Goal: Task Accomplishment & Management: Complete application form

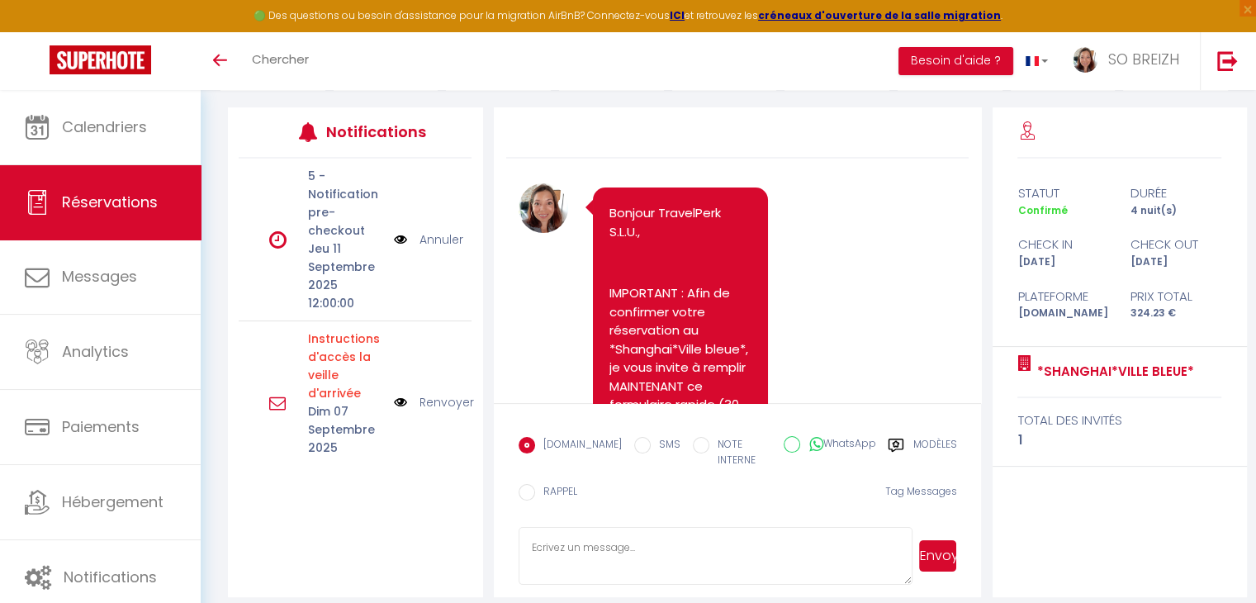
scroll to position [1282, 0]
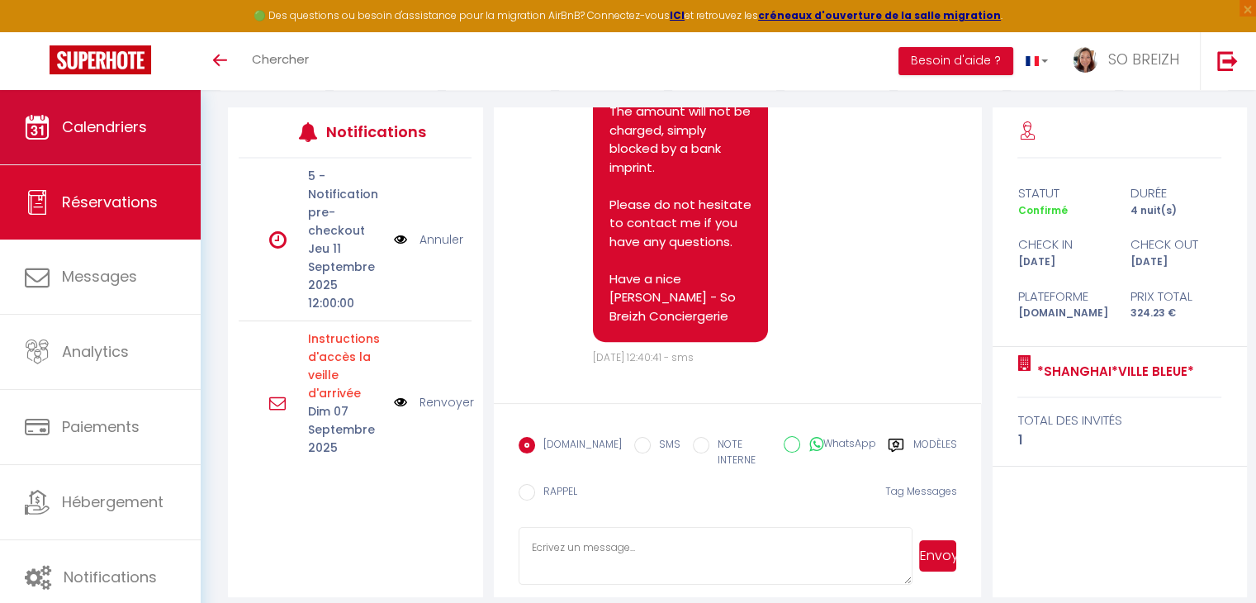
click at [92, 136] on span "Calendriers" at bounding box center [104, 126] width 85 height 21
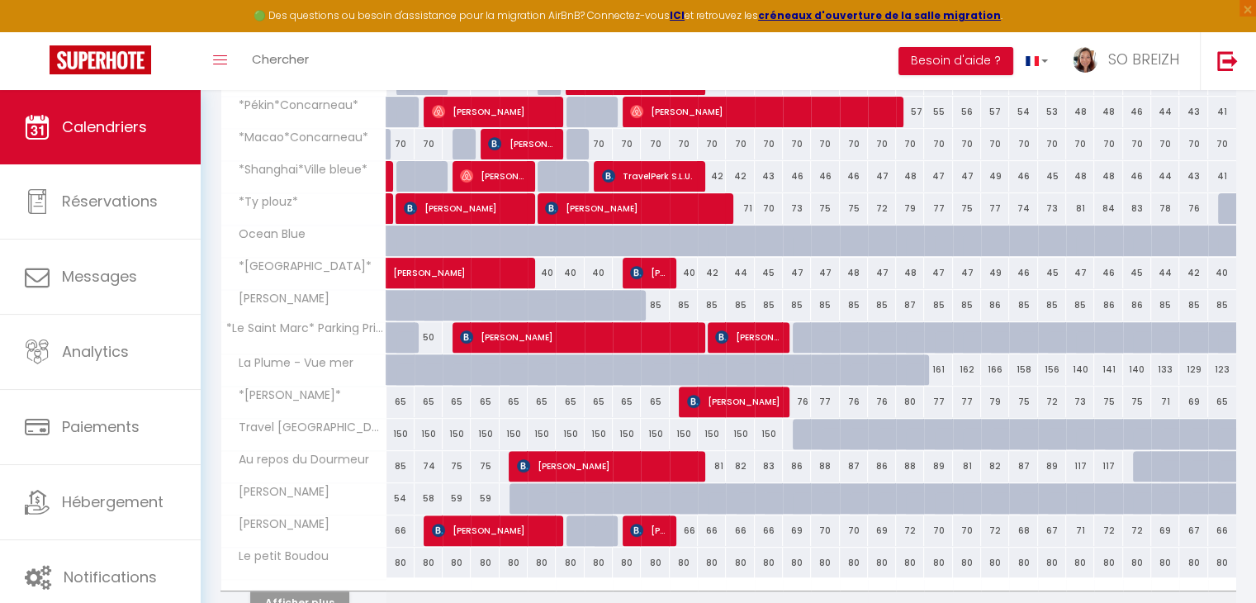
scroll to position [591, 0]
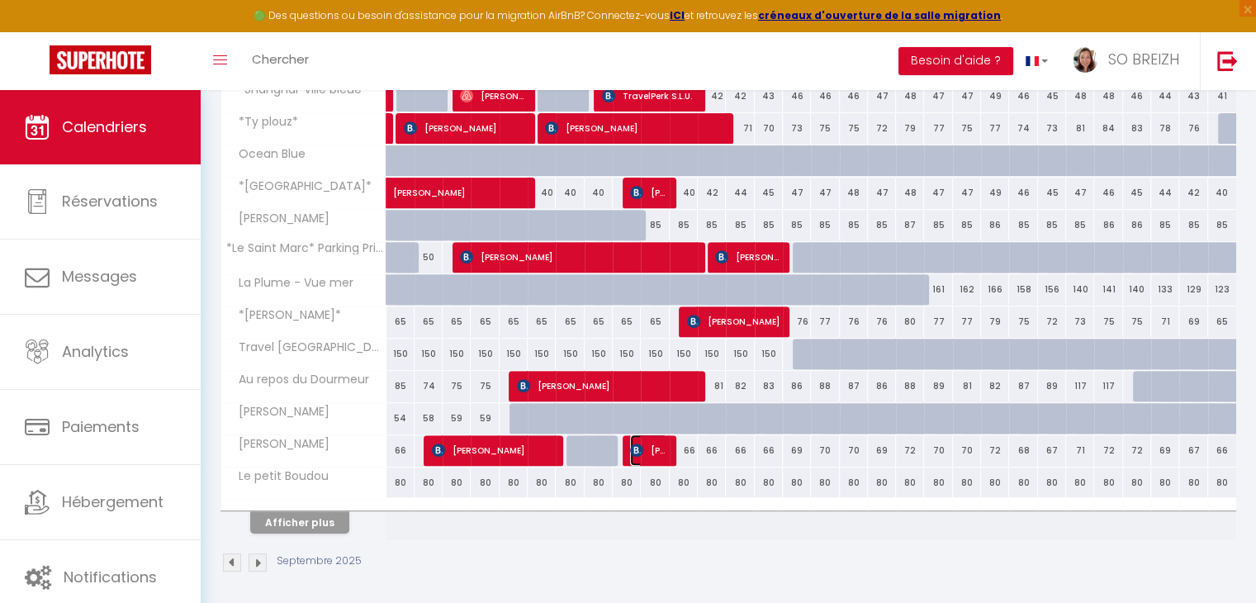
click at [645, 444] on span "[PERSON_NAME]" at bounding box center [648, 449] width 37 height 31
select select "OK"
select select "KO"
select select "0"
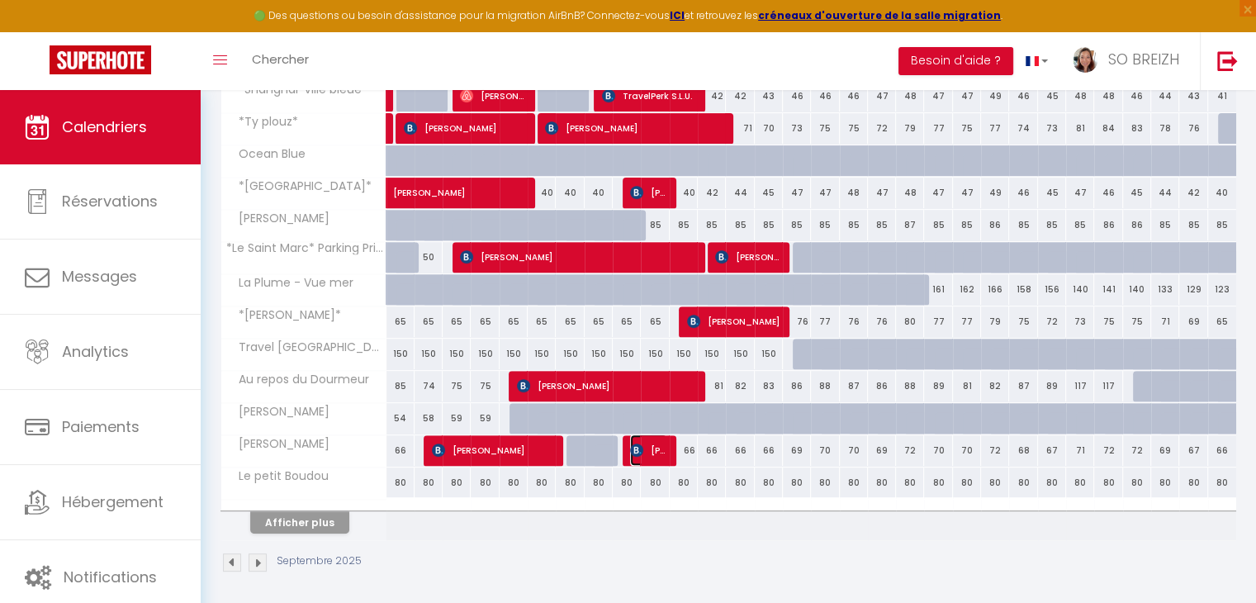
select select "1"
select select
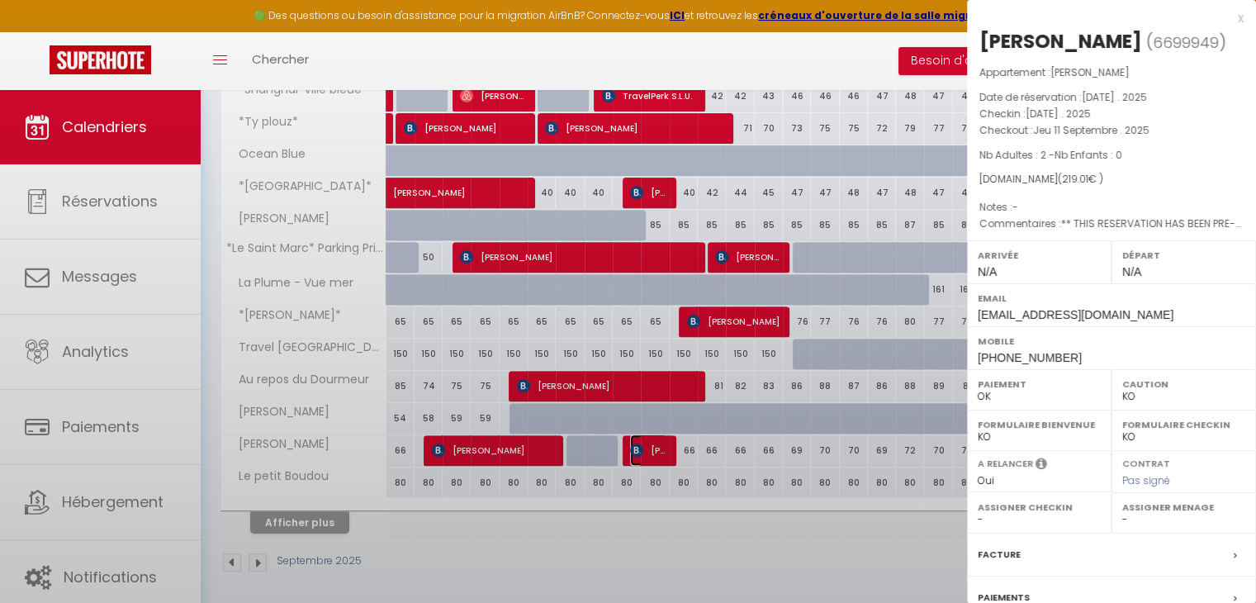
select select "25704"
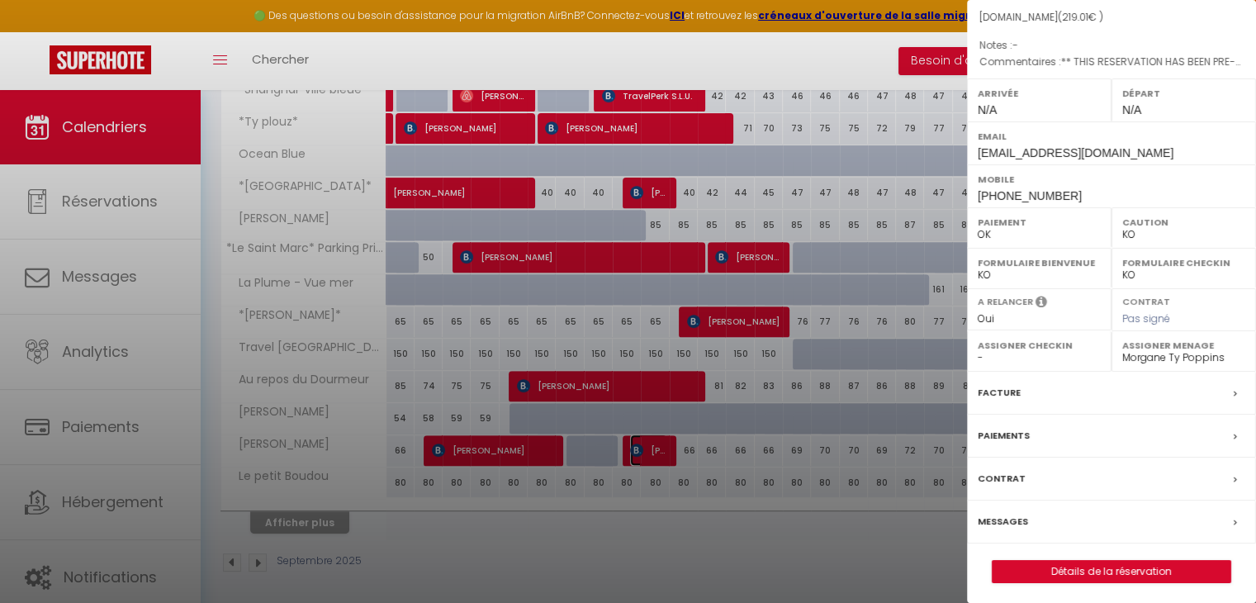
scroll to position [164, 0]
click at [1151, 230] on select "OK KO" at bounding box center [1183, 232] width 123 height 15
select select "OK"
click at [1122, 225] on select "OK KO" at bounding box center [1183, 232] width 123 height 15
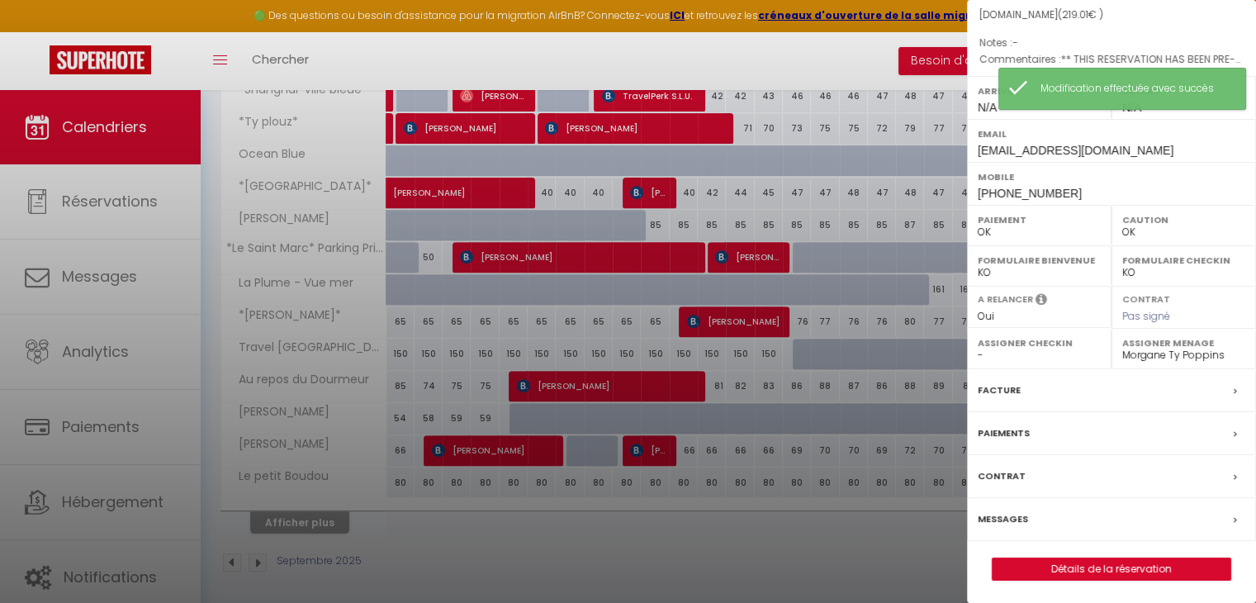
click at [1019, 520] on label "Messages" at bounding box center [1003, 518] width 50 height 17
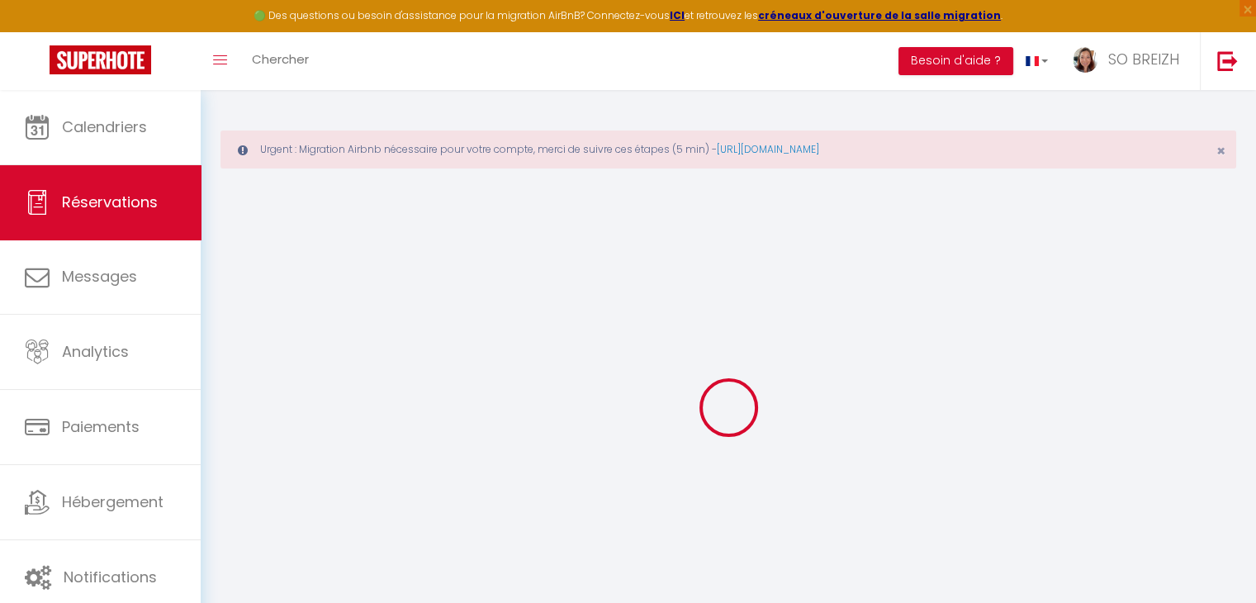
select select
checkbox input "false"
type textarea "** THIS RESERVATION HAS BEEN PRE-PAID ** BOOKING NOTE : Payment charge is EUR 3…"
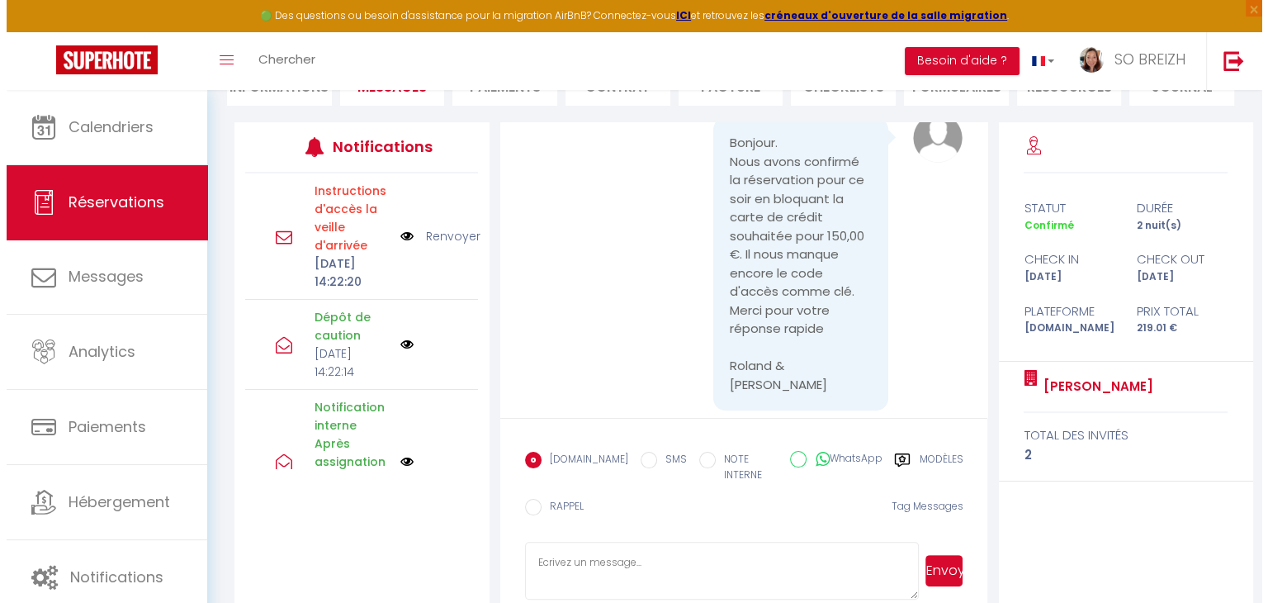
scroll to position [268, 0]
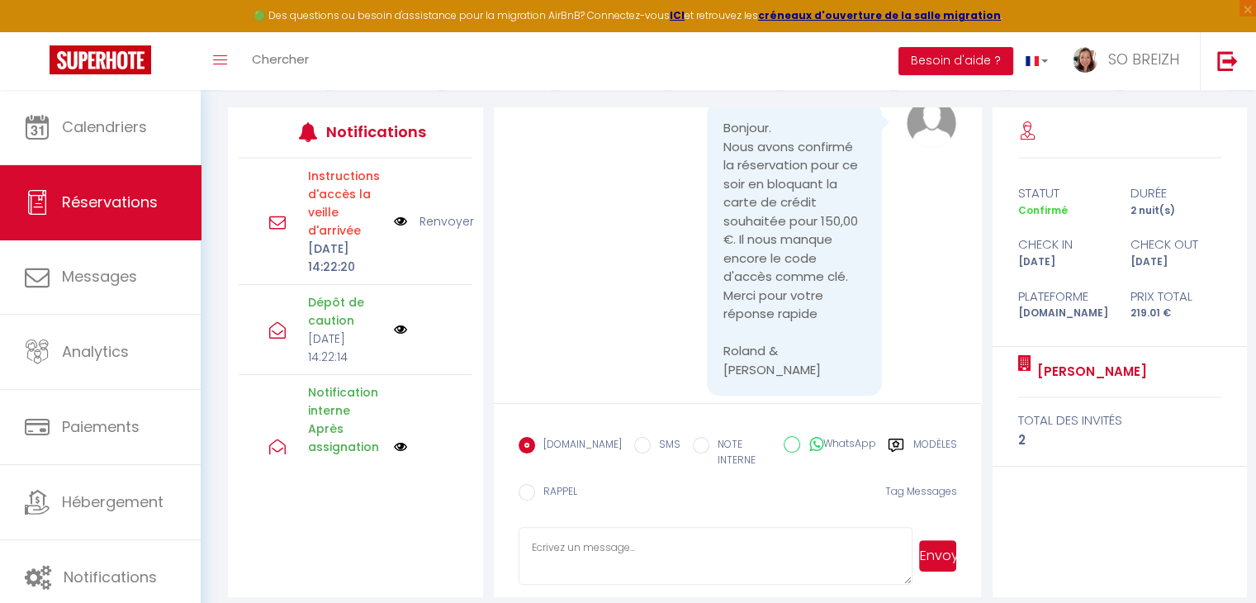
click at [394, 230] on img at bounding box center [400, 221] width 13 height 18
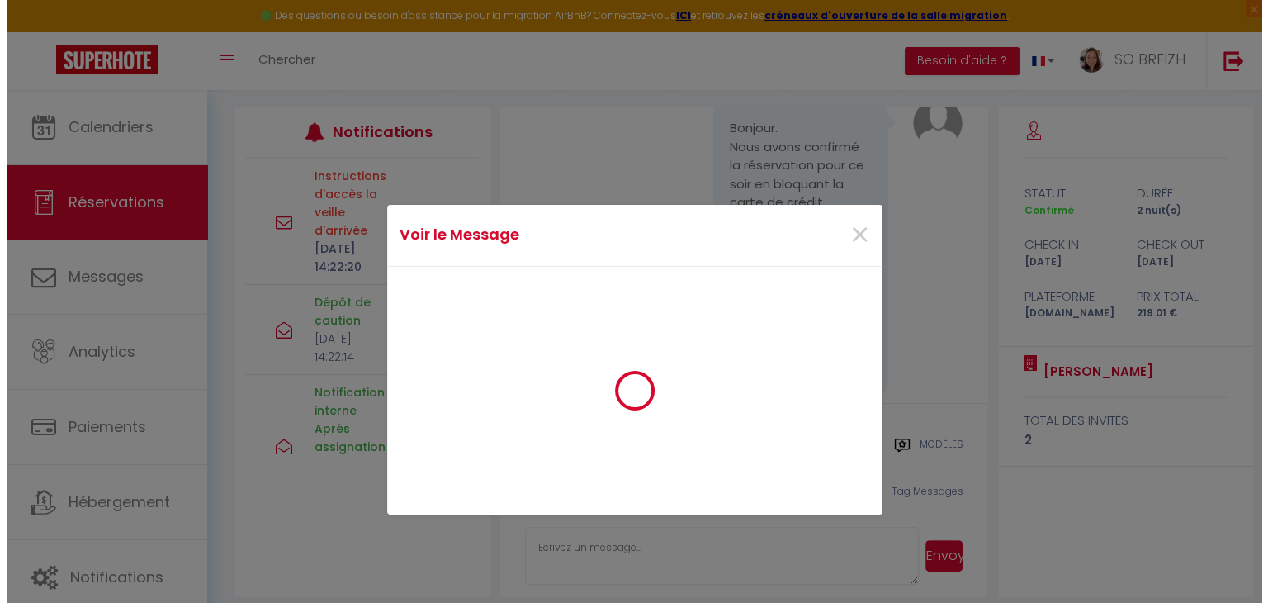
scroll to position [733, 0]
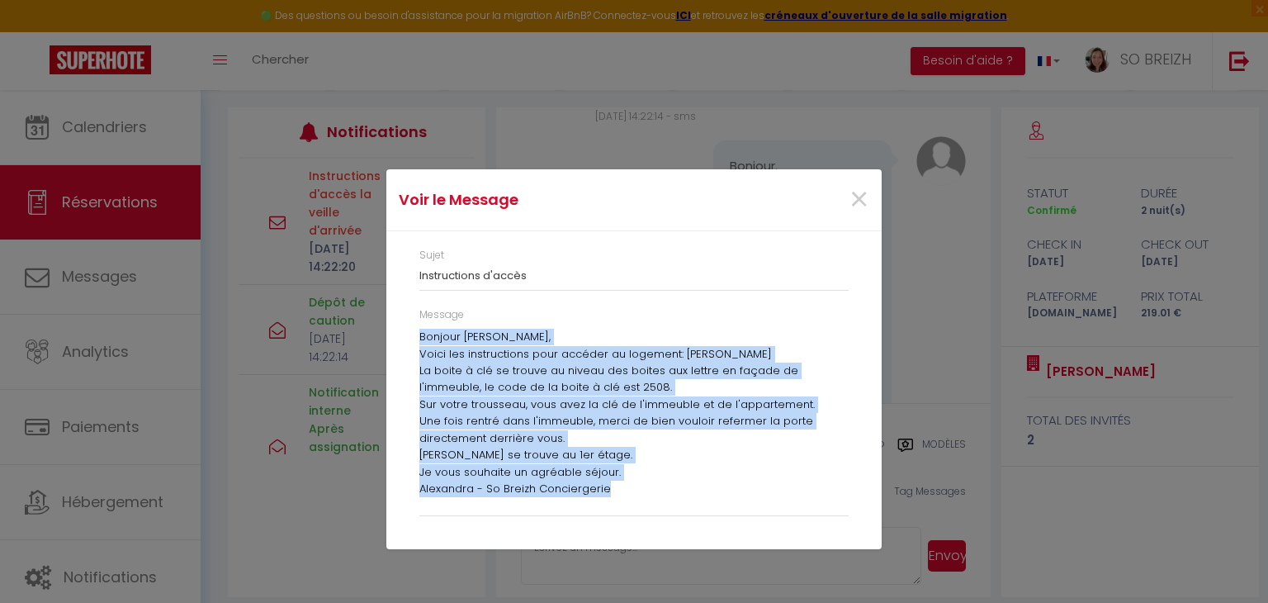
drag, startPoint x: 420, startPoint y: 334, endPoint x: 641, endPoint y: 487, distance: 268.2
click at [641, 487] on div "Bonjour Roland, Voici les instructions pour accéder au logement: Chez Anna La b…" at bounding box center [633, 418] width 429 height 178
copy div "Bonjour Roland, Voici les instructions pour accéder au logement: Chez Anna La b…"
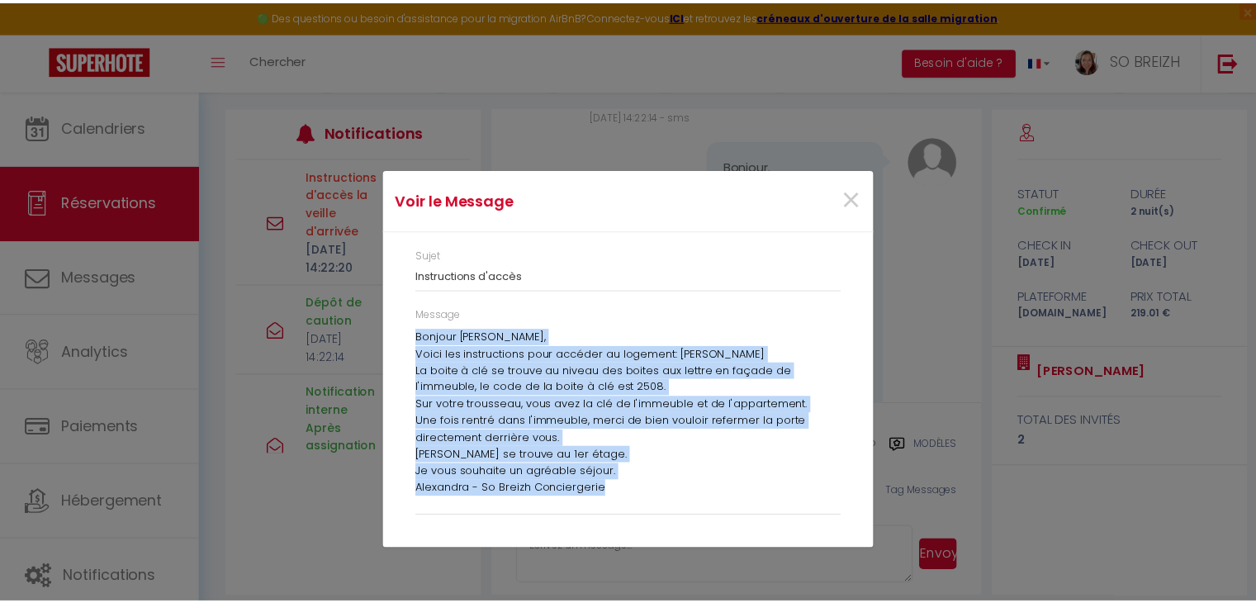
scroll to position [899, 0]
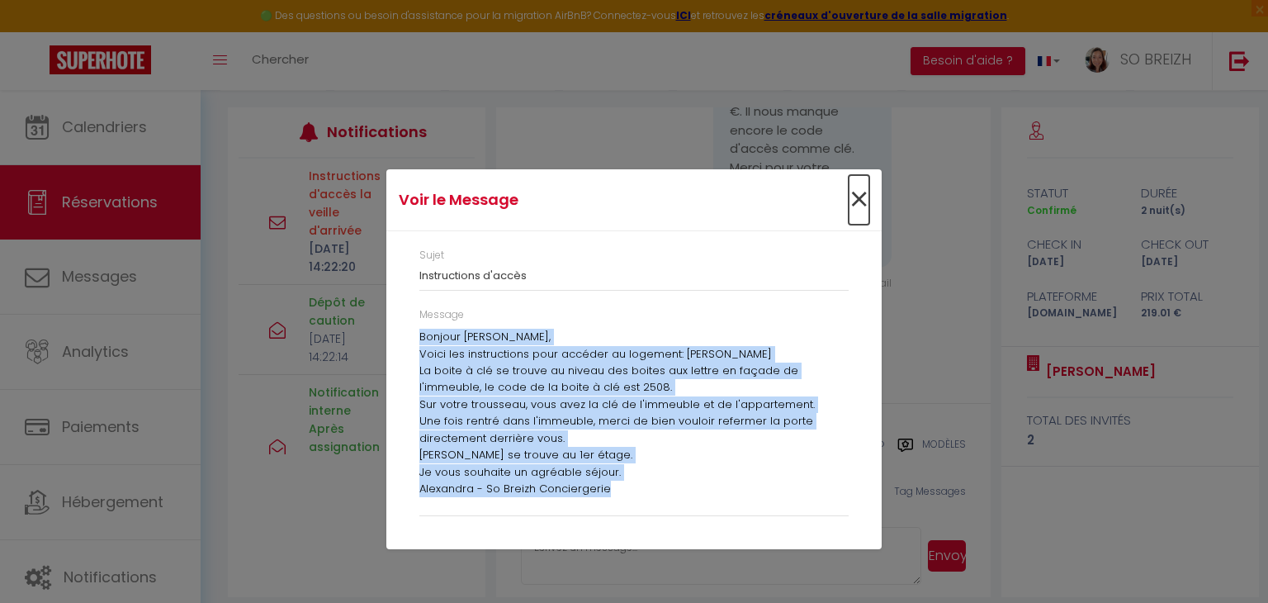
drag, startPoint x: 859, startPoint y: 202, endPoint x: 555, endPoint y: 211, distance: 304.0
click at [857, 202] on span "×" at bounding box center [859, 200] width 21 height 50
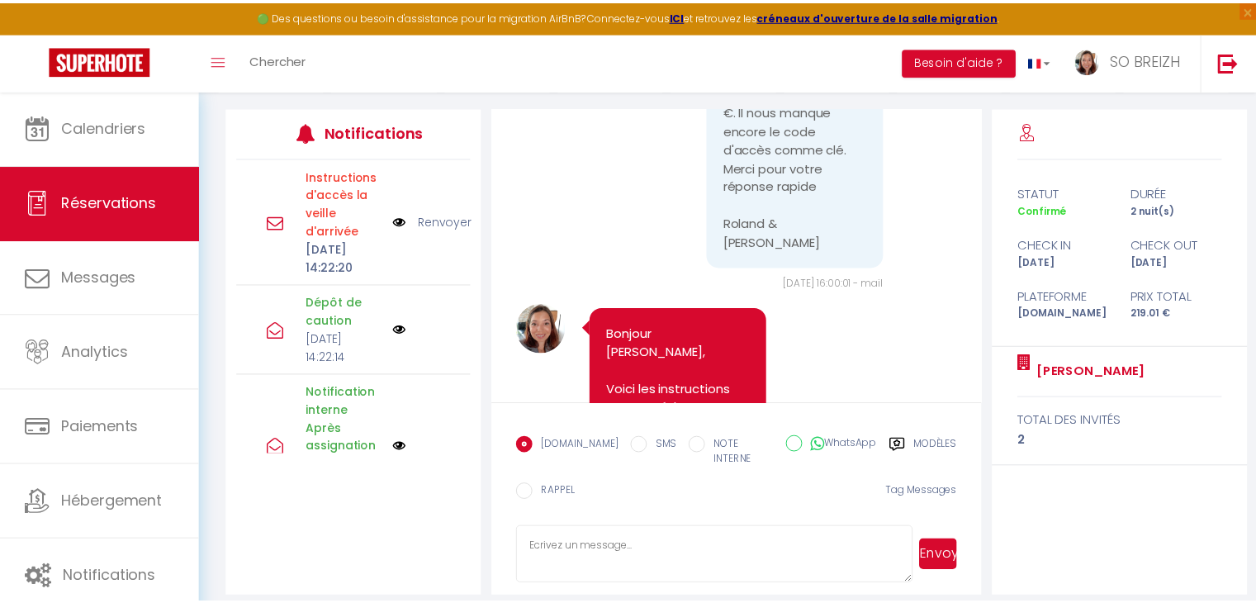
scroll to position [936, 0]
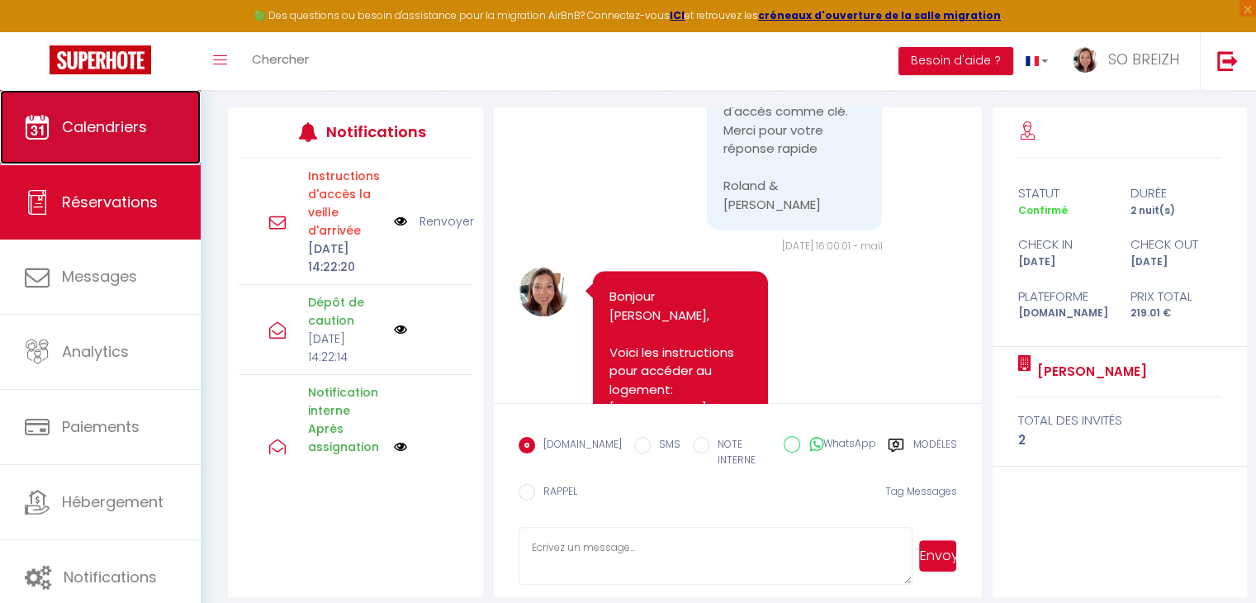
click at [106, 141] on link "Calendriers" at bounding box center [100, 127] width 201 height 74
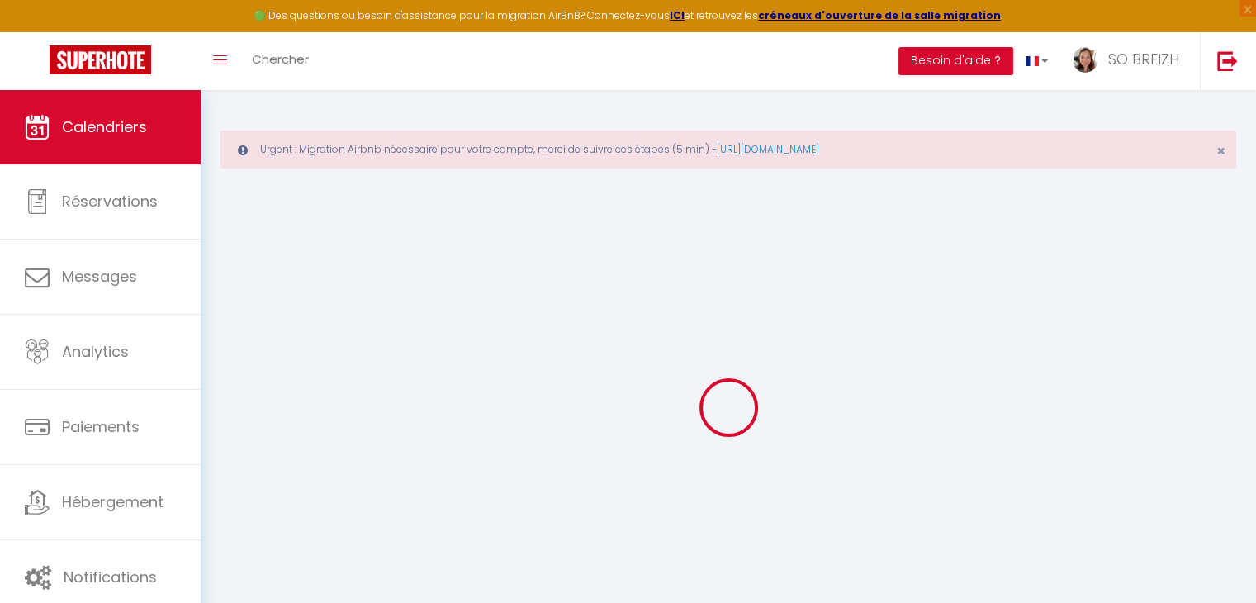
select select
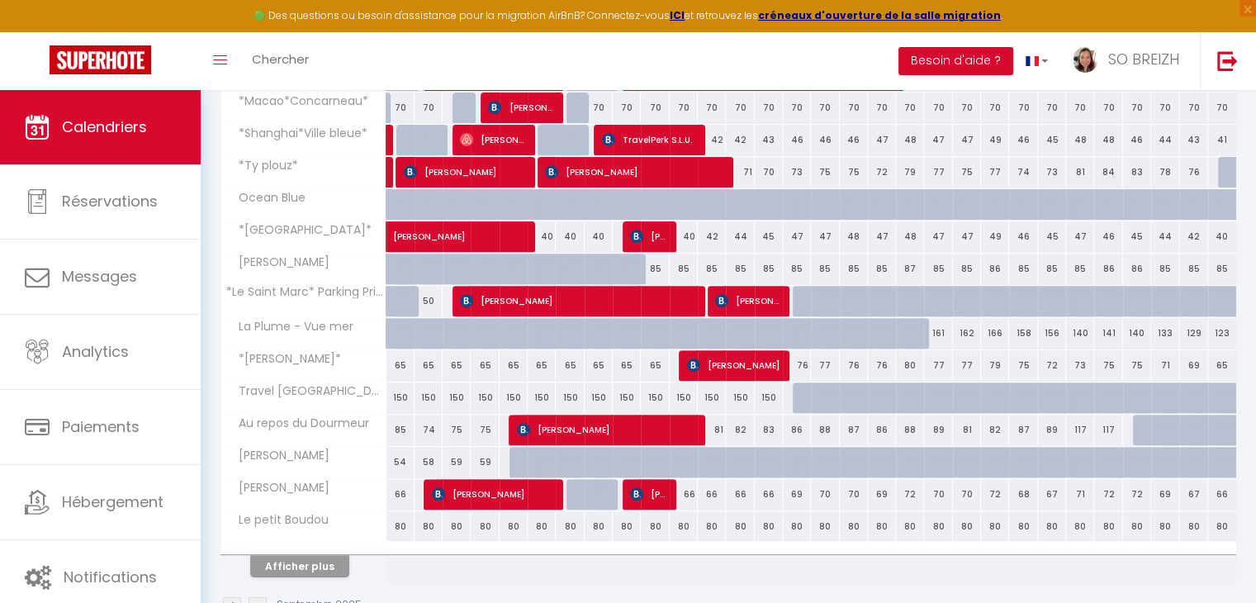
scroll to position [578, 0]
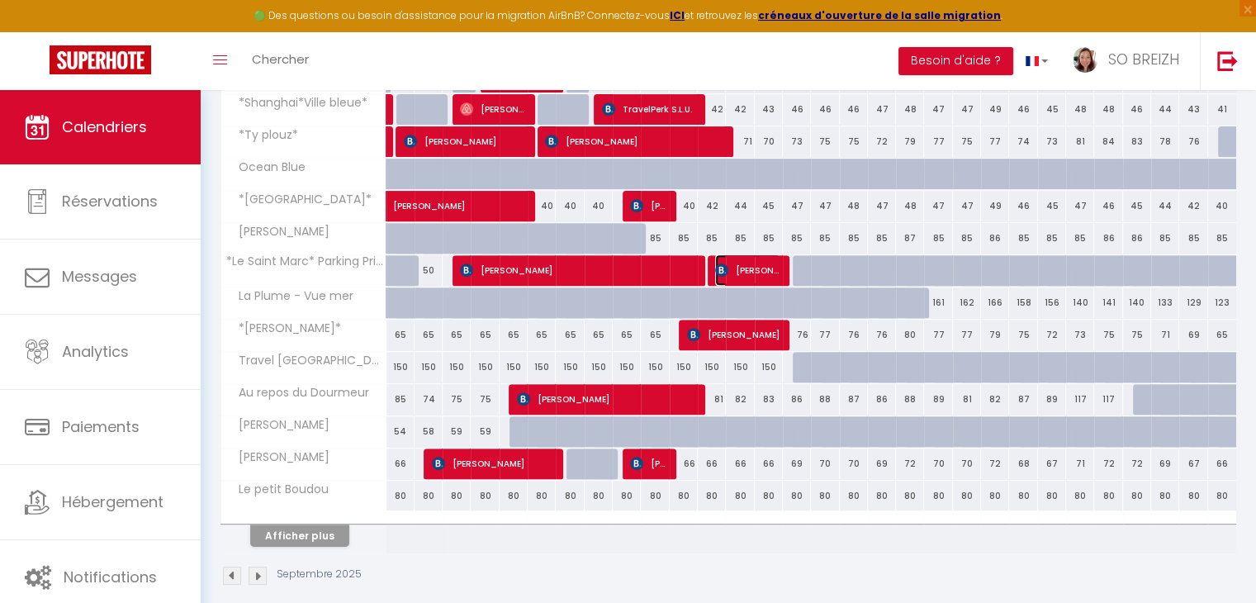
click at [744, 268] on span "[PERSON_NAME]" at bounding box center [747, 269] width 65 height 31
select select "OK"
select select "0"
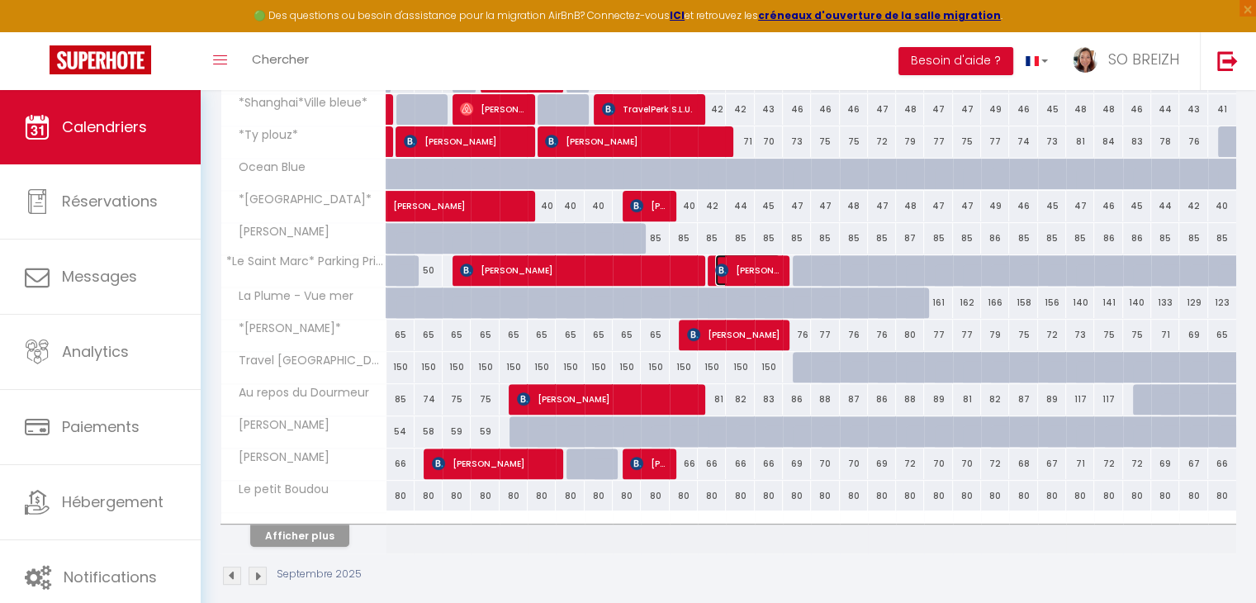
select select "1"
select select
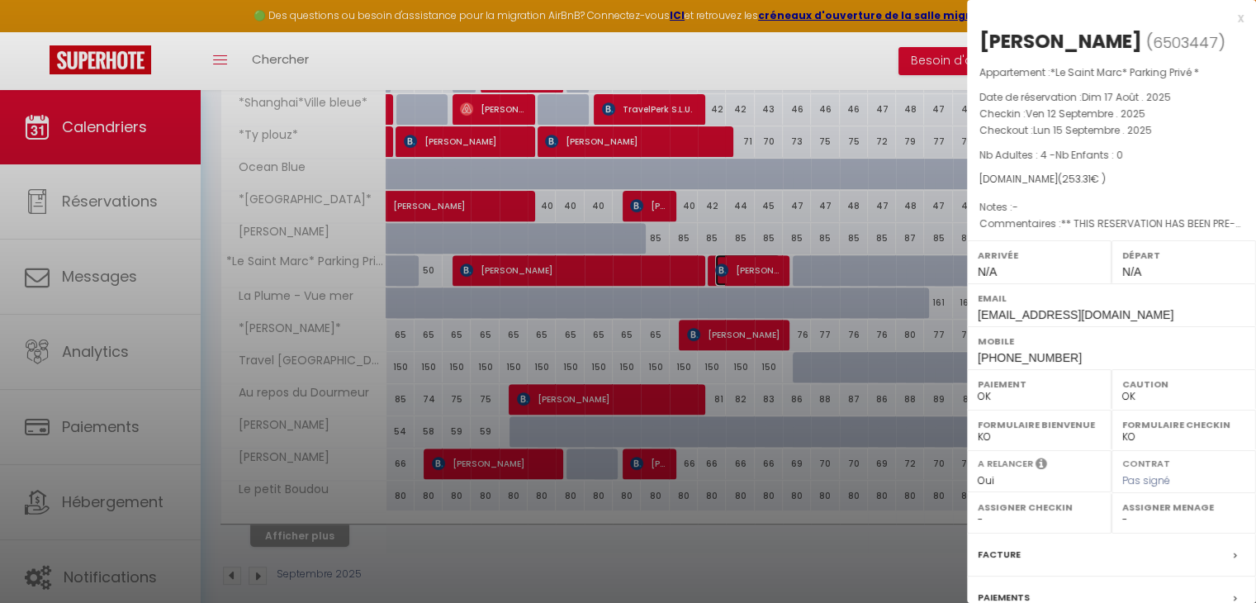
select select
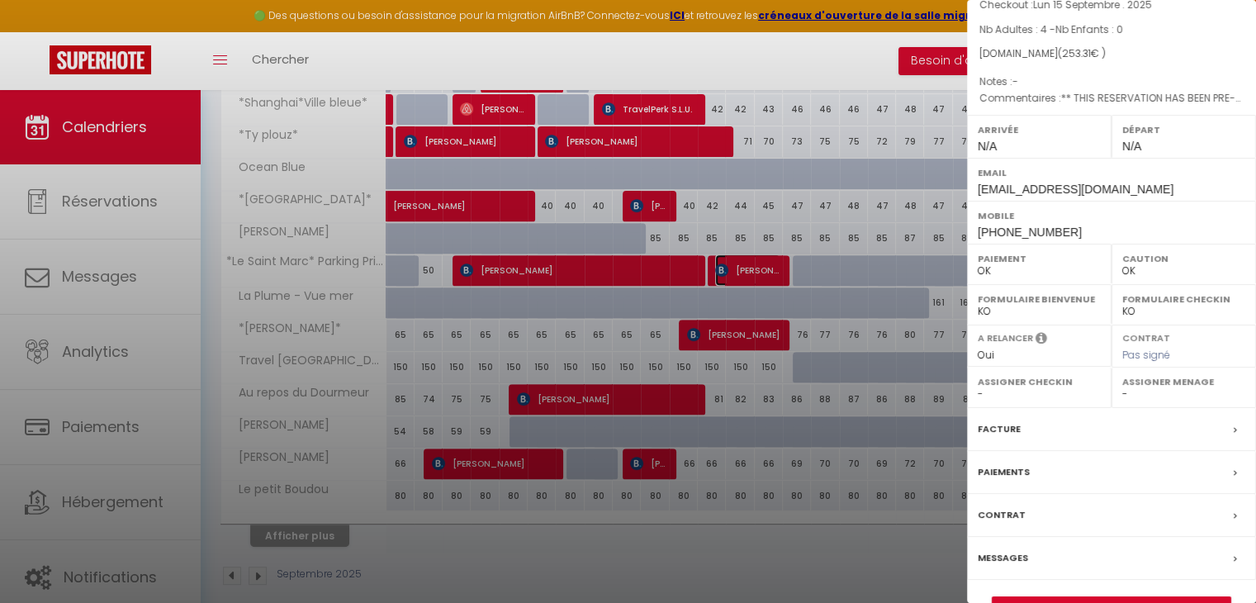
scroll to position [164, 0]
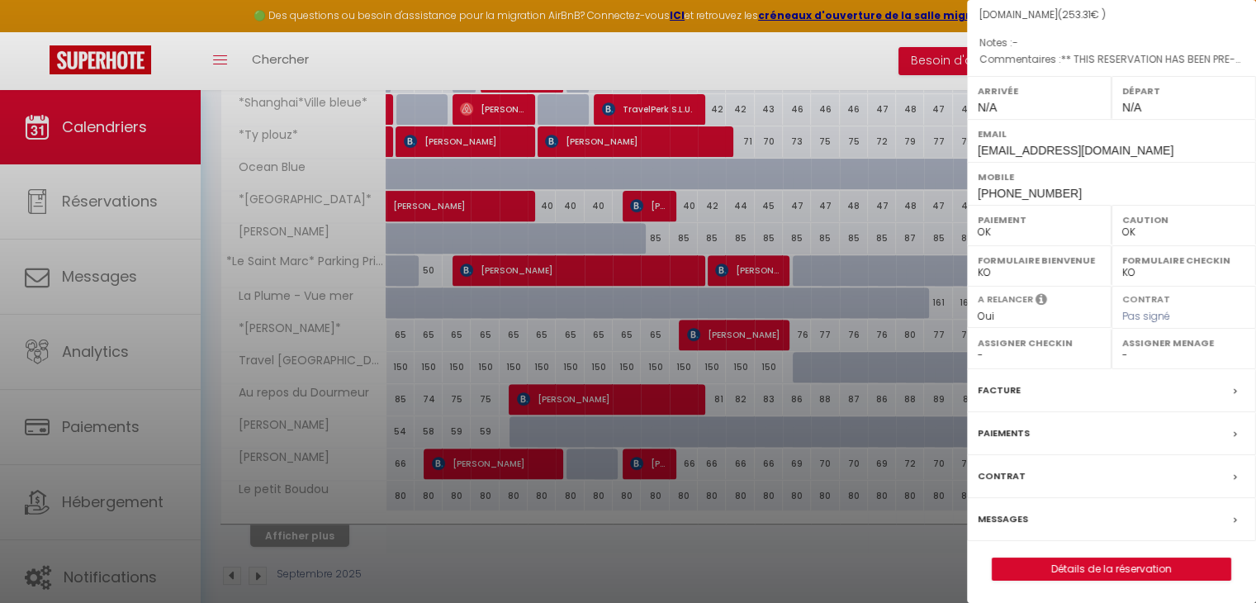
click at [1017, 518] on label "Messages" at bounding box center [1003, 518] width 50 height 17
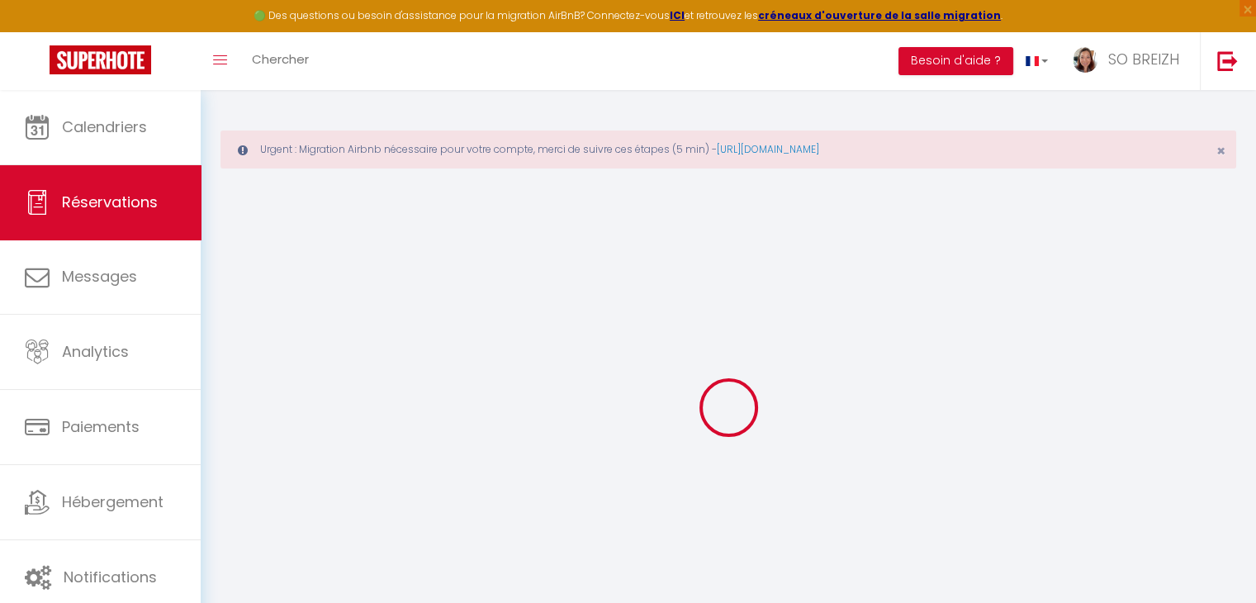
select select
checkbox input "false"
type textarea "** THIS RESERVATION HAS BEEN PRE-PAID ** BOOKING NOTE : Payment charge is EUR 3…"
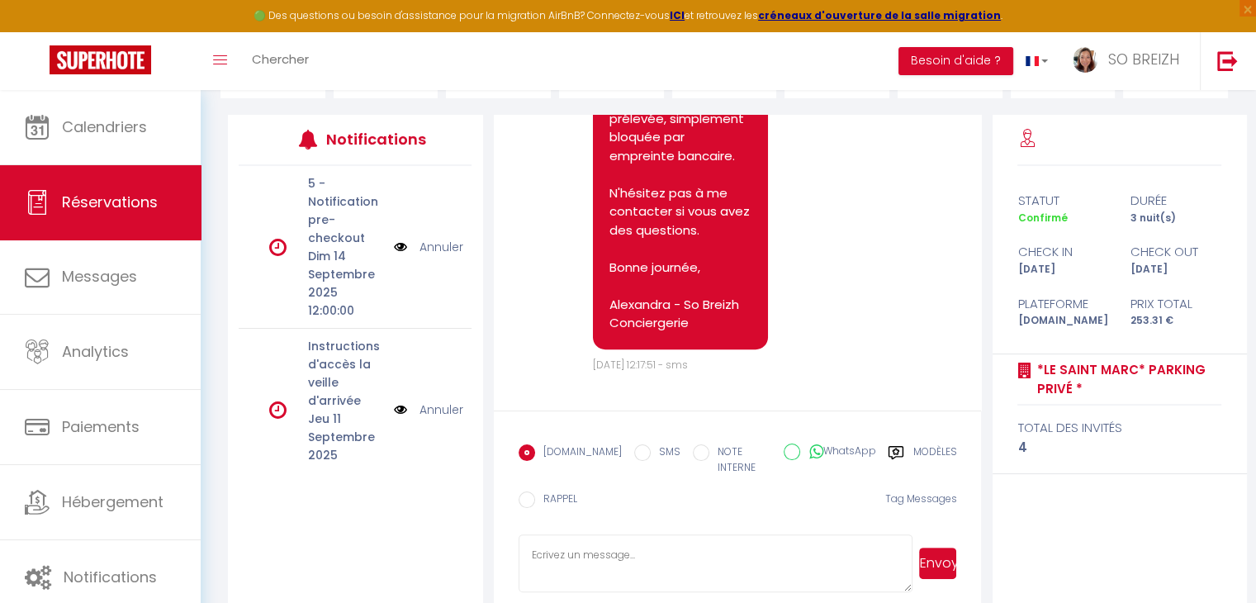
scroll to position [268, 0]
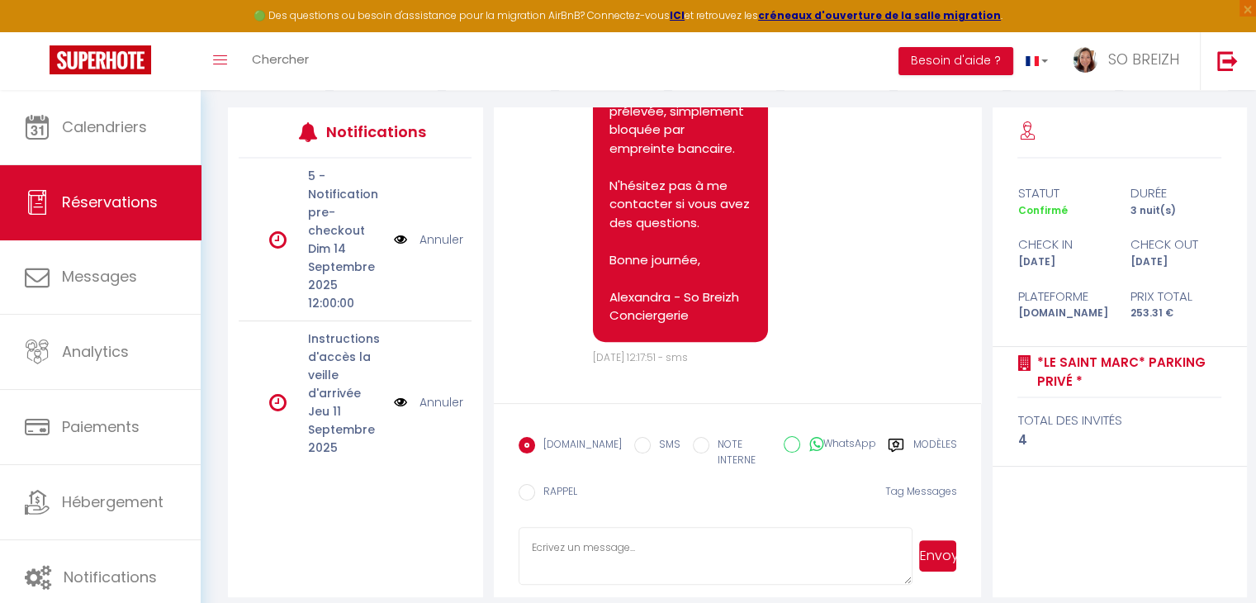
click at [315, 397] on p "Instructions d'accès la veille d'arrivée" at bounding box center [345, 365] width 75 height 73
click at [269, 403] on icon at bounding box center [277, 402] width 17 height 20
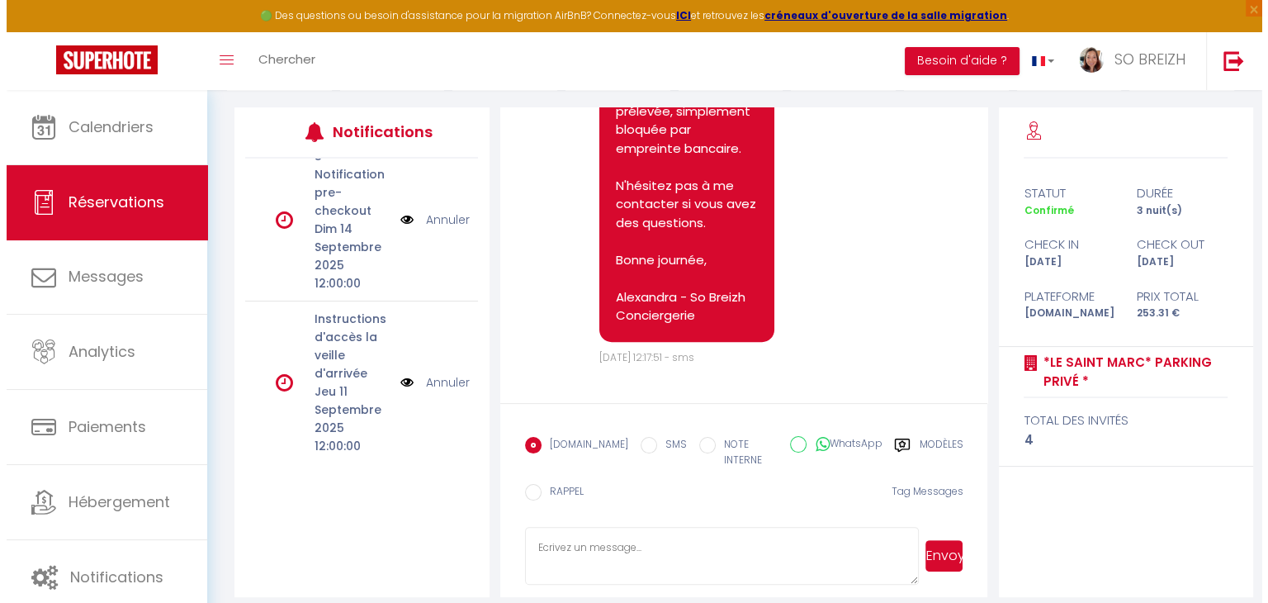
scroll to position [0, 0]
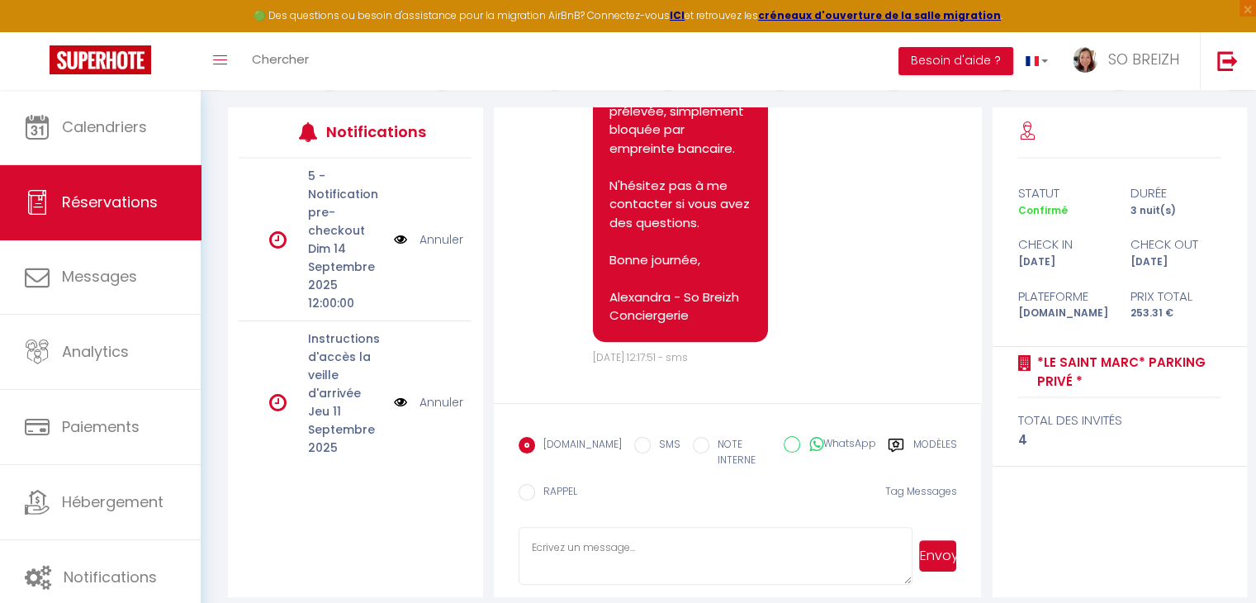
click at [394, 399] on img at bounding box center [400, 402] width 13 height 18
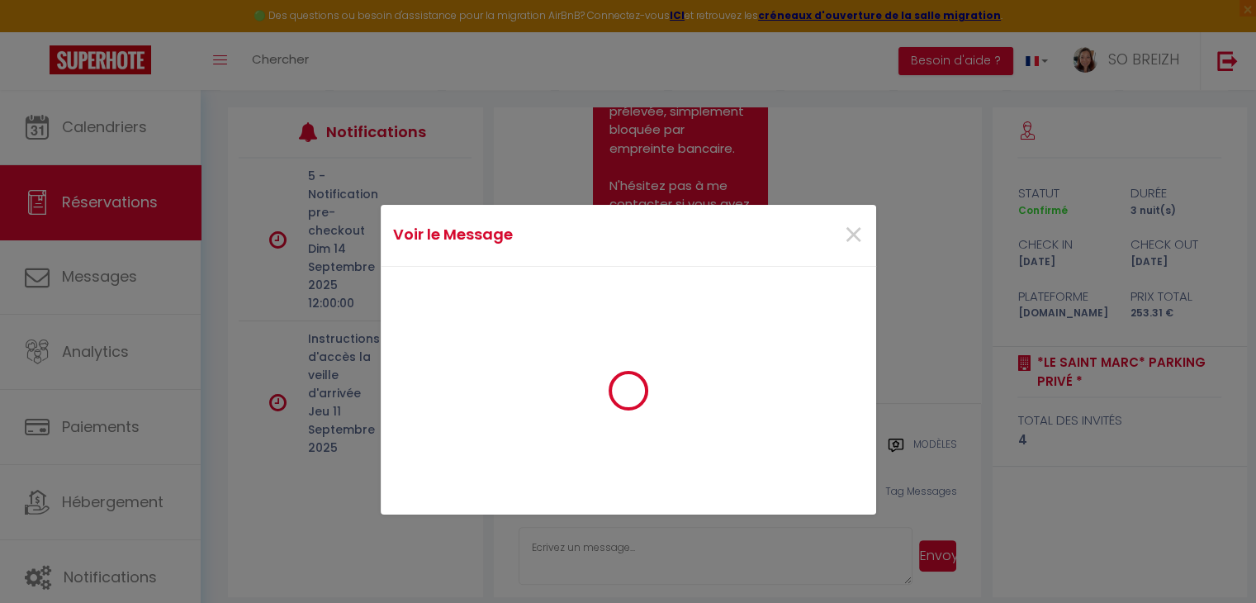
scroll to position [1225, 0]
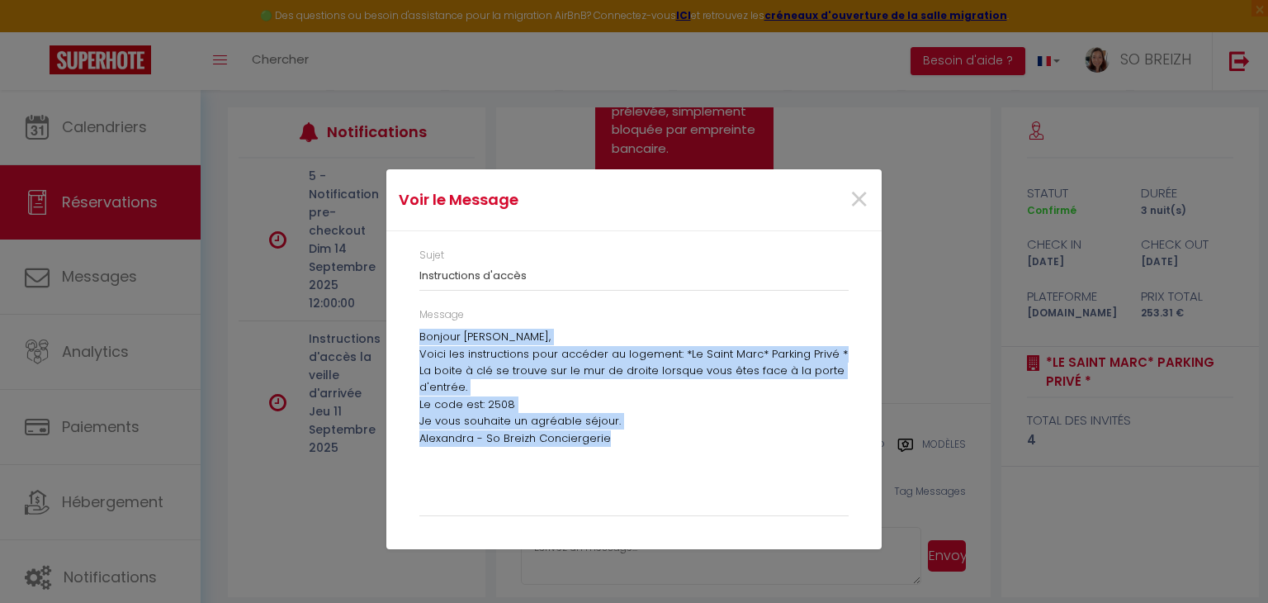
drag, startPoint x: 420, startPoint y: 338, endPoint x: 623, endPoint y: 435, distance: 224.5
click at [640, 438] on div "Bonjour Igor, Voici les instructions pour accéder au logement: *Le Saint Marc* …" at bounding box center [633, 418] width 429 height 178
copy div "Bonjour Igor, Voici les instructions pour accéder au logement: *Le Saint Marc* …"
click at [855, 200] on span "×" at bounding box center [859, 200] width 21 height 50
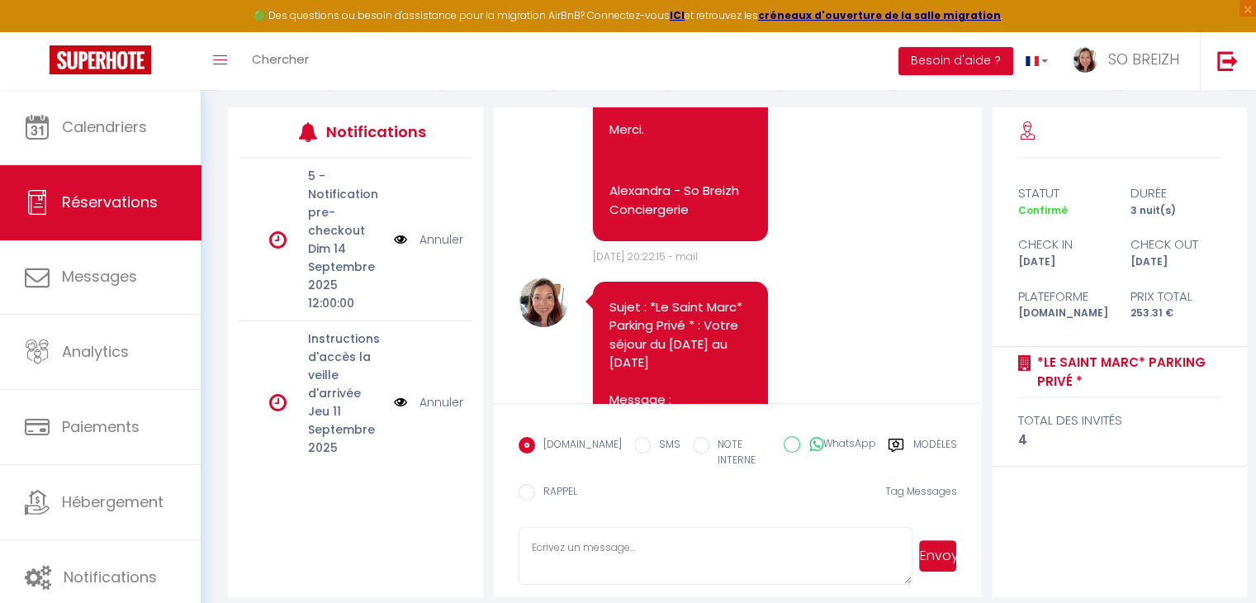
scroll to position [501, 0]
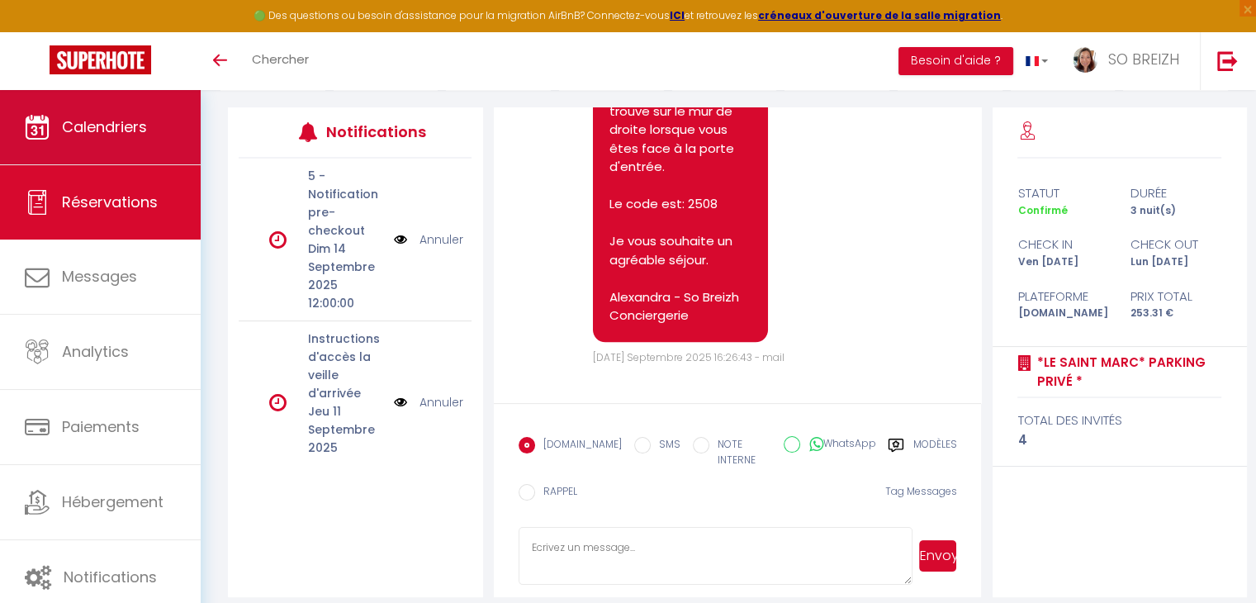
click at [121, 132] on span "Calendriers" at bounding box center [104, 126] width 85 height 21
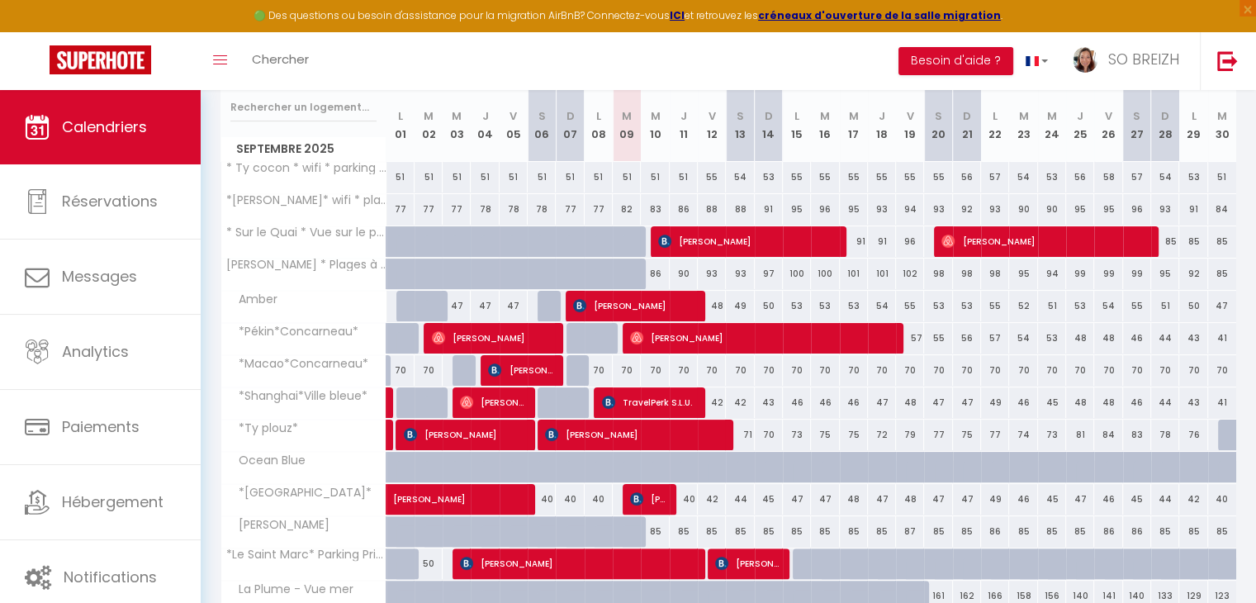
scroll to position [248, 0]
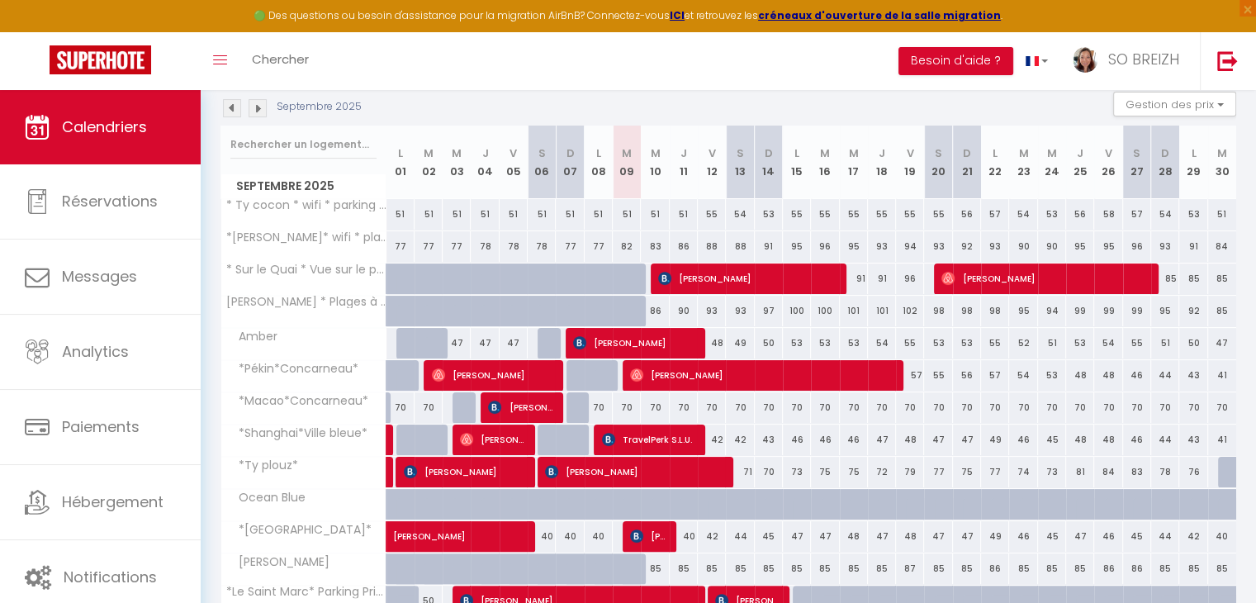
click at [261, 106] on img at bounding box center [258, 108] width 18 height 18
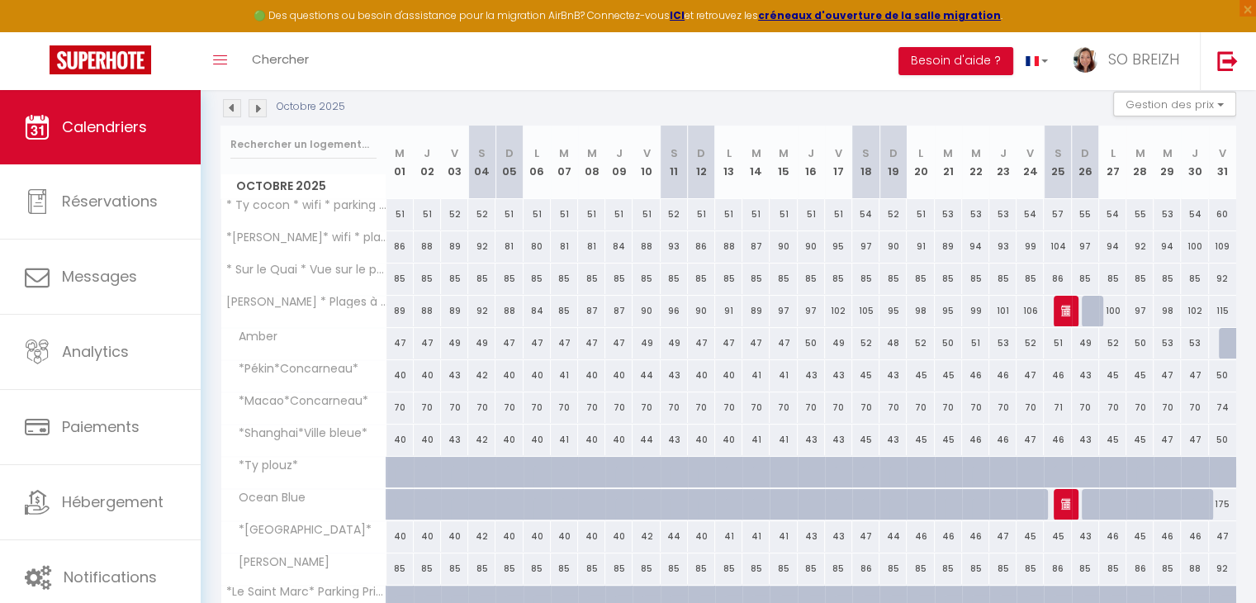
click at [233, 111] on img at bounding box center [232, 108] width 18 height 18
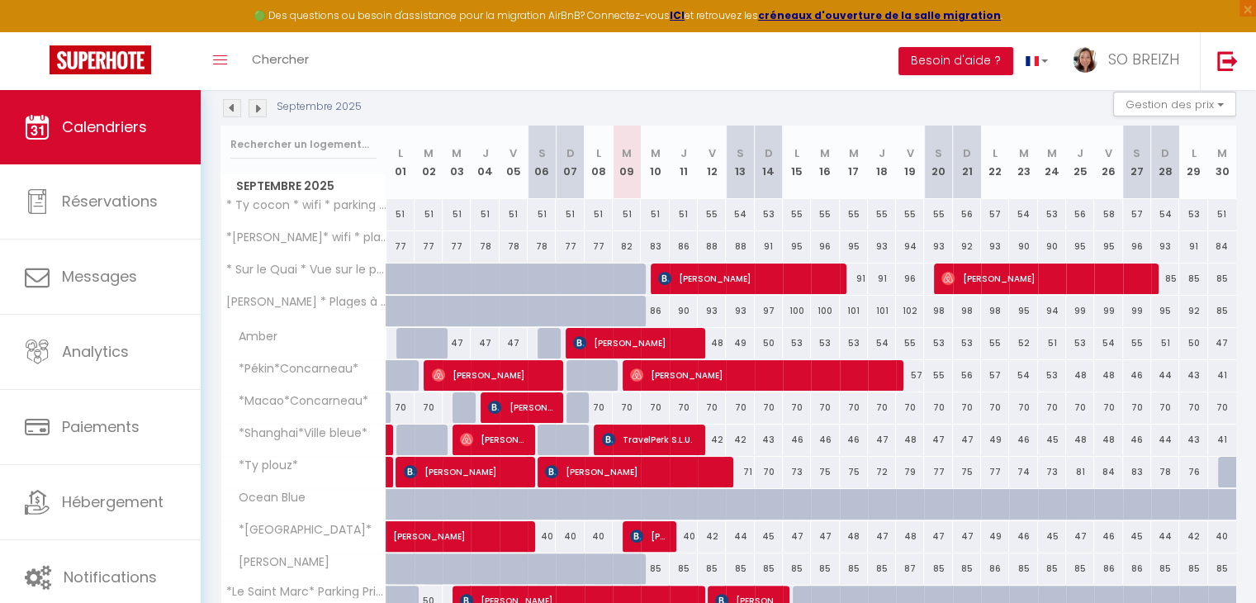
click at [1195, 276] on div "85" at bounding box center [1193, 278] width 28 height 31
type input "85"
type input "Lun 29 Septembre 2025"
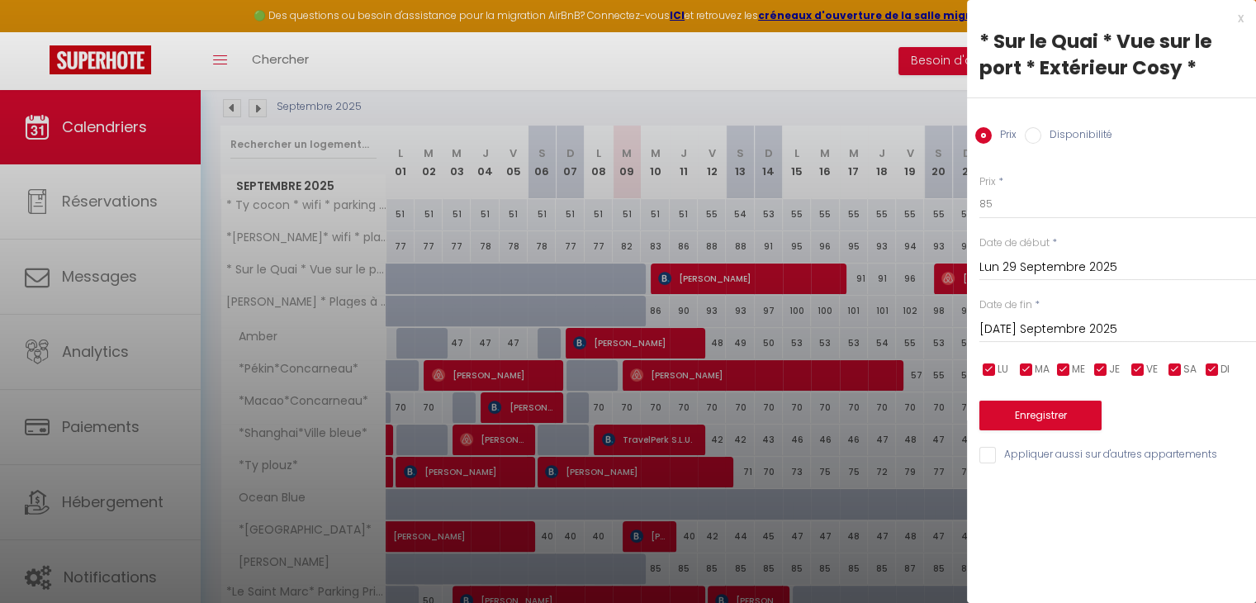
click at [1045, 322] on input "[DATE] Septembre 2025" at bounding box center [1117, 329] width 277 height 21
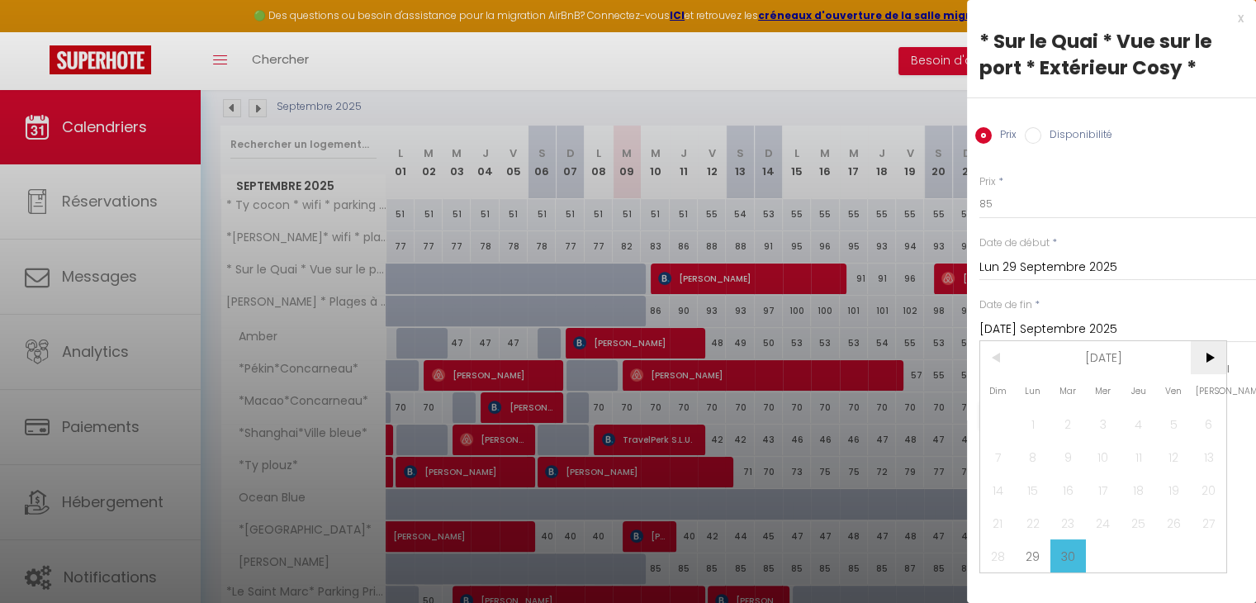
click at [1207, 353] on span ">" at bounding box center [1209, 357] width 36 height 33
click at [1206, 424] on span "4" at bounding box center [1209, 423] width 36 height 33
type input "[PERSON_NAME] 04 Octobre 2025"
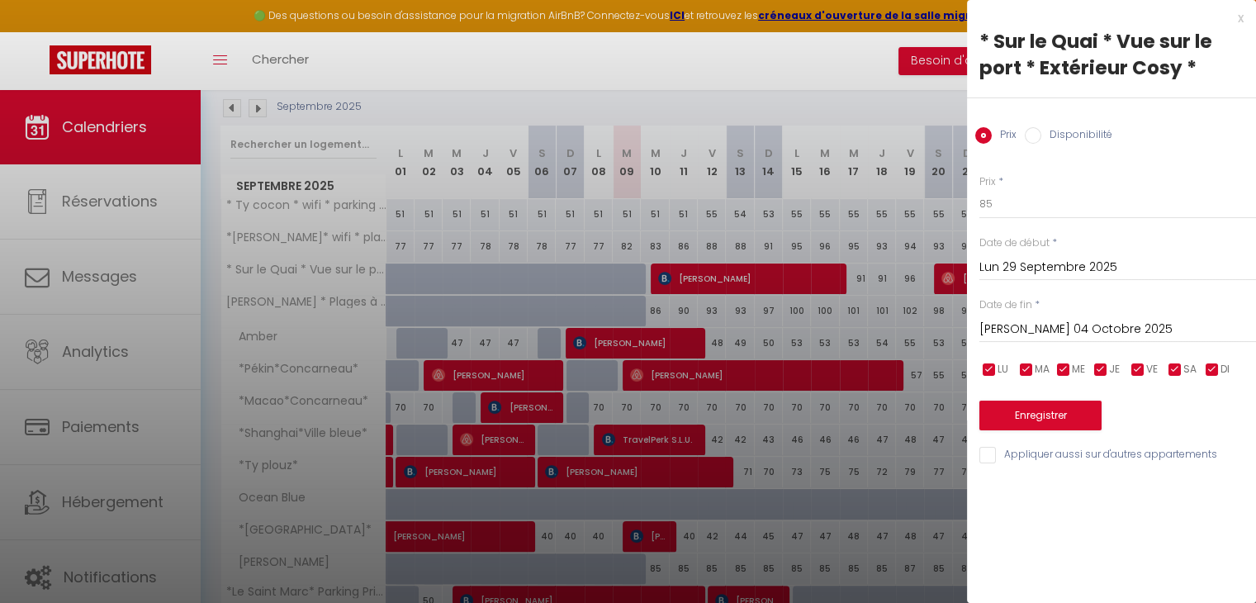
click at [1241, 17] on div "x" at bounding box center [1105, 18] width 277 height 20
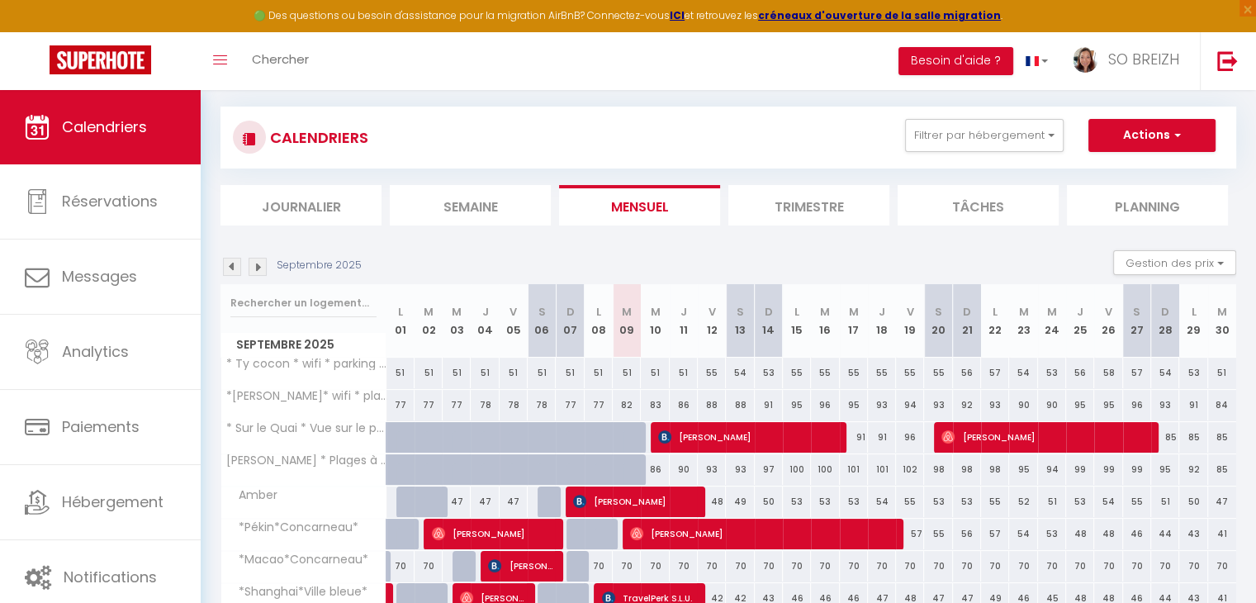
scroll to position [83, 0]
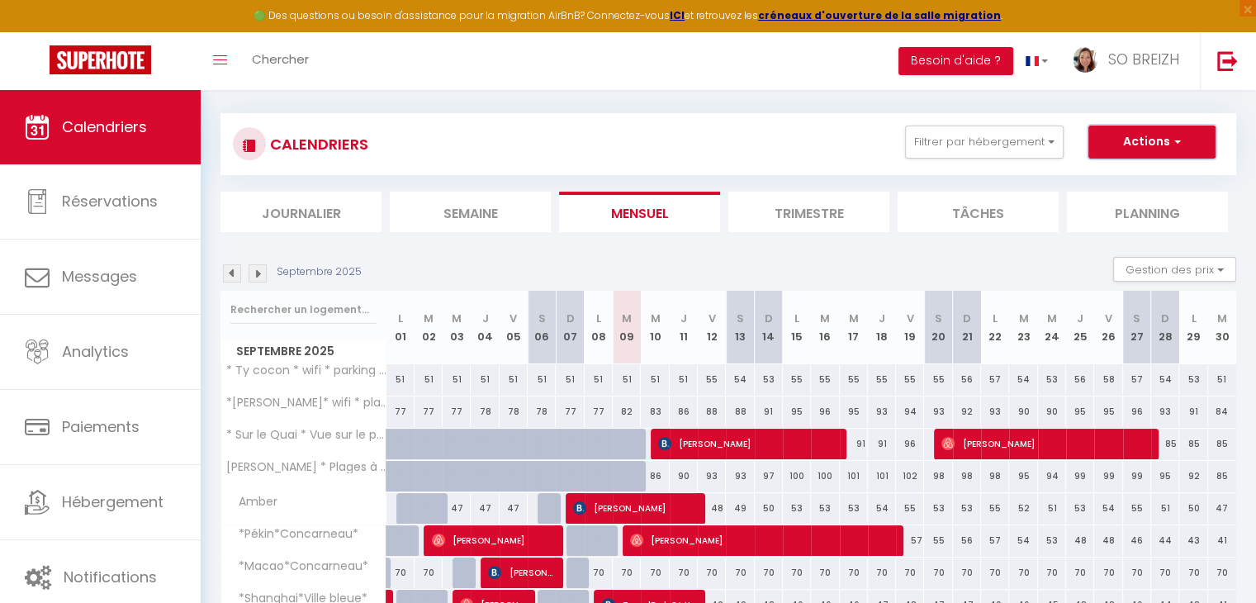
click at [1176, 136] on span "button" at bounding box center [1175, 141] width 10 height 17
click at [1108, 181] on link "Nouvelle réservation" at bounding box center [1135, 180] width 144 height 25
select select
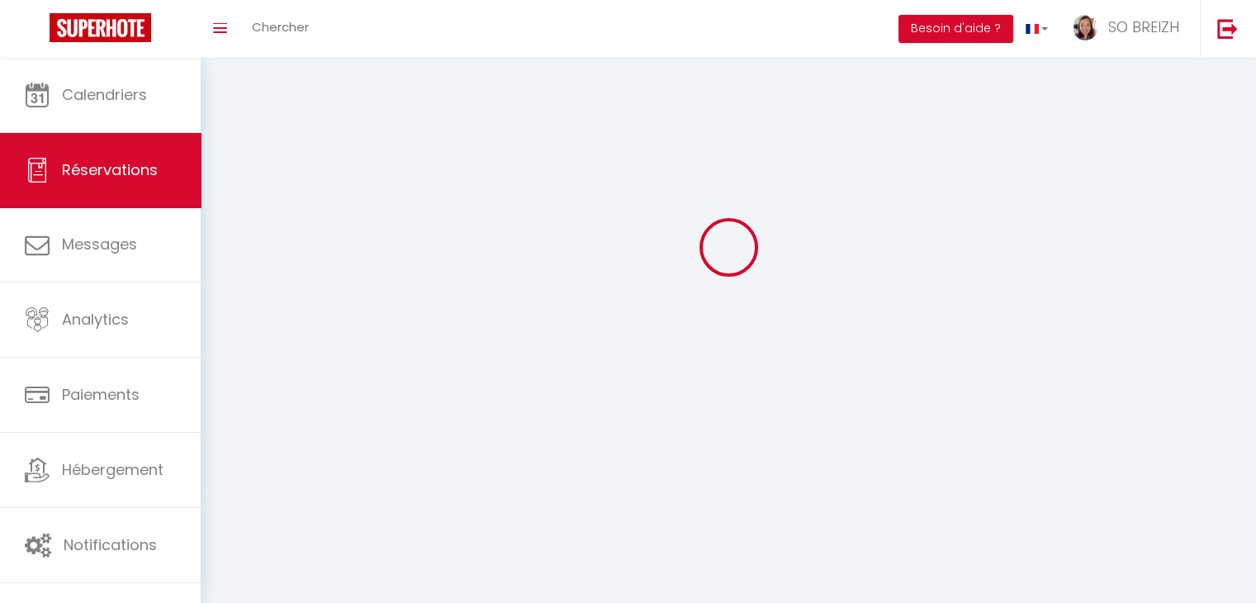
select select
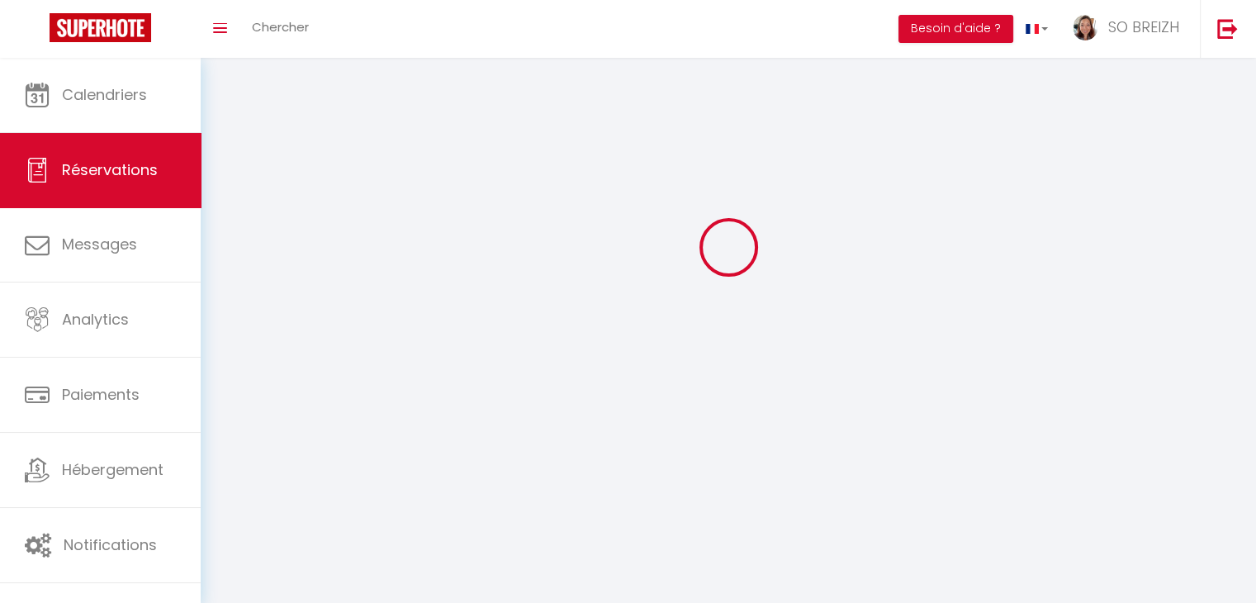
select select
checkbox input "false"
select select
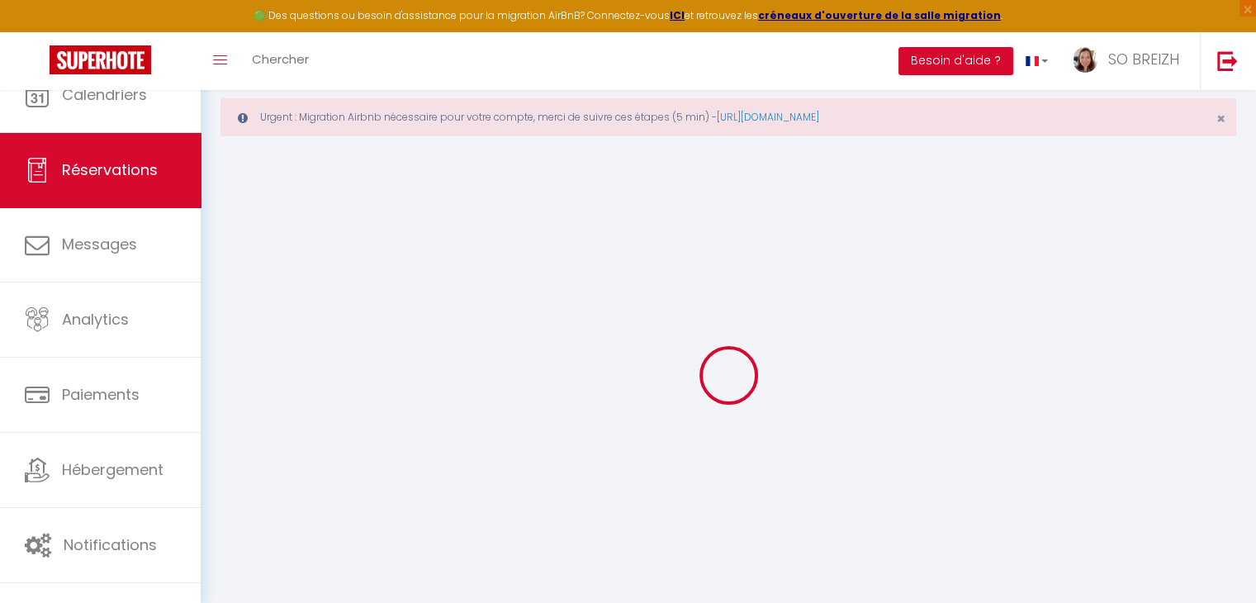
select select
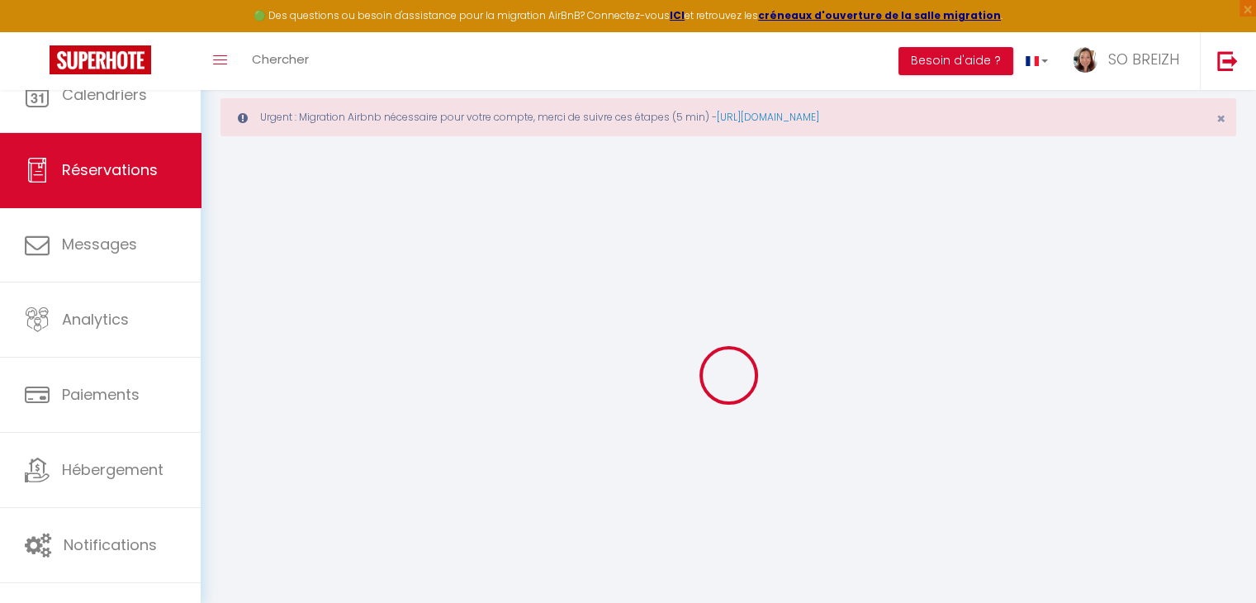
select select
checkbox input "false"
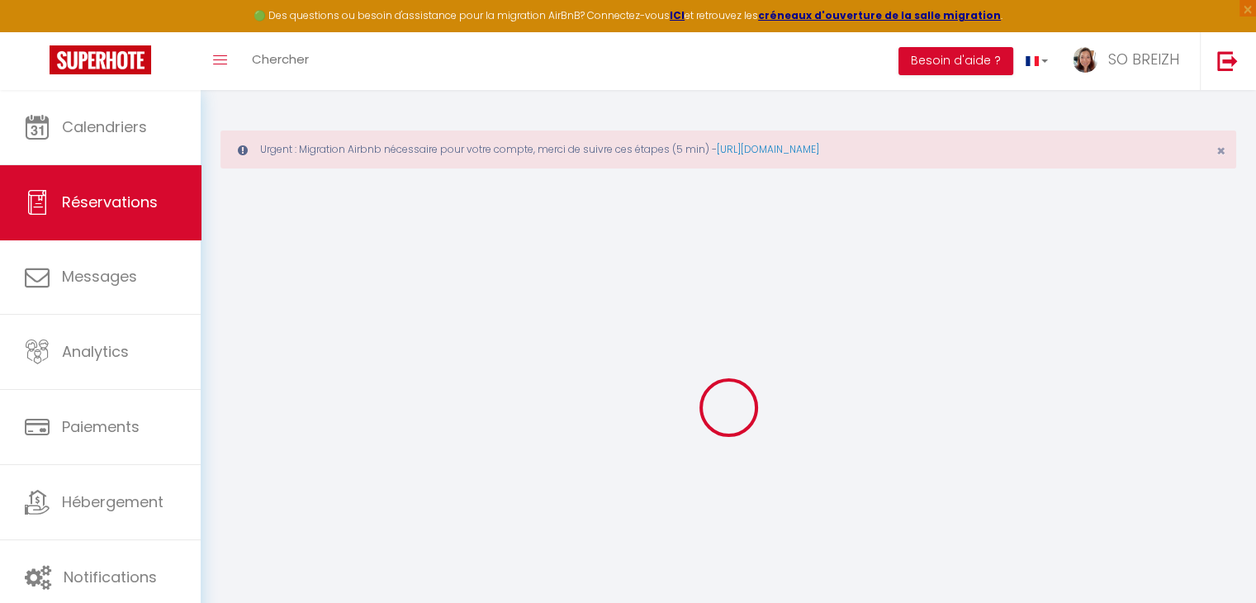
select select
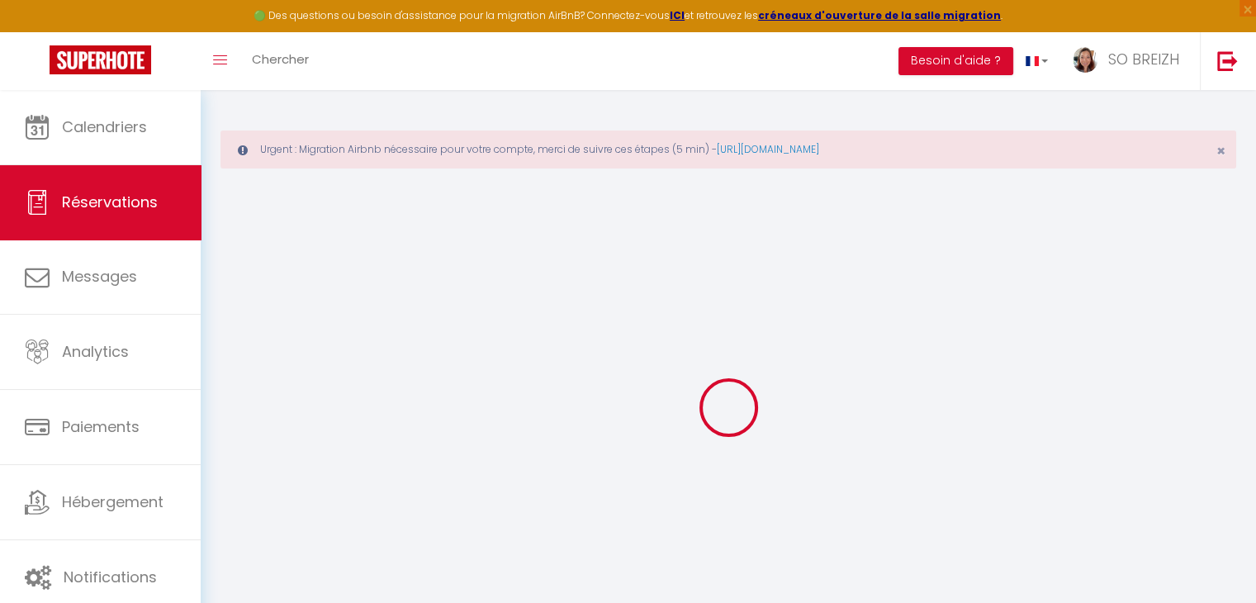
select select
checkbox input "false"
select select
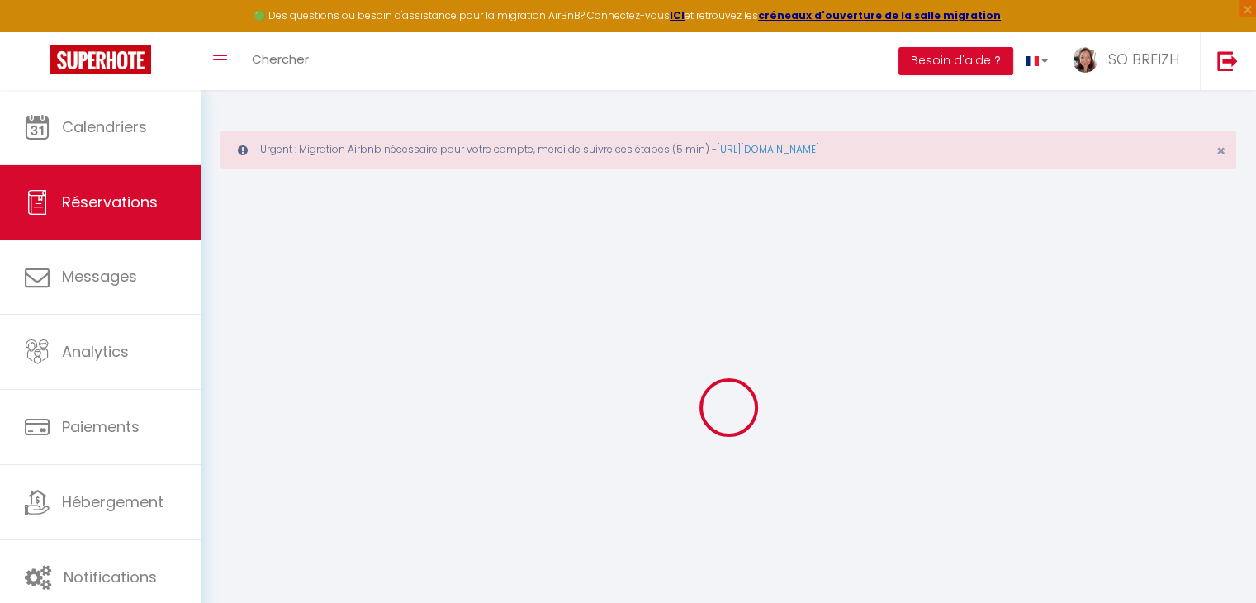
select select
checkbox input "false"
select select
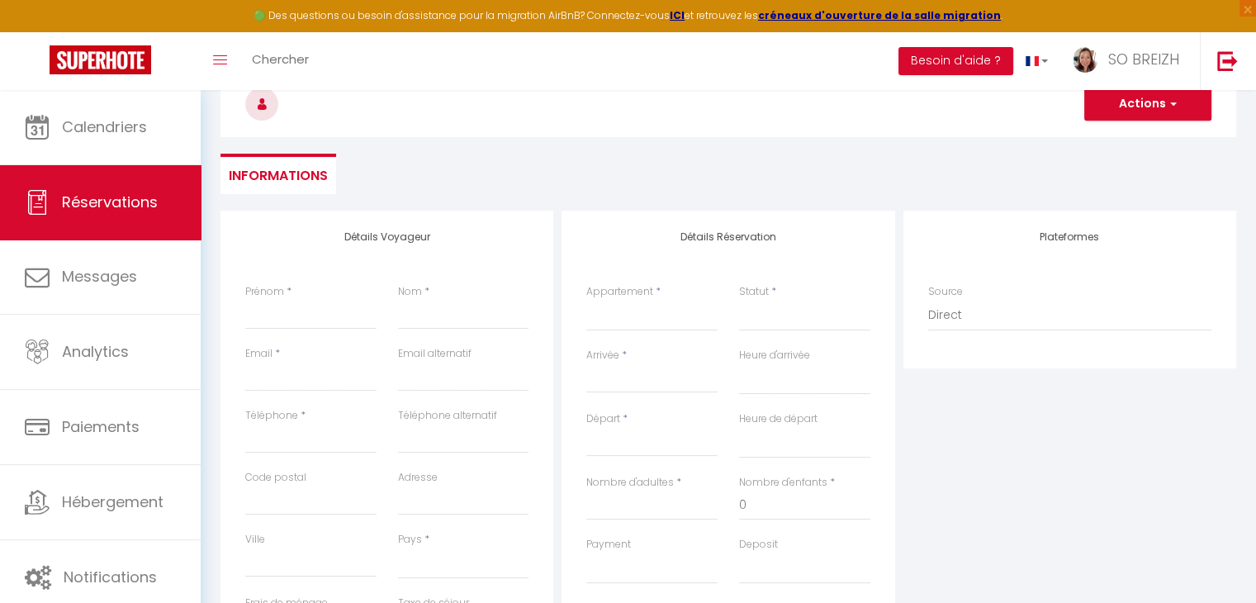
scroll to position [248, 0]
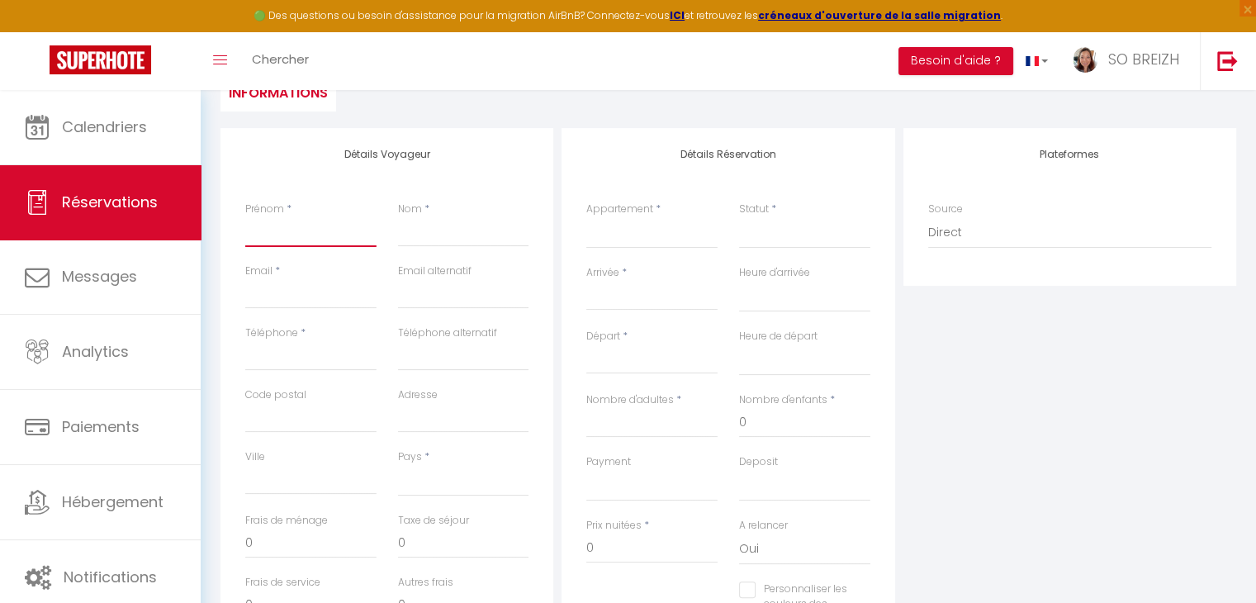
click at [310, 238] on input "Prénom" at bounding box center [310, 232] width 131 height 30
type input "L"
select select
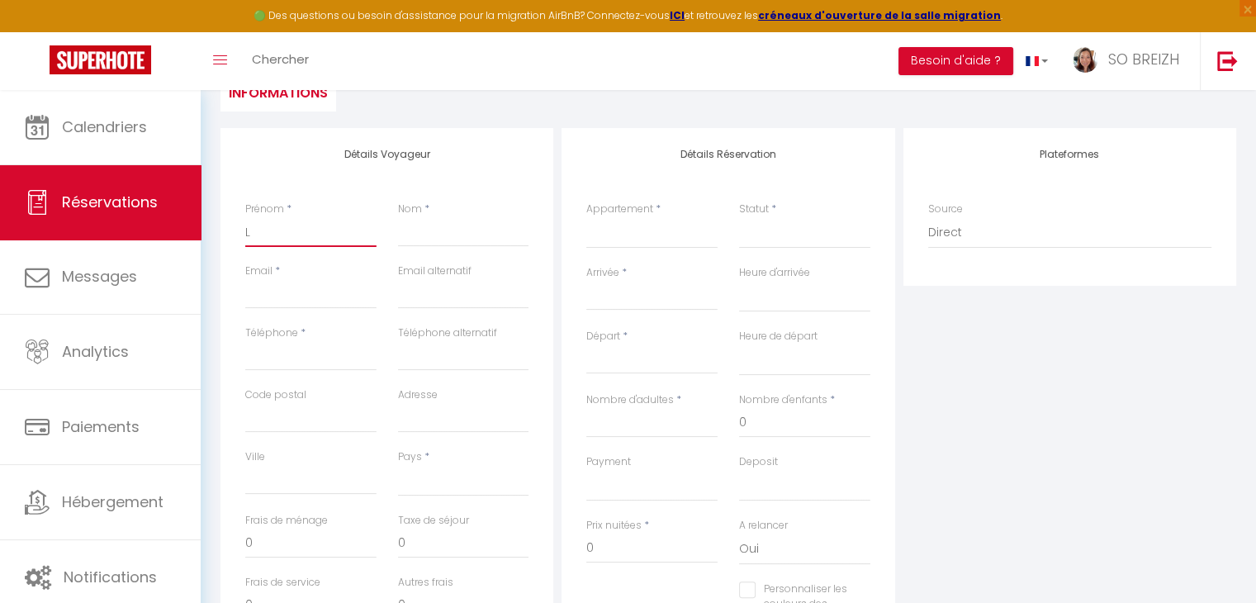
select select
checkbox input "false"
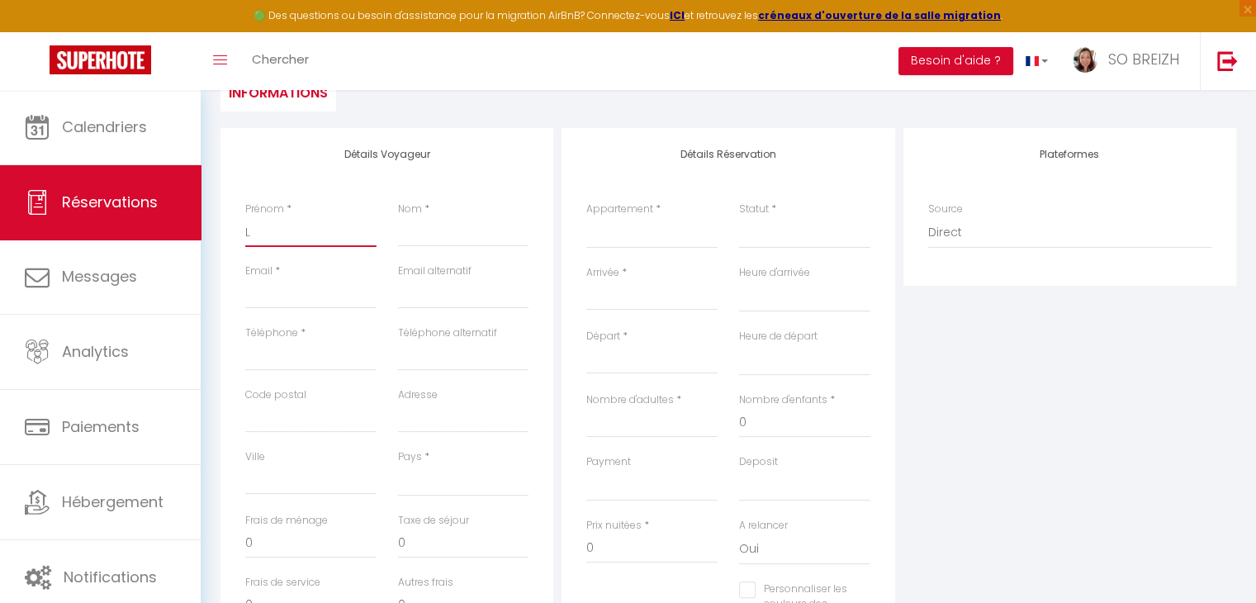
type input "La"
select select
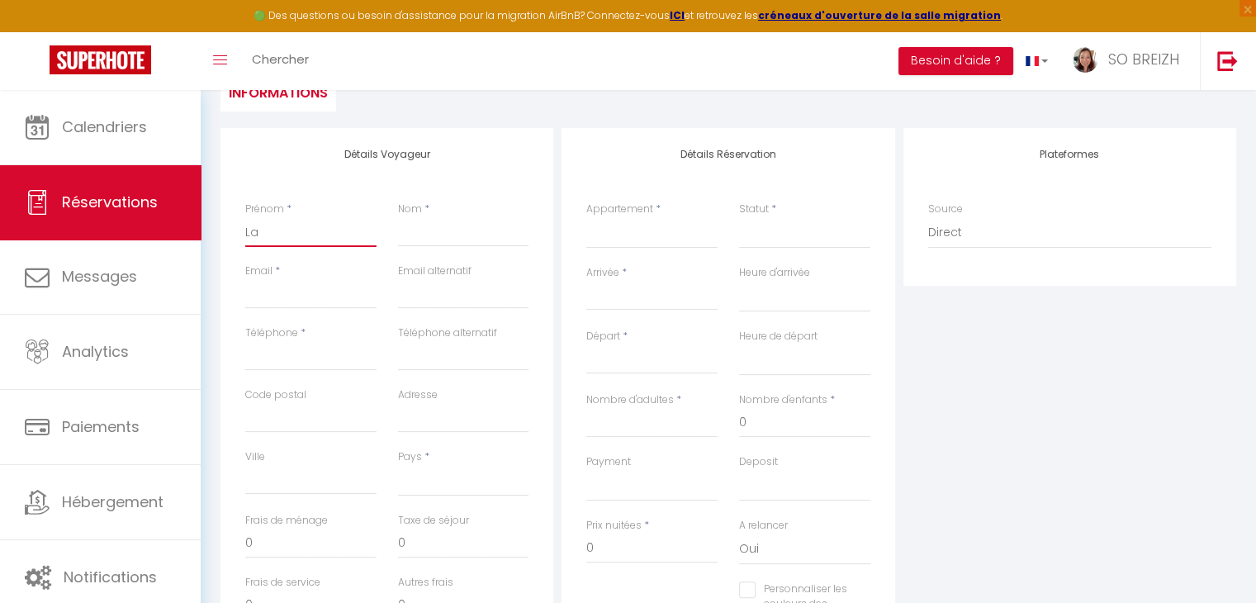
select select
checkbox input "false"
type input "Lau"
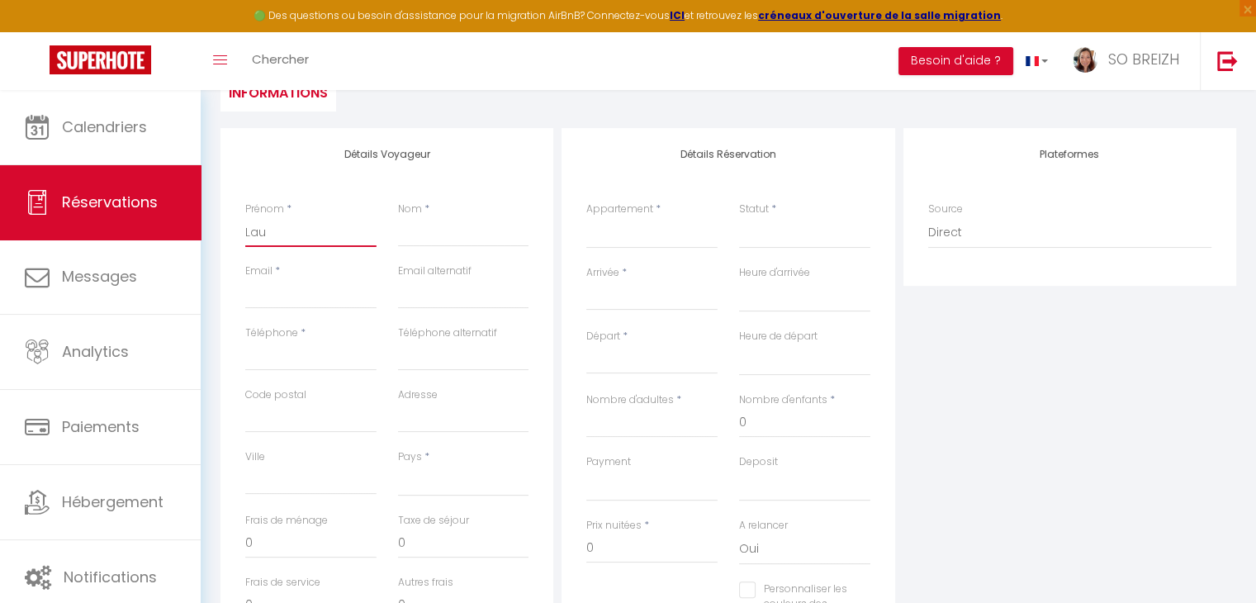
select select
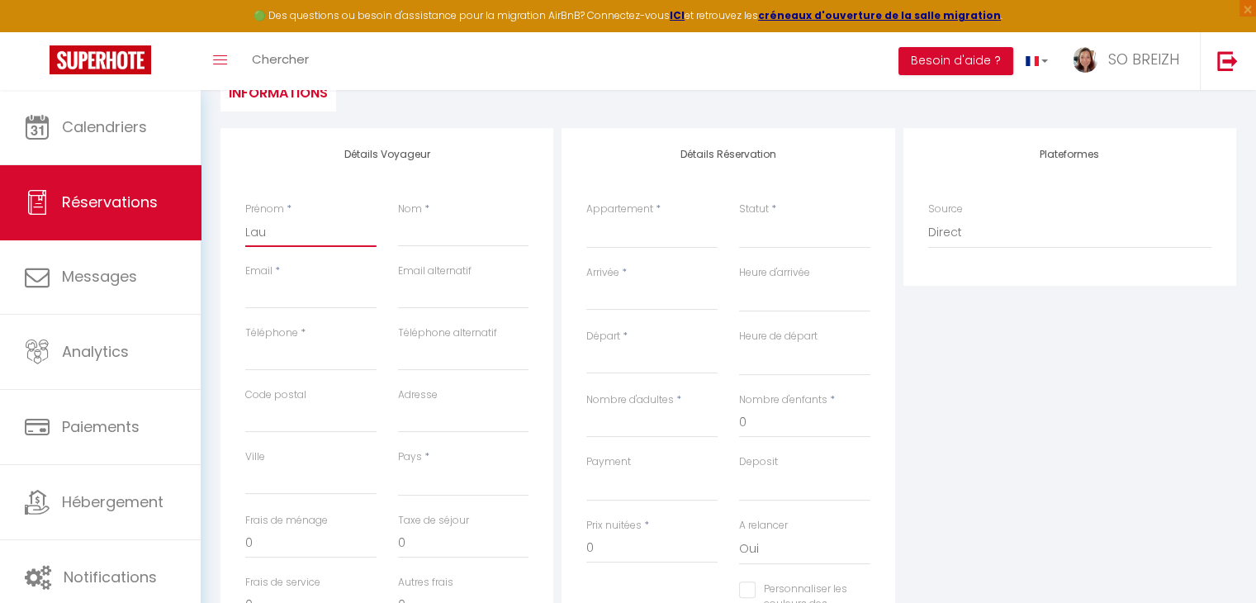
select select
checkbox input "false"
type input "Laur"
select select
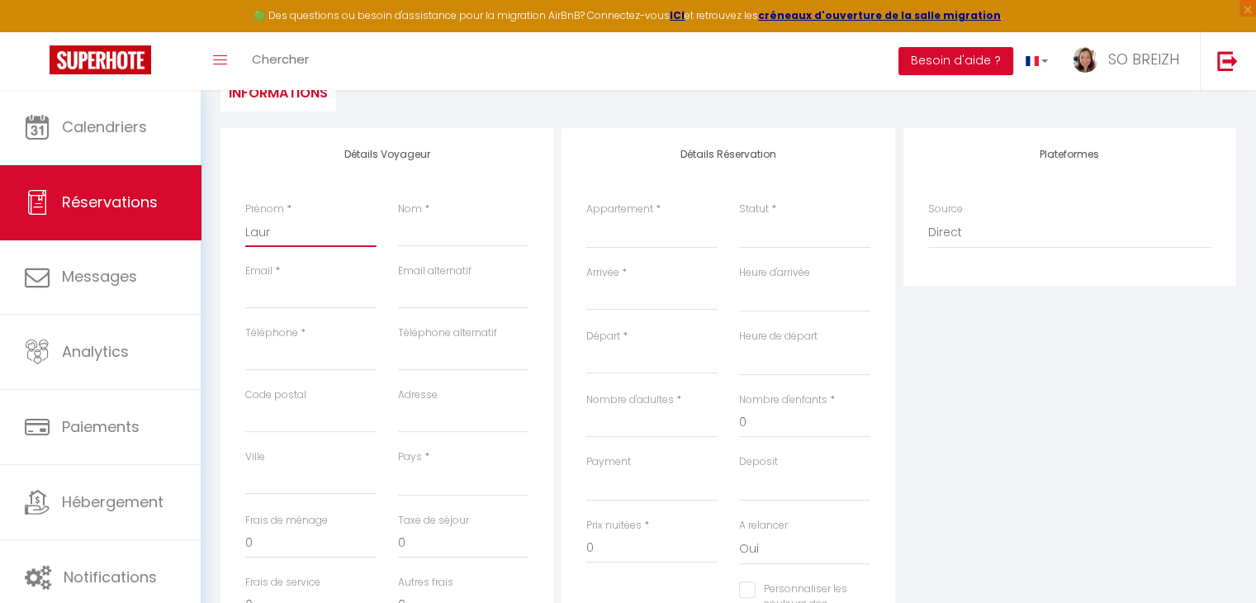
select select
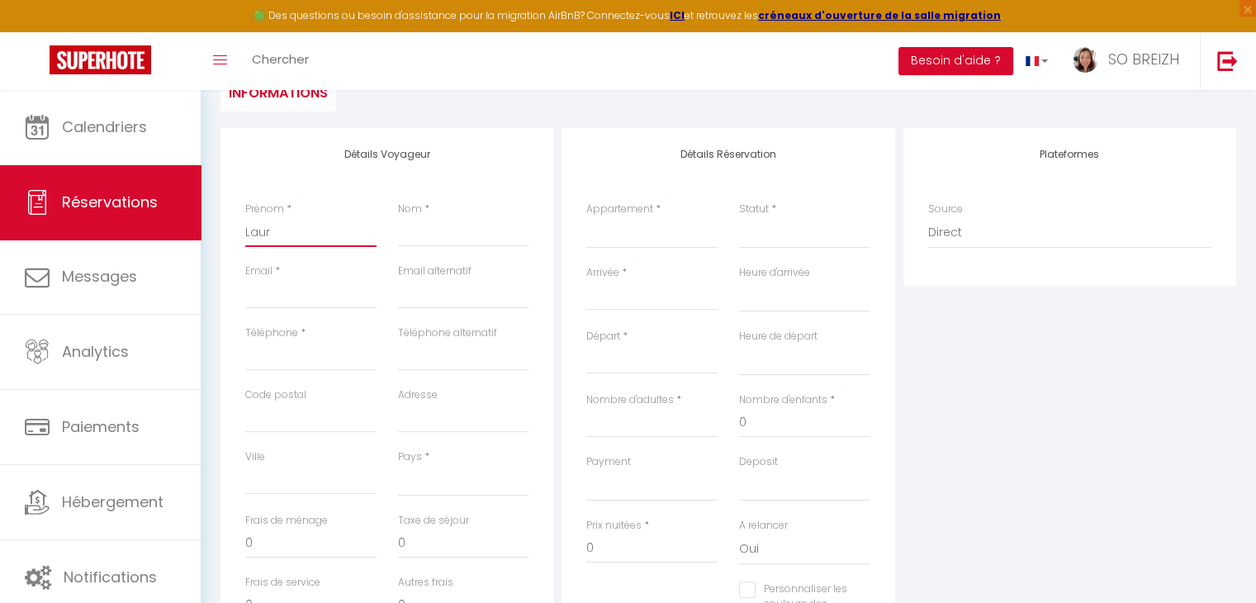
select select
checkbox input "false"
type input "Laure"
select select
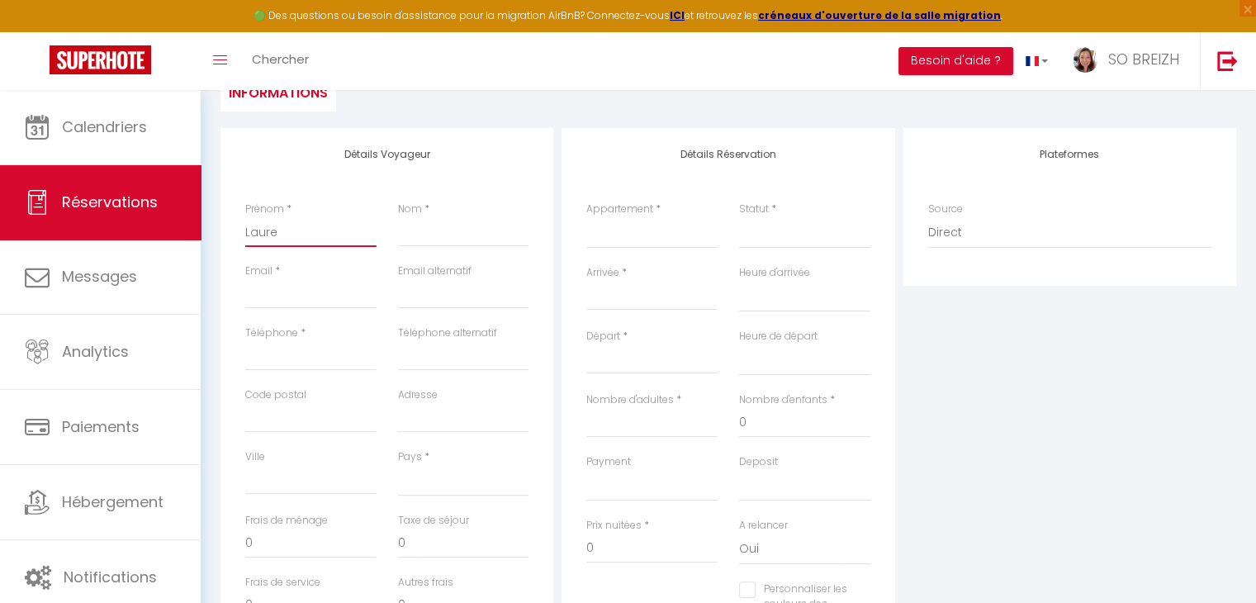
select select
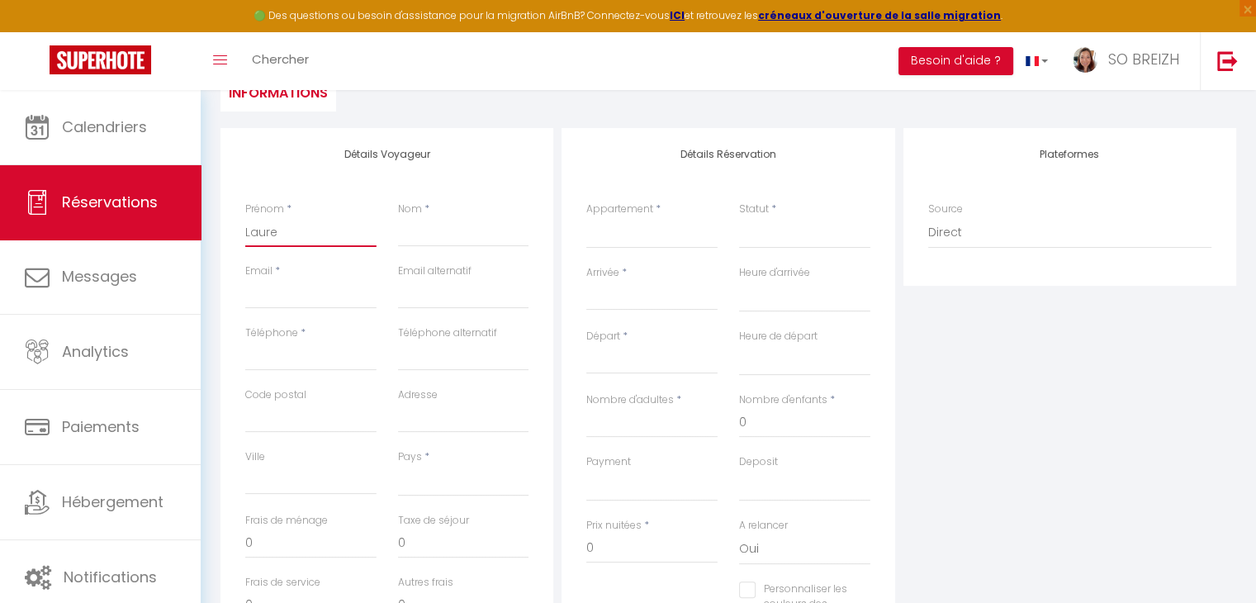
checkbox input "false"
type input "Lauren"
select select
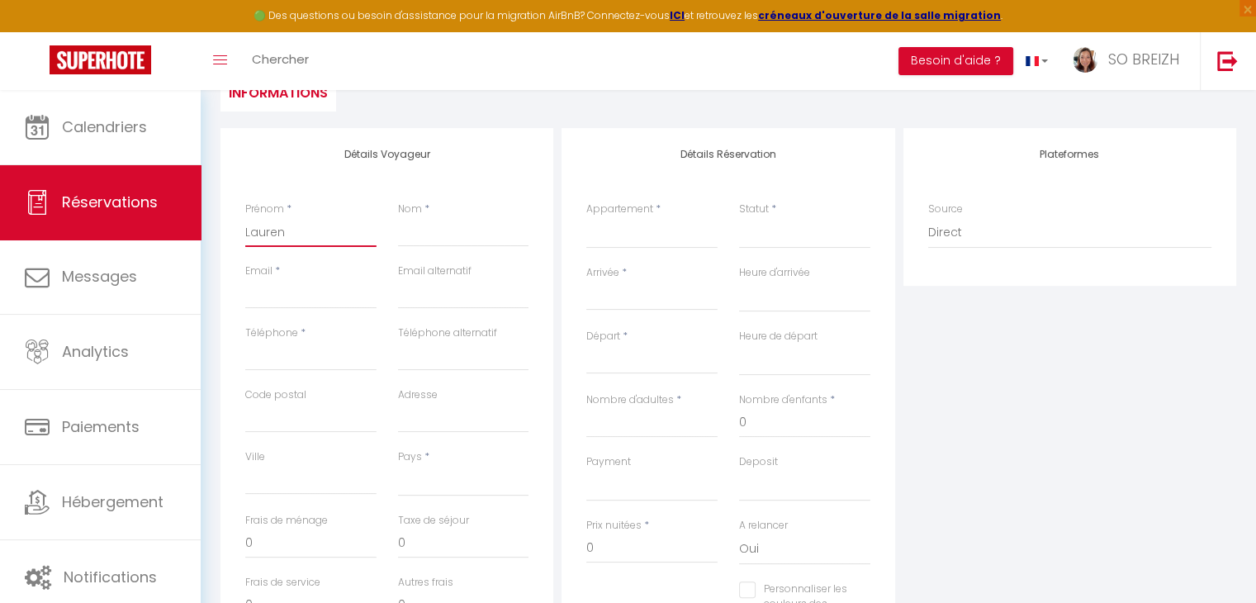
select select
checkbox input "false"
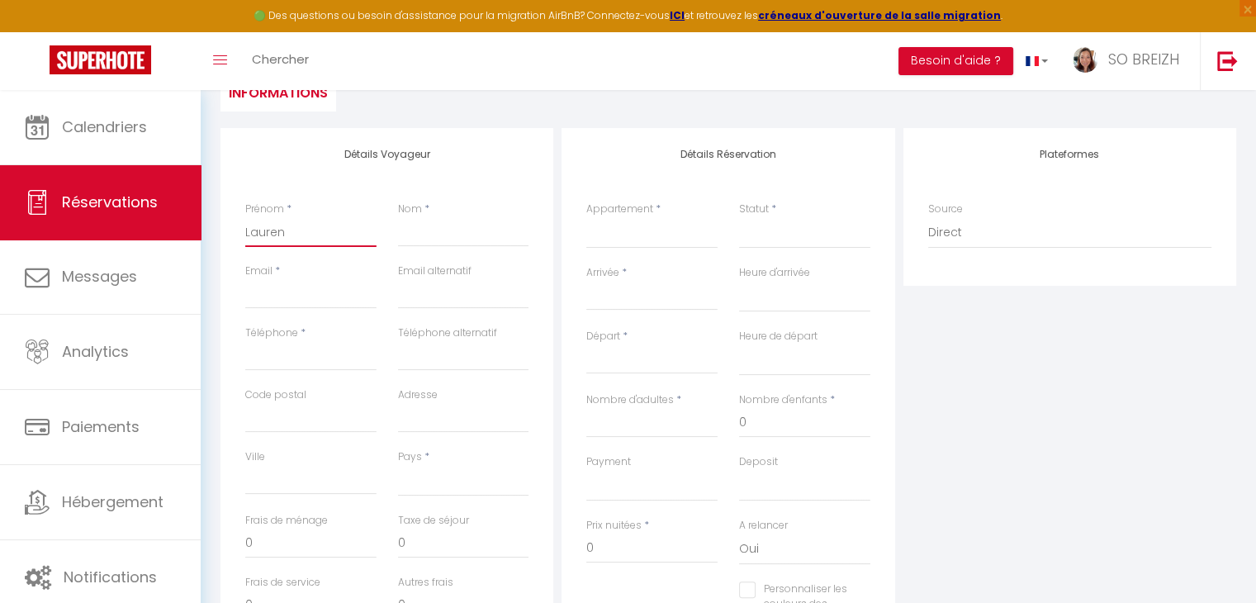
type input "[PERSON_NAME]"
select select
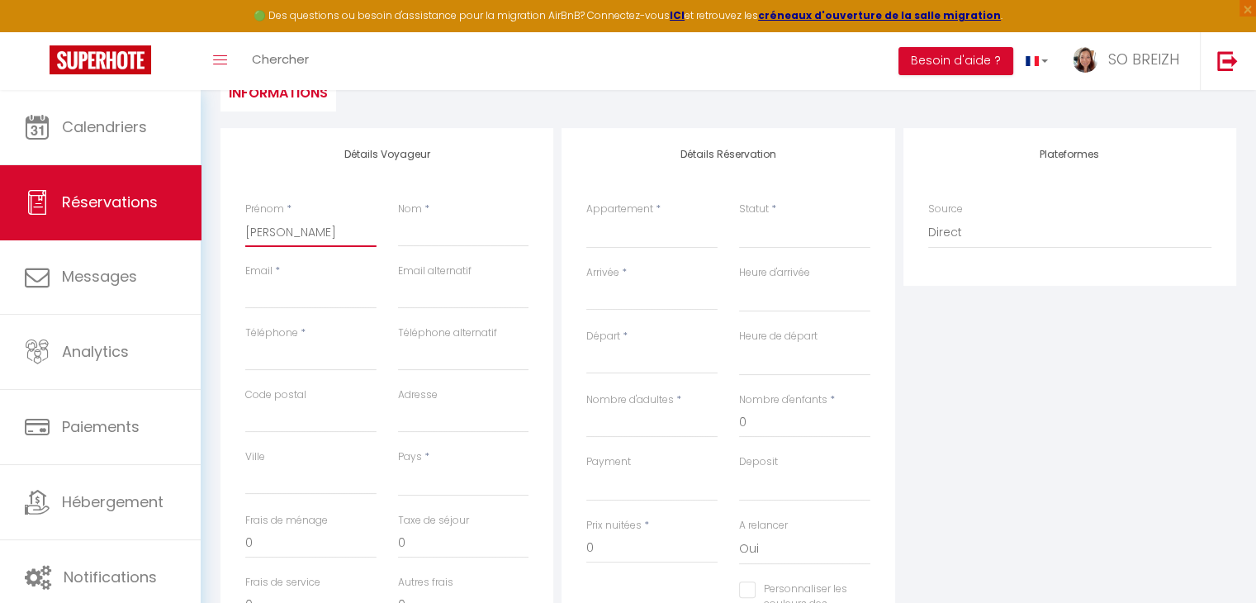
select select
checkbox input "false"
type input "[PERSON_NAME]"
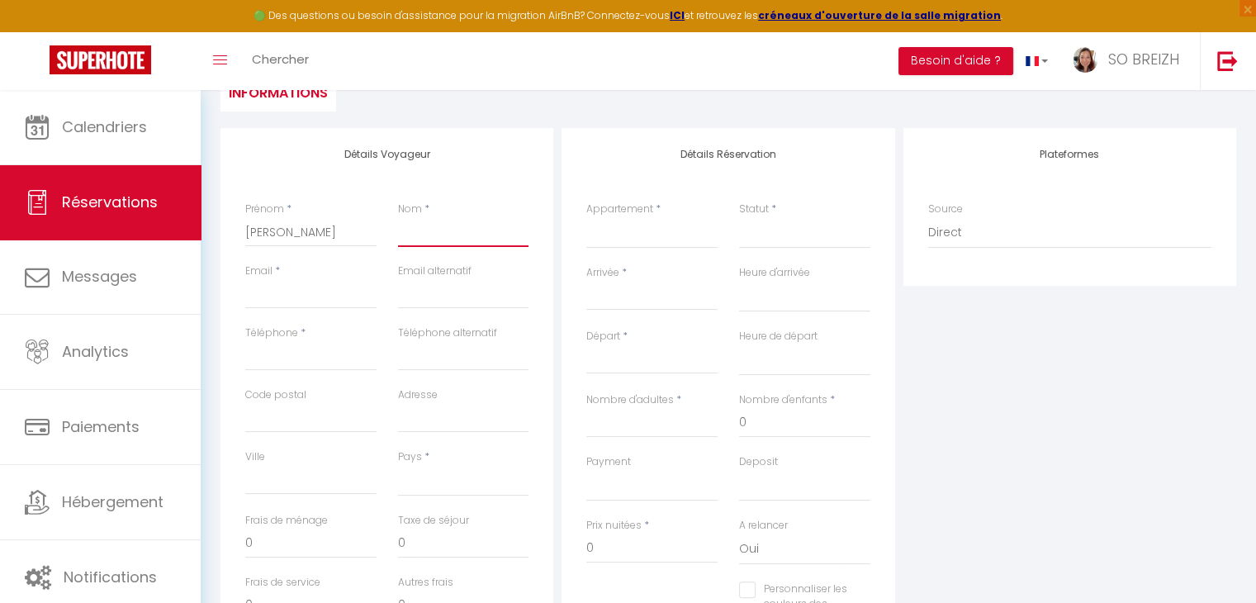
type input "D"
select select
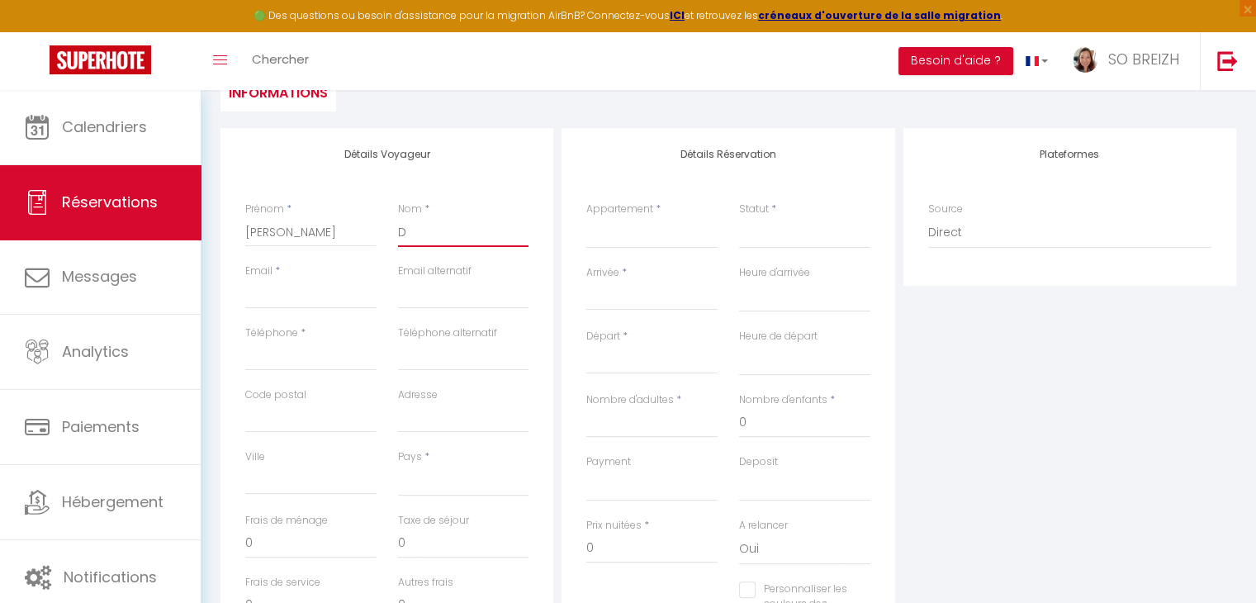
select select
checkbox input "false"
type input "DE"
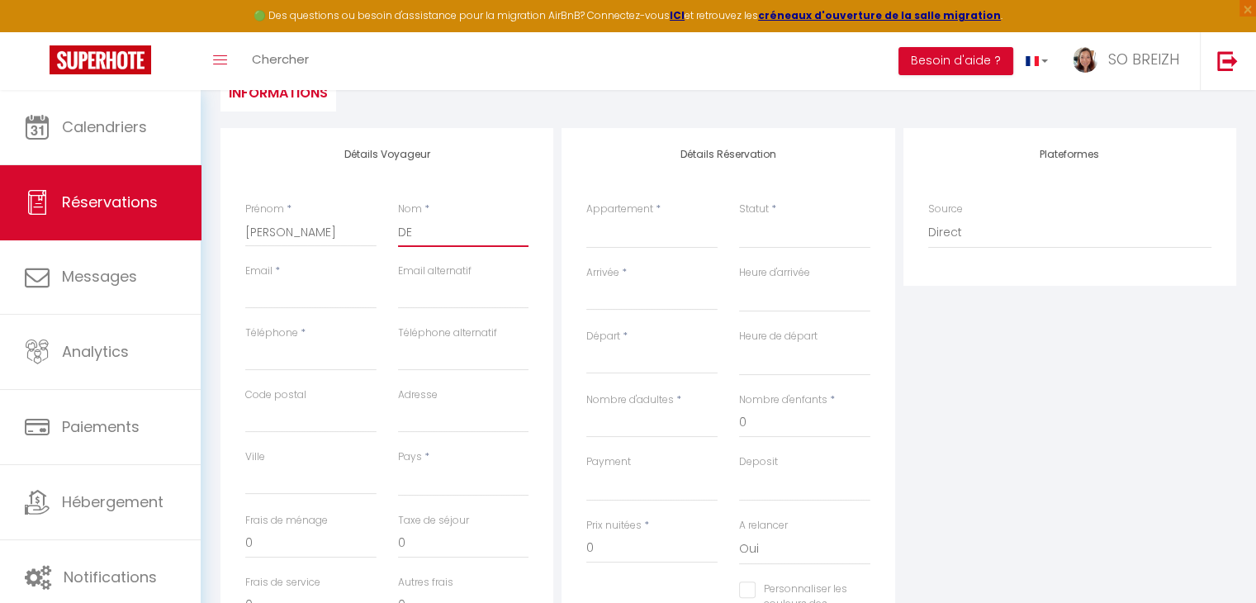
select select
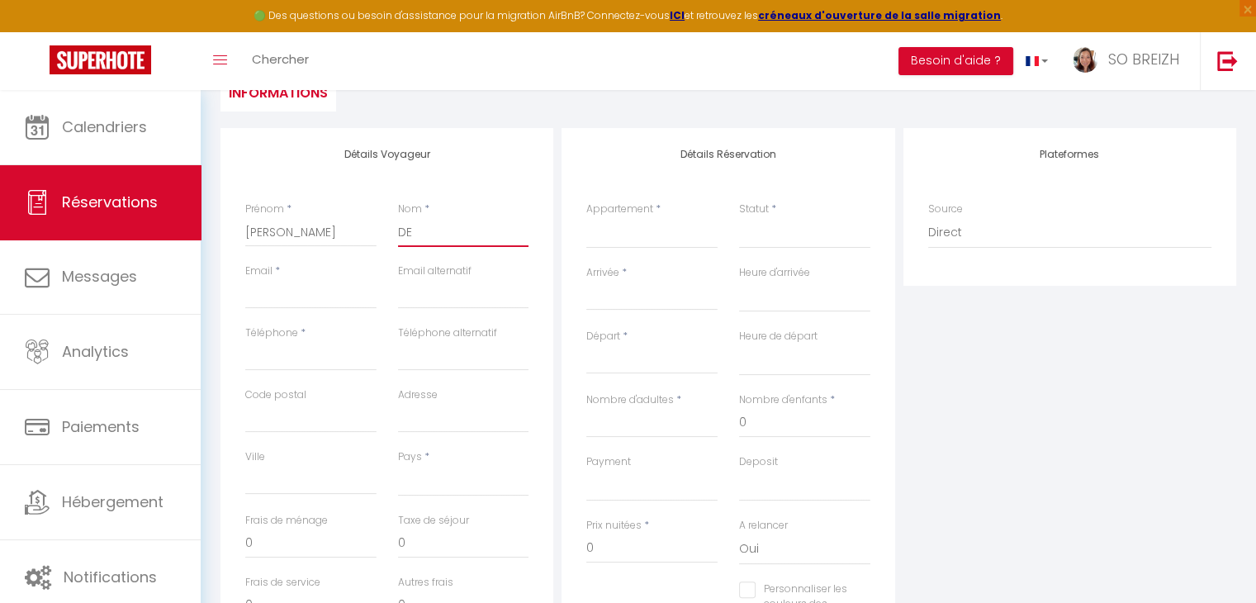
select select
checkbox input "false"
type input "DEL"
select select
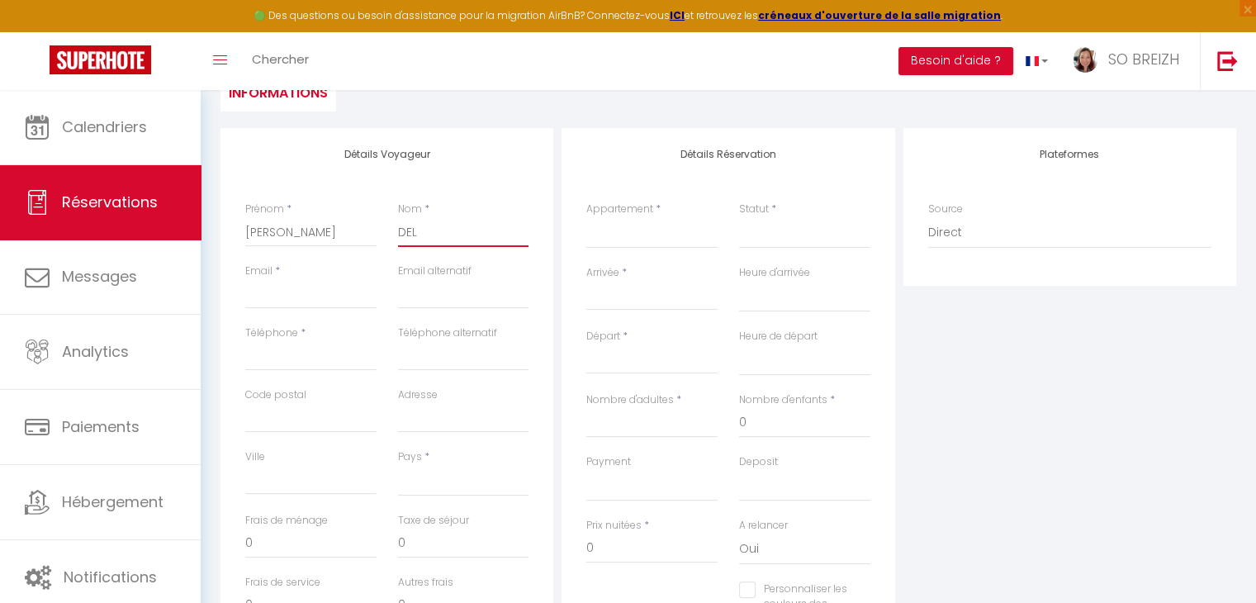
select select
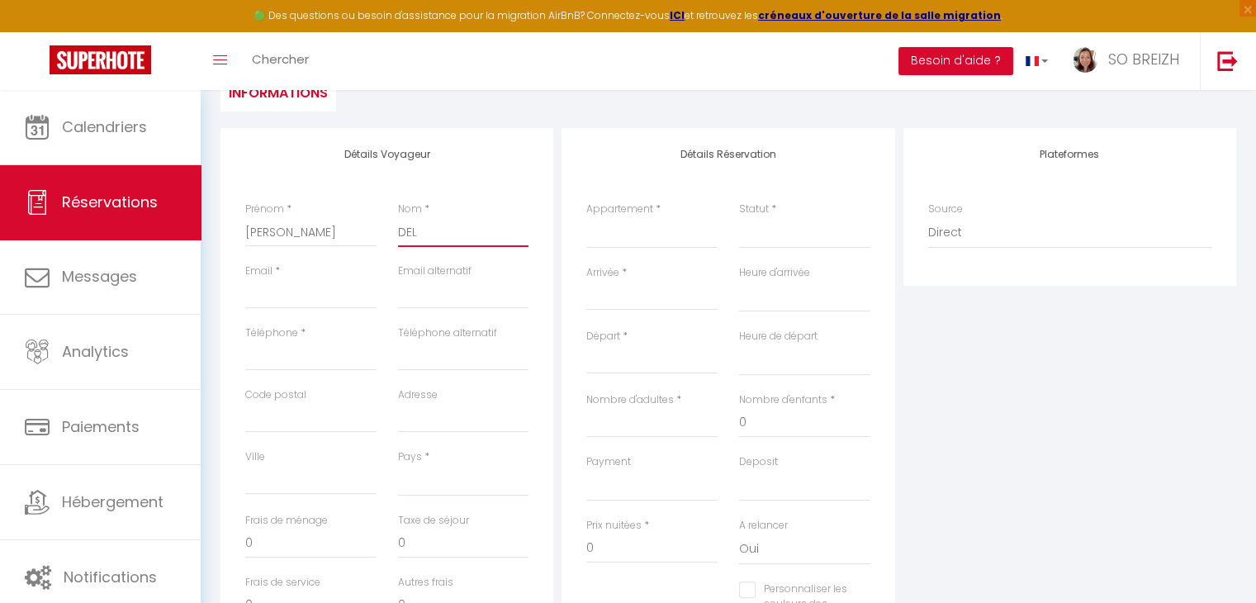
select select
checkbox input "false"
type input "DELA"
select select
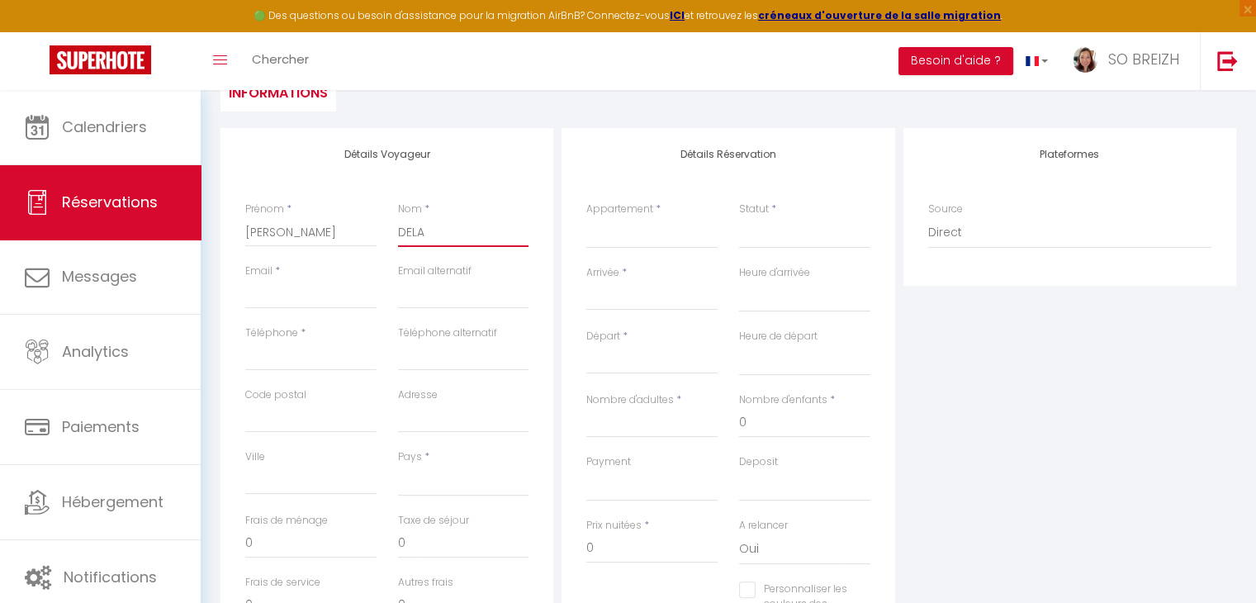
select select
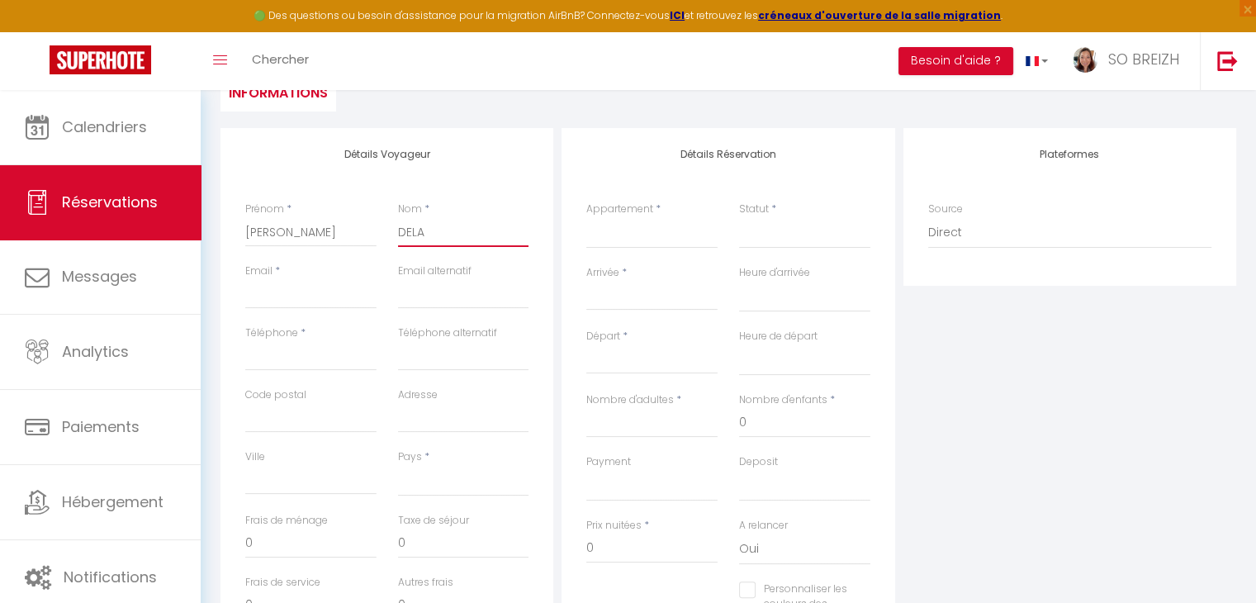
checkbox input "false"
type input "[PERSON_NAME]"
select select
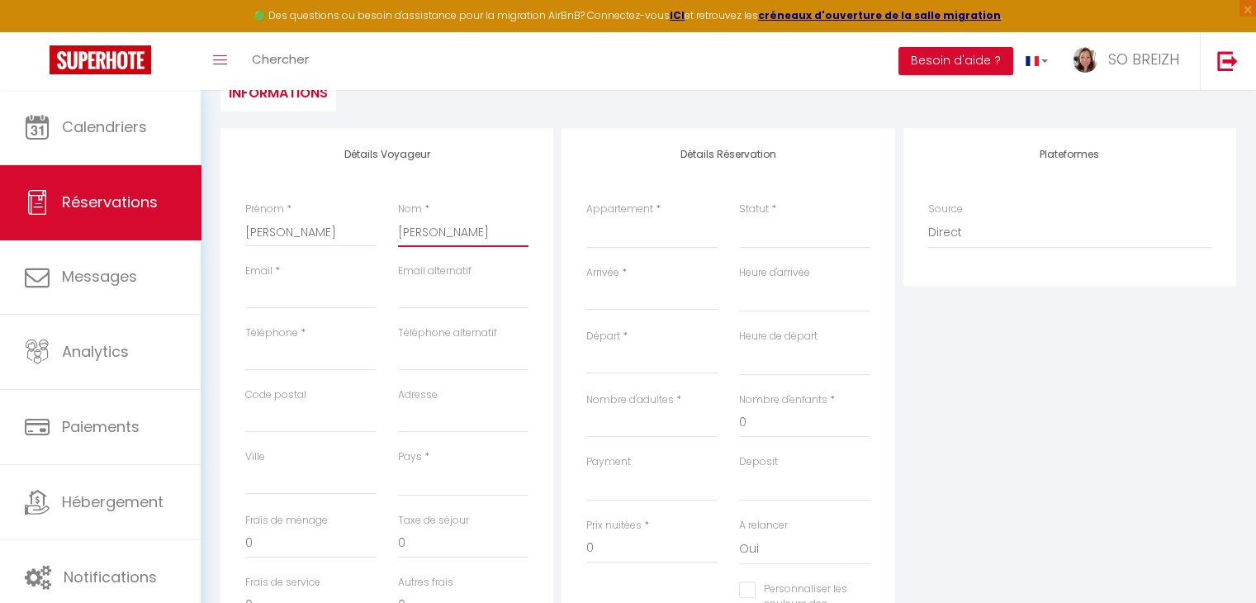
select select
checkbox input "false"
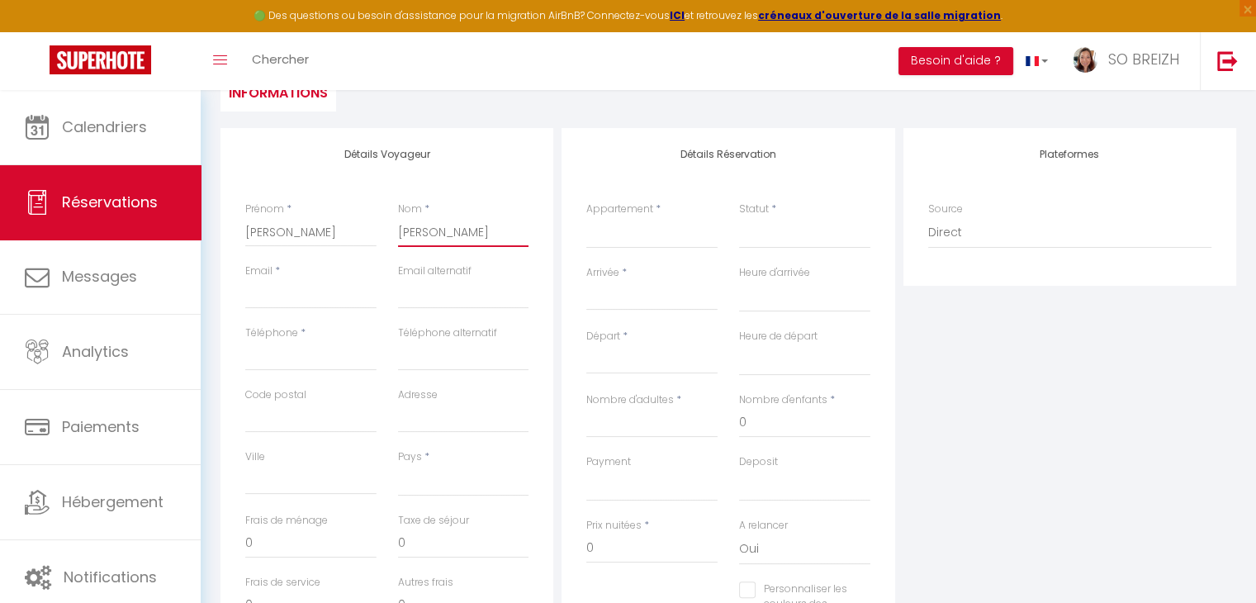
type input "DELAPL"
select select
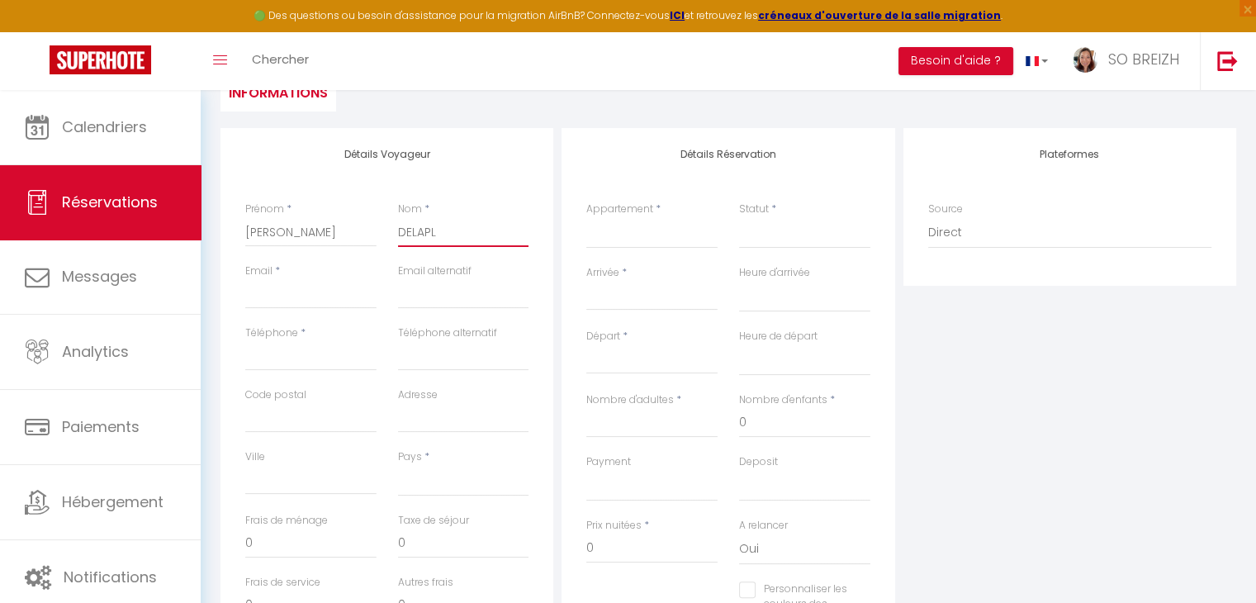
select select
checkbox input "false"
type input "DELAPLA"
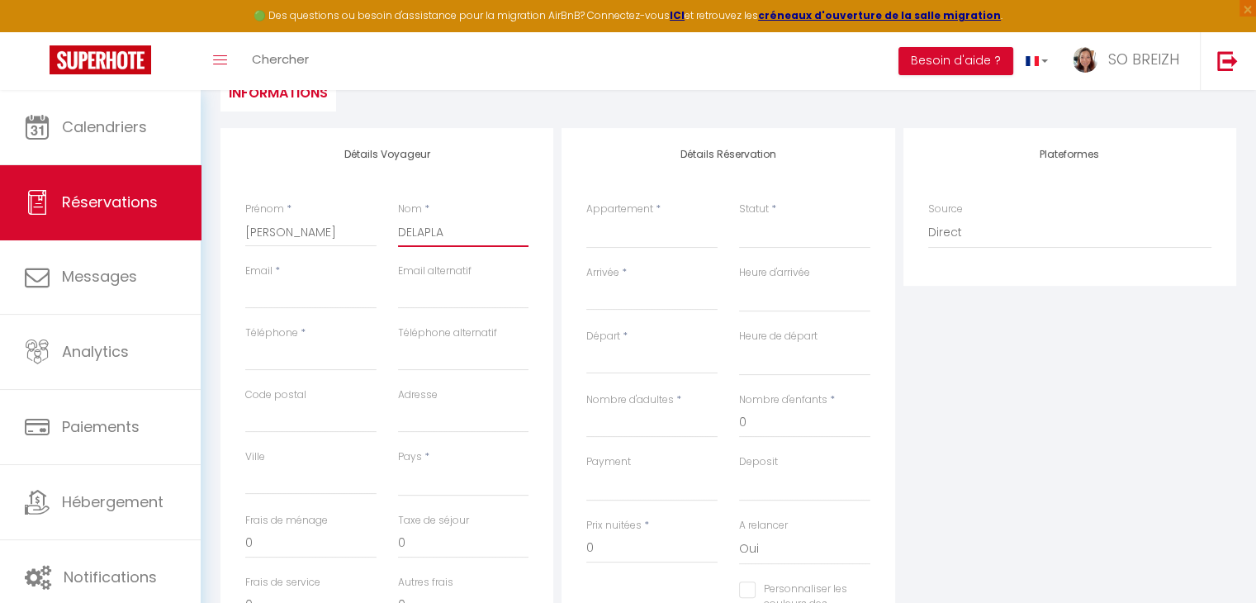
select select
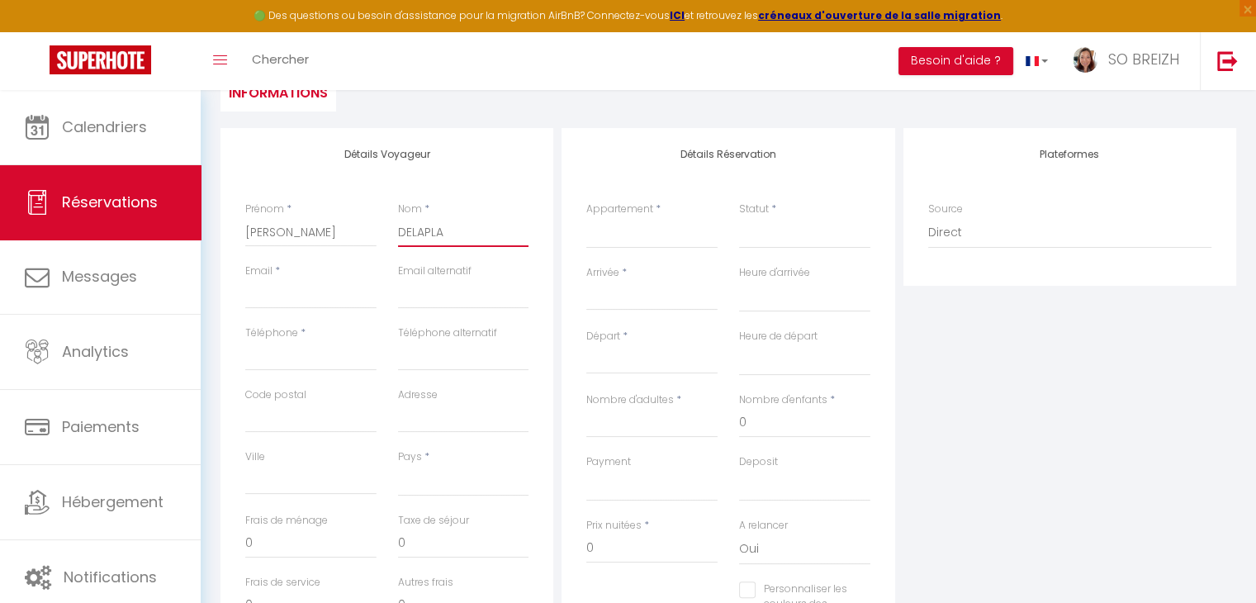
select select
checkbox input "false"
type input "DELAPLAC"
select select
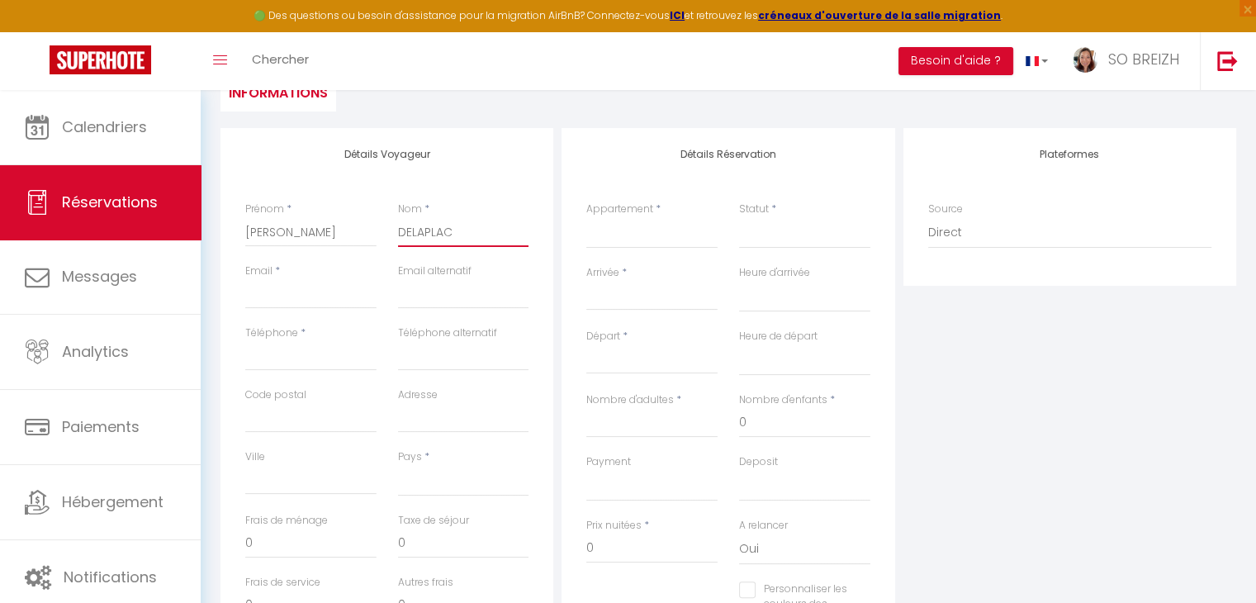
select select
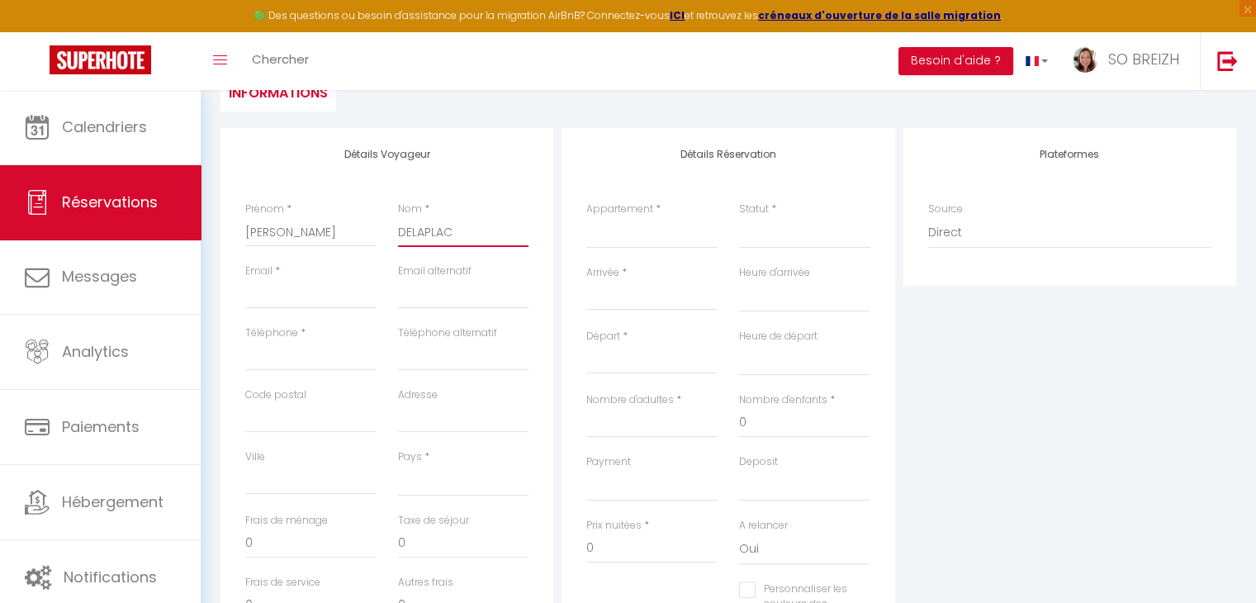
select select
checkbox input "false"
type input "DELAPLACE"
select select
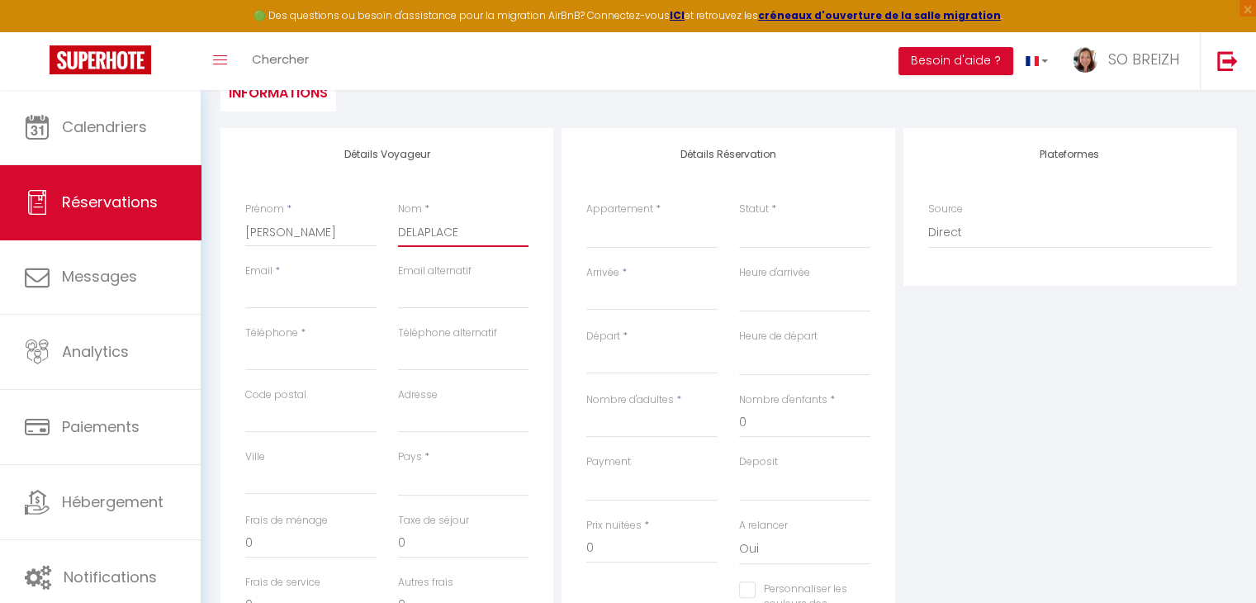
select select
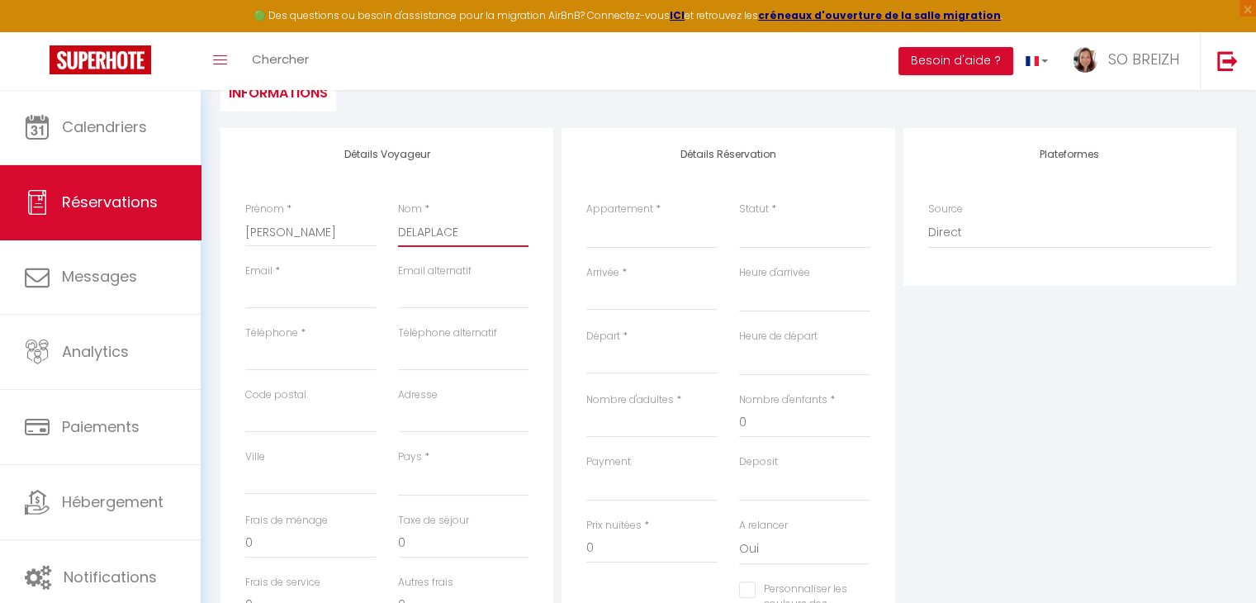
checkbox input "false"
type input "DELAPLACE"
click at [272, 291] on input "Email client" at bounding box center [310, 294] width 131 height 30
type input "d"
select select
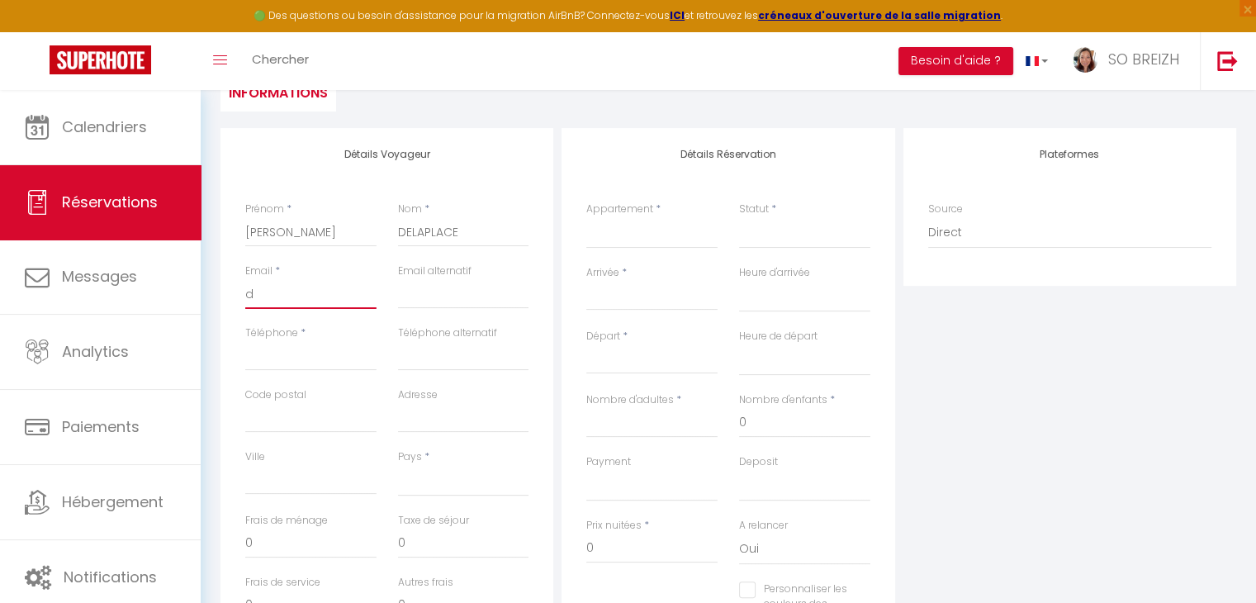
select select
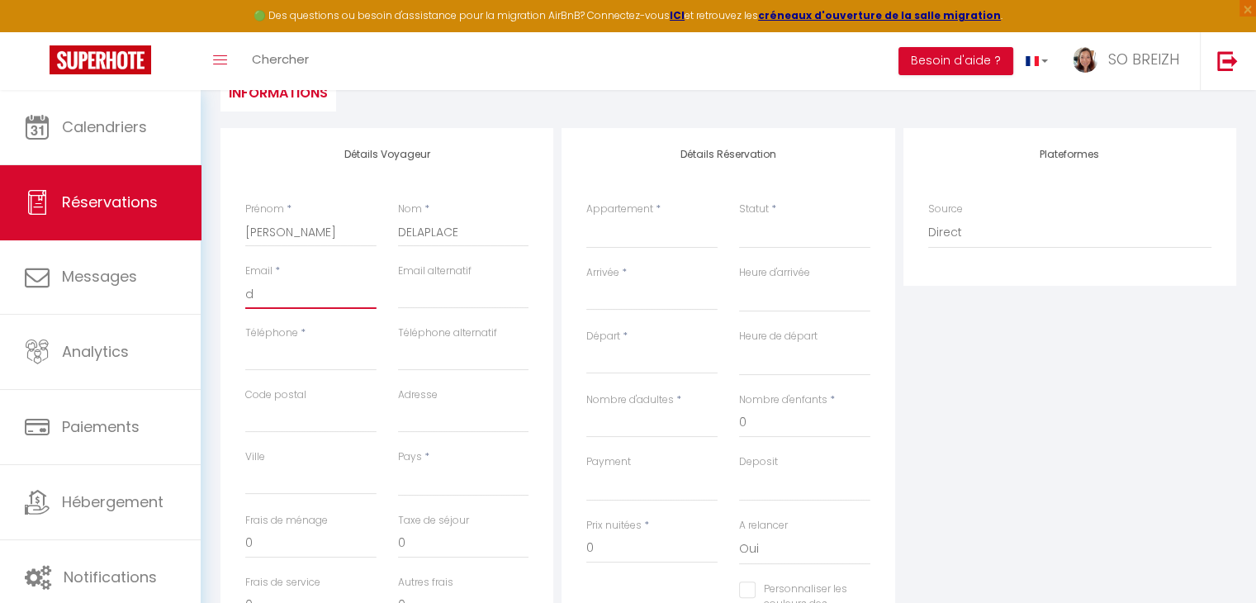
select select
checkbox input "false"
type input "de"
select select
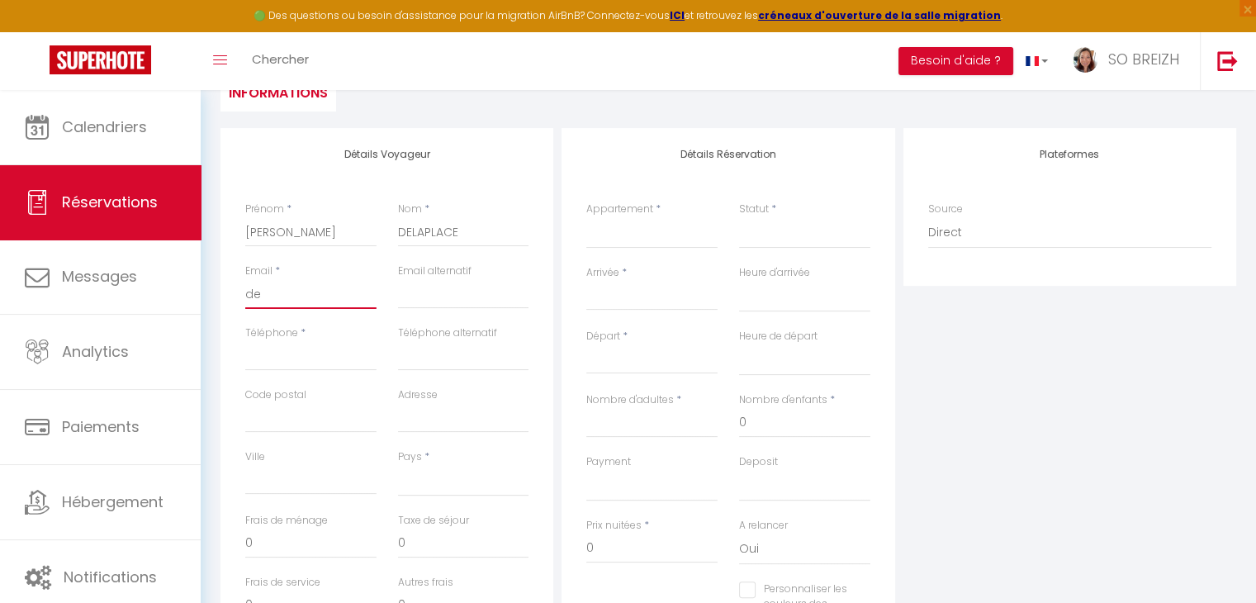
select select
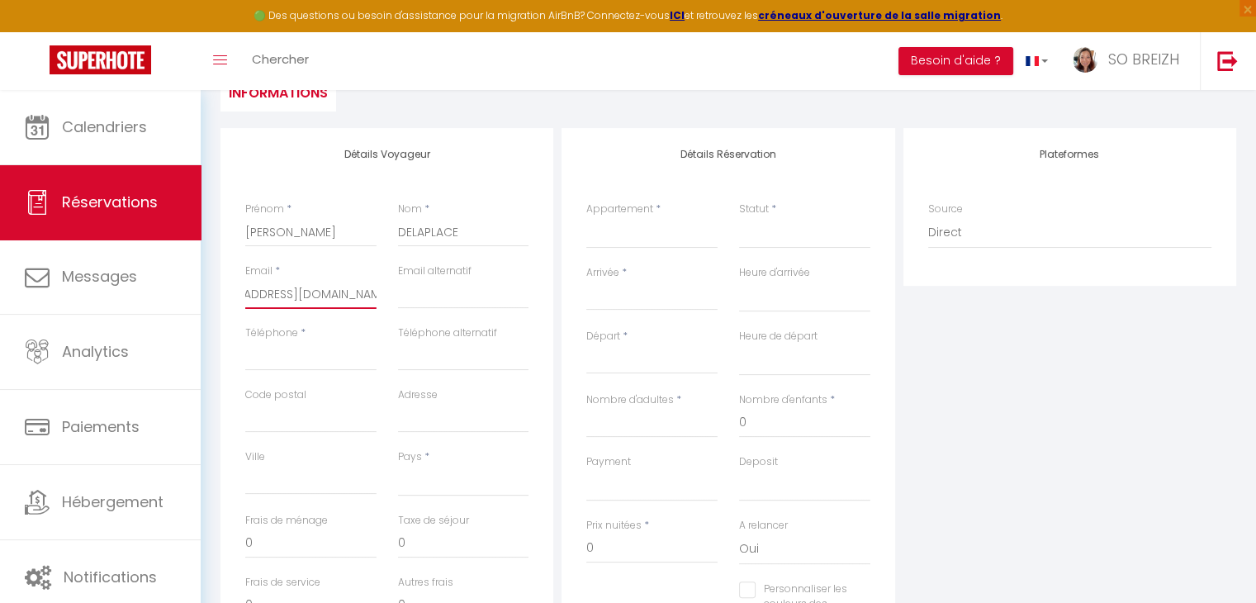
scroll to position [0, 56]
click at [284, 358] on input "Téléphone" at bounding box center [310, 356] width 131 height 30
click at [652, 235] on select "[PERSON_NAME] La maison sur l'[PERSON_NAME] mer La maison sur le ruisseau Ty Co…" at bounding box center [651, 232] width 131 height 31
click at [586, 217] on select "[PERSON_NAME] La maison sur l'[PERSON_NAME] mer La maison sur le ruisseau Ty Co…" at bounding box center [651, 232] width 131 height 31
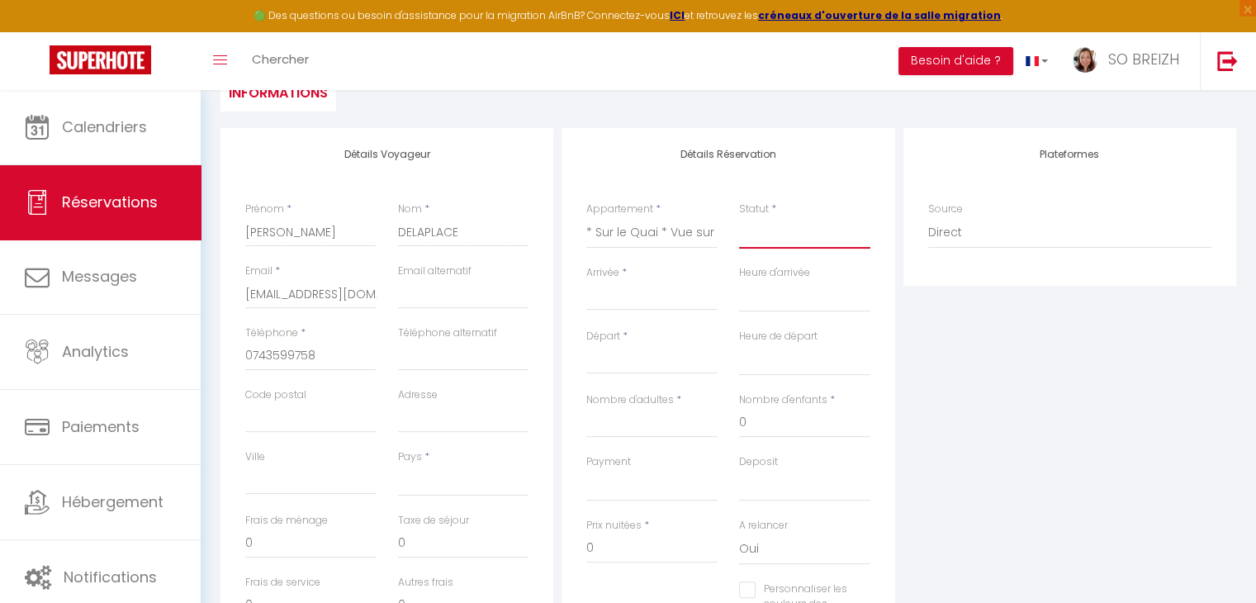
click at [775, 235] on select "Confirmé Non Confirmé [PERSON_NAME] par le voyageur No Show Request" at bounding box center [804, 232] width 131 height 31
click at [783, 236] on select "Confirmé Non Confirmé [PERSON_NAME] par le voyageur No Show Request" at bounding box center [804, 232] width 131 height 31
click at [739, 217] on select "Confirmé Non Confirmé [PERSON_NAME] par le voyageur No Show Request" at bounding box center [804, 232] width 131 height 31
click at [618, 298] on input "Arrivée" at bounding box center [651, 297] width 131 height 21
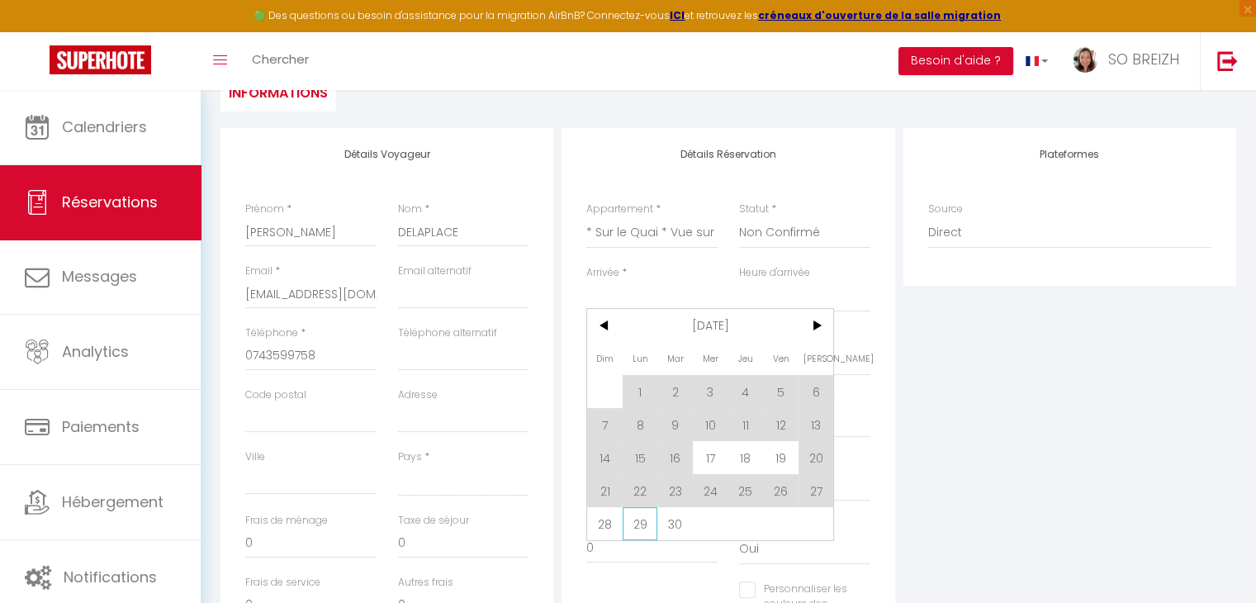
click at [637, 524] on span "29" at bounding box center [641, 523] width 36 height 33
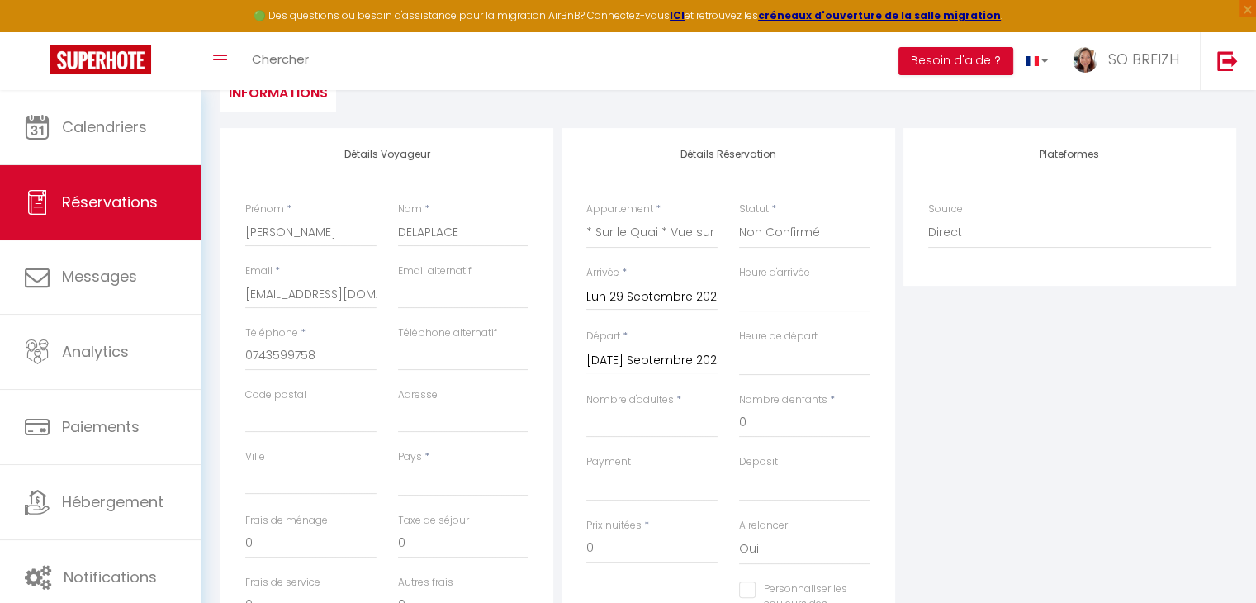
click at [661, 357] on input "[DATE] Septembre 2025" at bounding box center [651, 360] width 131 height 21
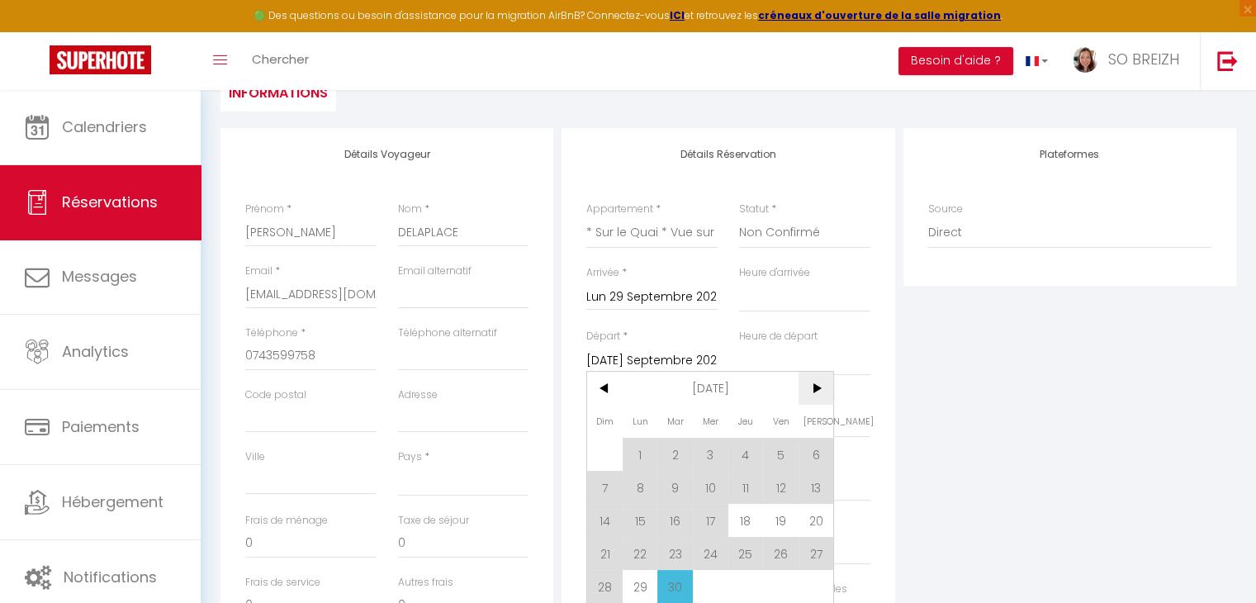
click at [815, 387] on span ">" at bounding box center [816, 388] width 36 height 33
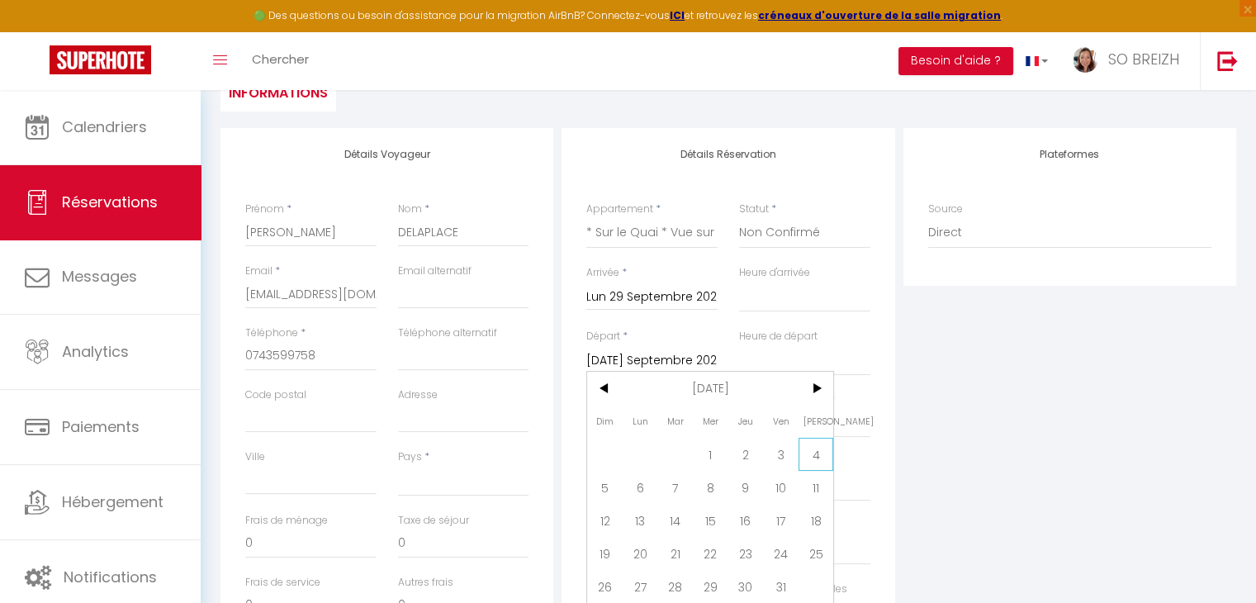
click at [818, 457] on span "4" at bounding box center [816, 454] width 36 height 33
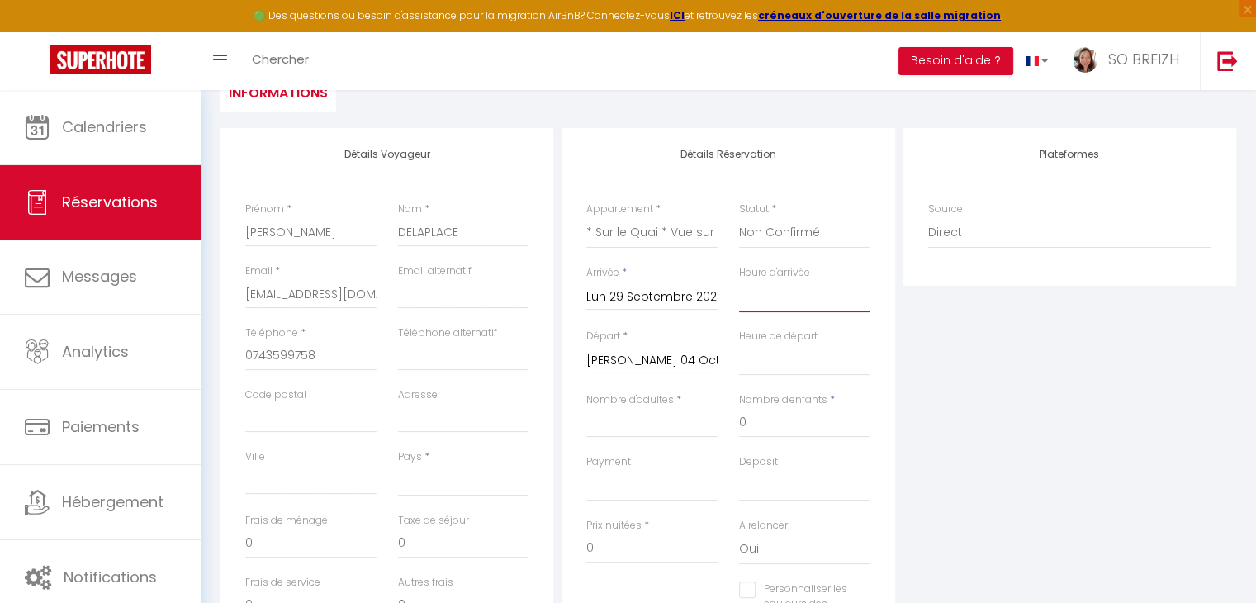
click at [798, 296] on select "00:00 00:30 01:00 01:30 02:00 02:30 03:00 03:30 04:00 04:30 05:00 05:30 06:00 0…" at bounding box center [804, 296] width 131 height 31
click at [739, 281] on select "00:00 00:30 01:00 01:30 02:00 02:30 03:00 03:30 04:00 04:30 05:00 05:30 06:00 0…" at bounding box center [804, 296] width 131 height 31
click at [789, 360] on select "00:00 00:30 01:00 01:30 02:00 02:30 03:00 03:30 04:00 04:30 05:00 05:30 06:00 0…" at bounding box center [804, 359] width 131 height 31
click at [739, 344] on select "00:00 00:30 01:00 01:30 02:00 02:30 03:00 03:30 04:00 04:30 05:00 05:30 06:00 0…" at bounding box center [804, 359] width 131 height 31
click at [630, 430] on input "Nombre d'adultes" at bounding box center [651, 423] width 131 height 30
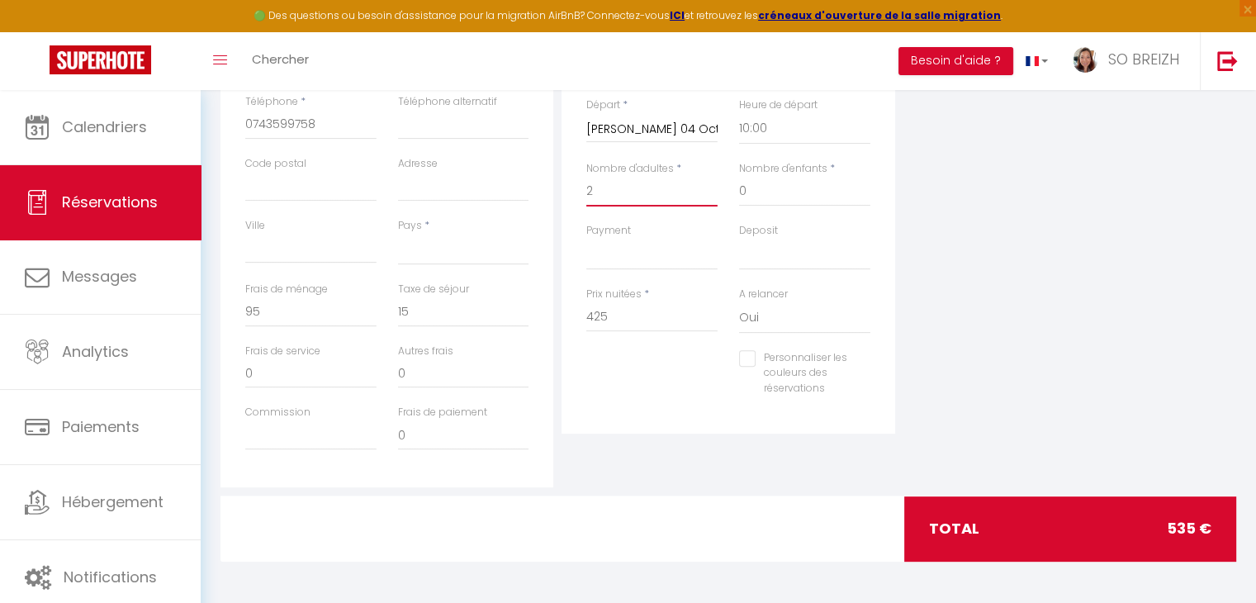
scroll to position [396, 0]
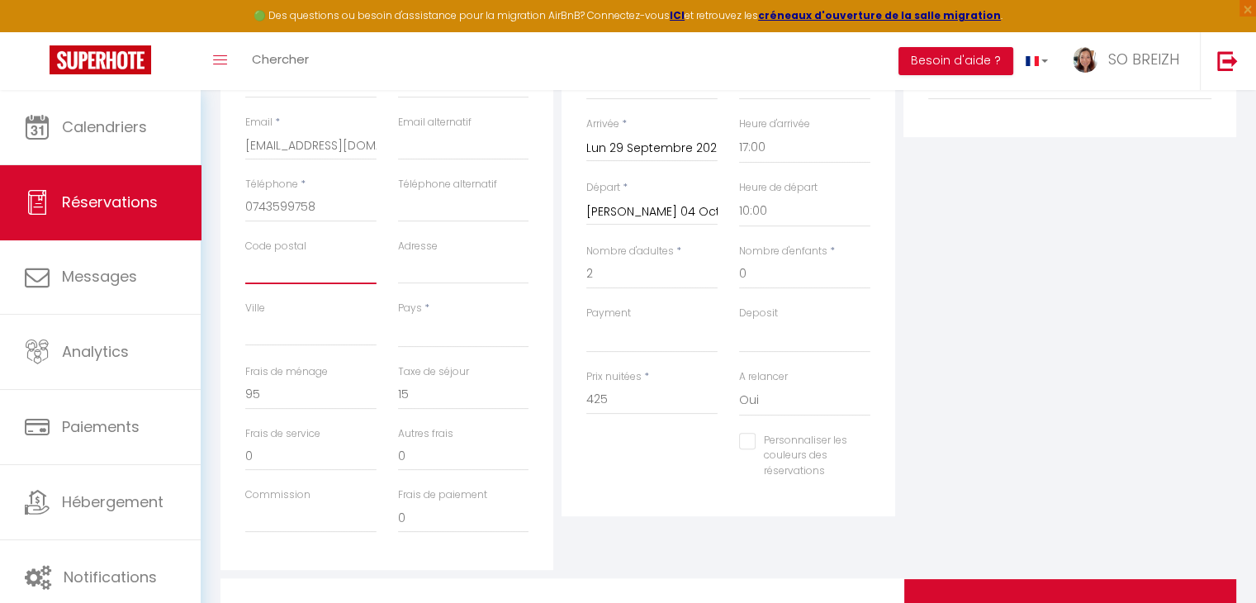
click at [307, 272] on input "Code postal" at bounding box center [310, 269] width 131 height 30
click at [282, 334] on input "Ville" at bounding box center [310, 331] width 131 height 30
click at [414, 328] on select "[GEOGRAPHIC_DATA] [GEOGRAPHIC_DATA] [GEOGRAPHIC_DATA] [GEOGRAPHIC_DATA] [GEOGRA…" at bounding box center [463, 331] width 131 height 31
click at [398, 316] on select "[GEOGRAPHIC_DATA] [GEOGRAPHIC_DATA] [GEOGRAPHIC_DATA] [GEOGRAPHIC_DATA] [GEOGRA…" at bounding box center [463, 331] width 131 height 31
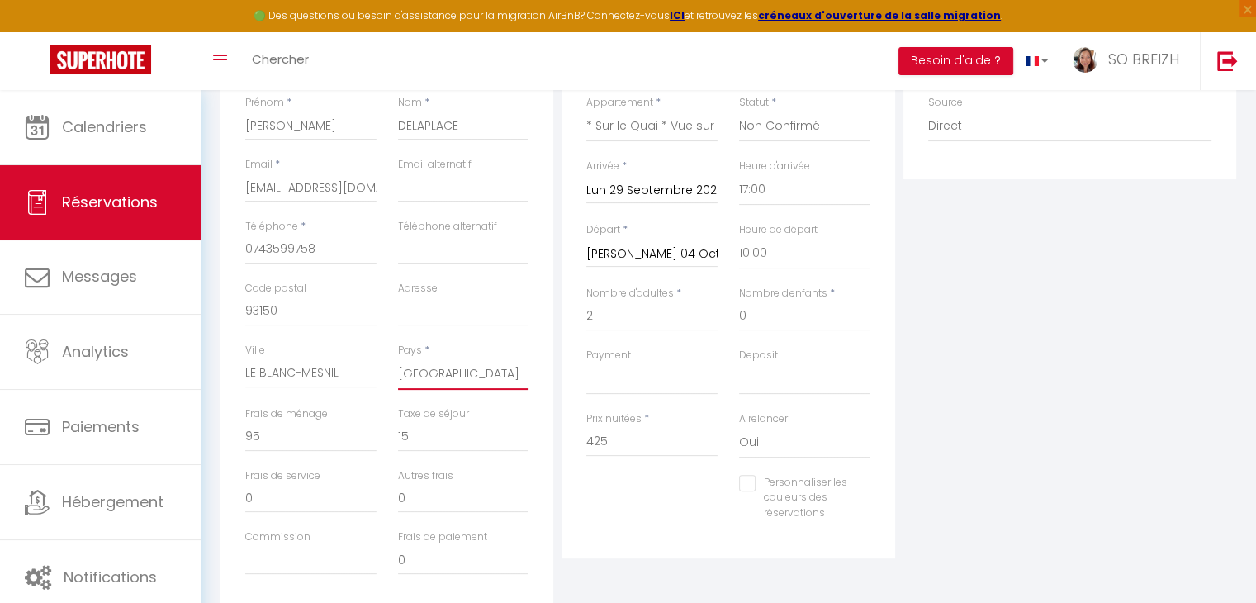
scroll to position [314, 0]
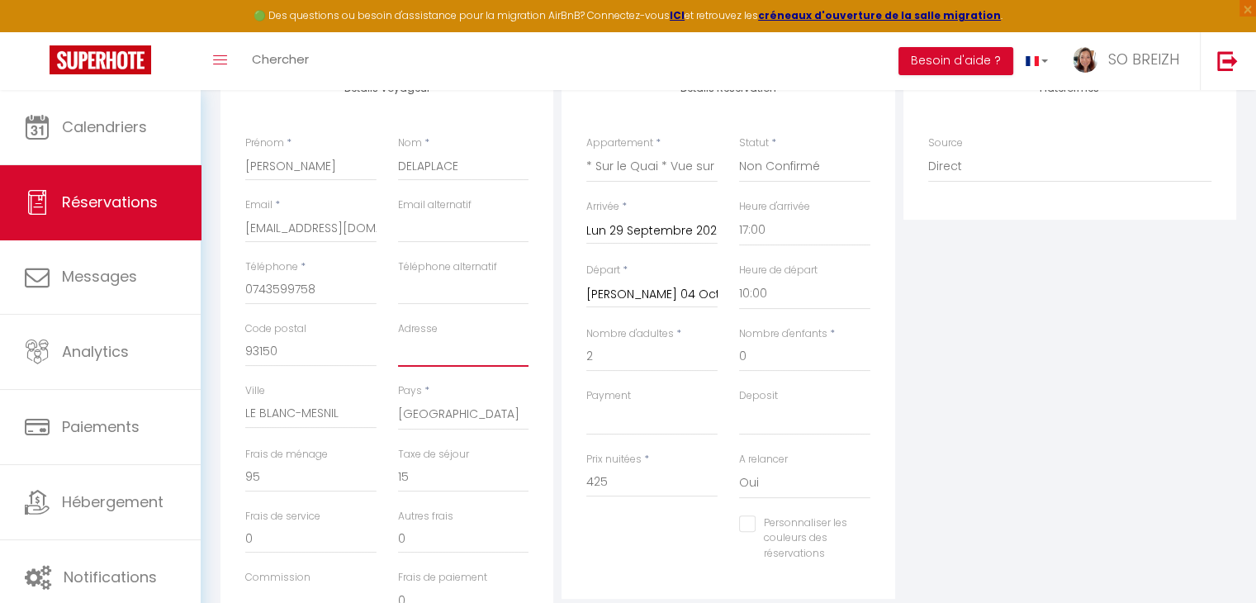
click at [427, 354] on input "Adresse" at bounding box center [463, 352] width 131 height 30
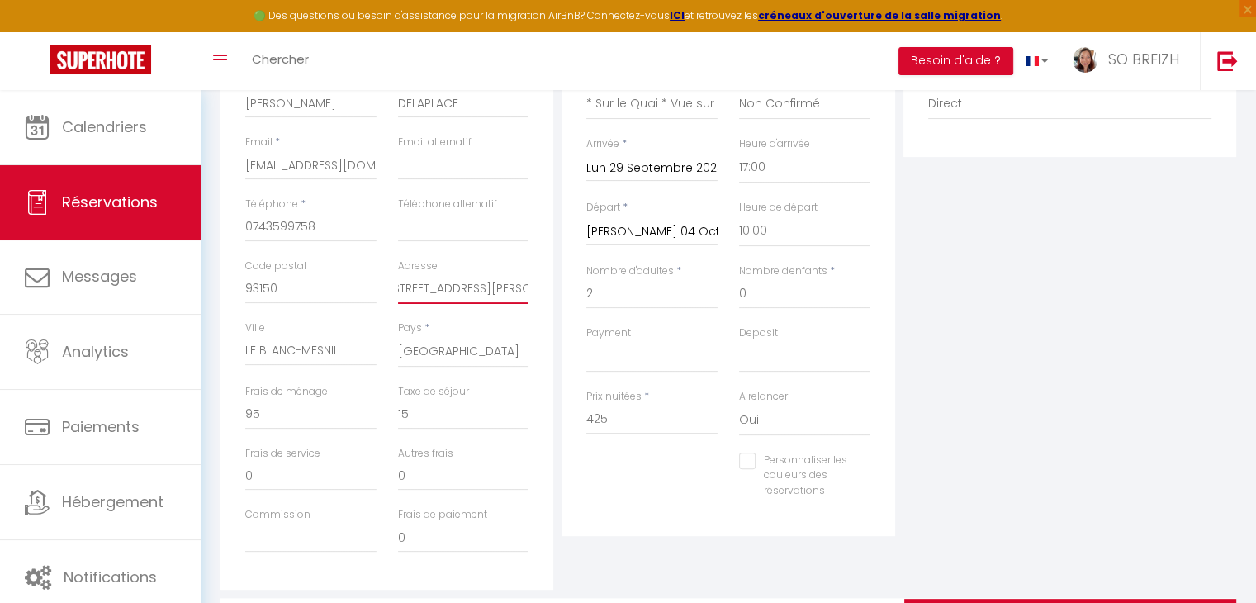
scroll to position [479, 0]
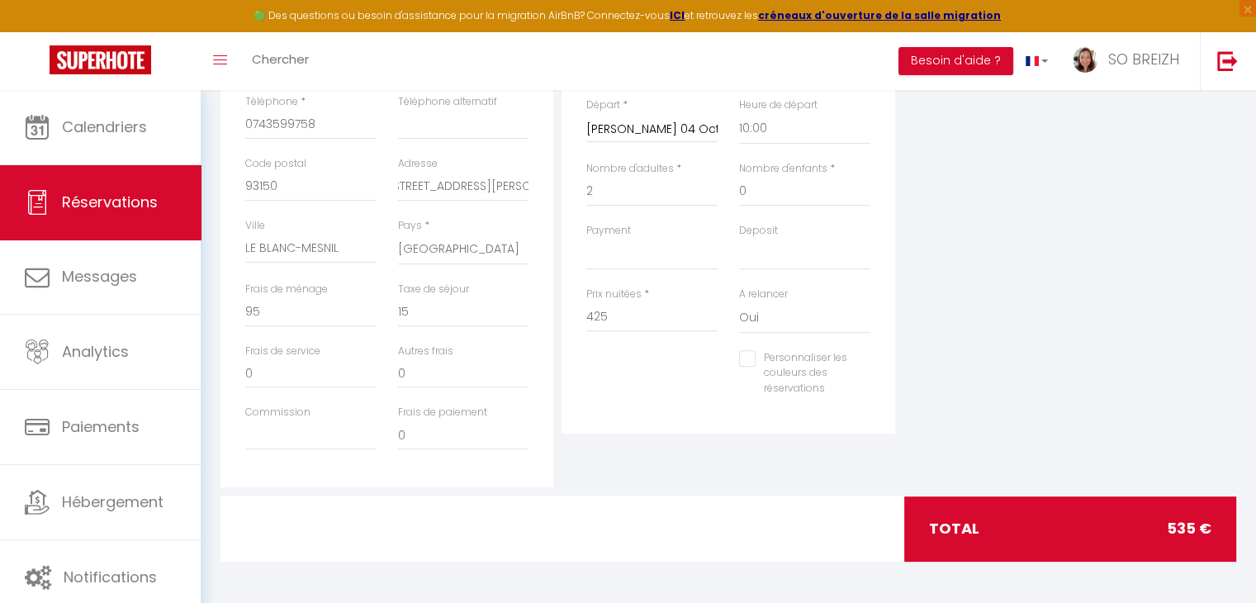
click at [748, 361] on input "Personnaliser les couleurs des réservations" at bounding box center [794, 358] width 111 height 17
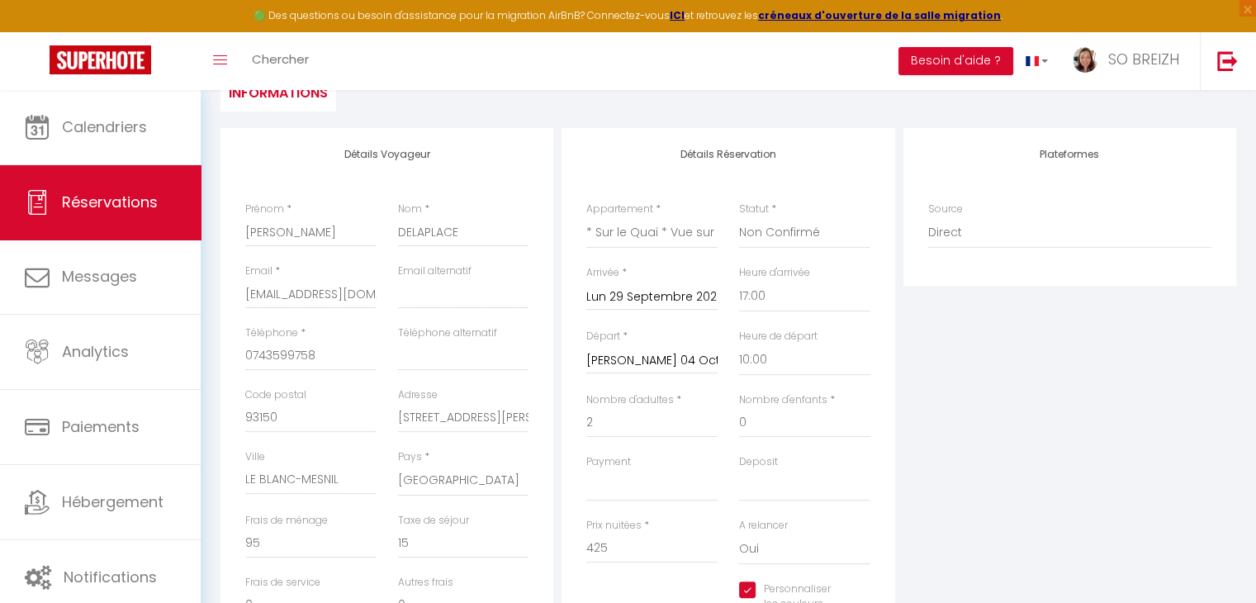
scroll to position [0, 0]
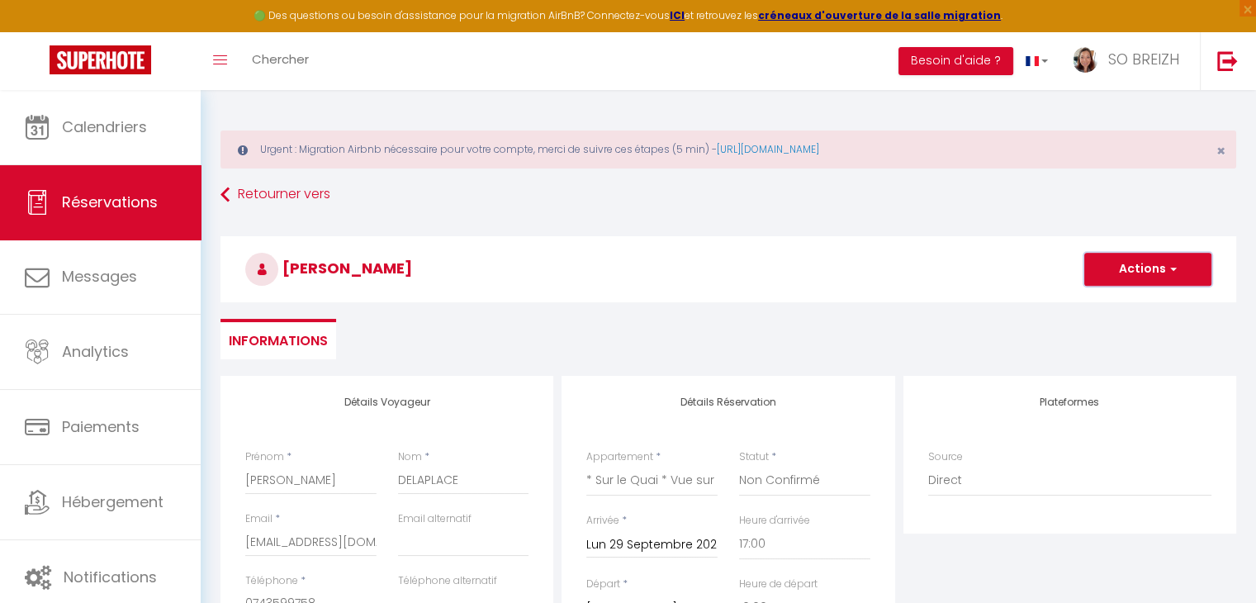
click at [1175, 267] on span "button" at bounding box center [1171, 269] width 10 height 15
click at [1120, 308] on link "Enregistrer" at bounding box center [1131, 305] width 130 height 21
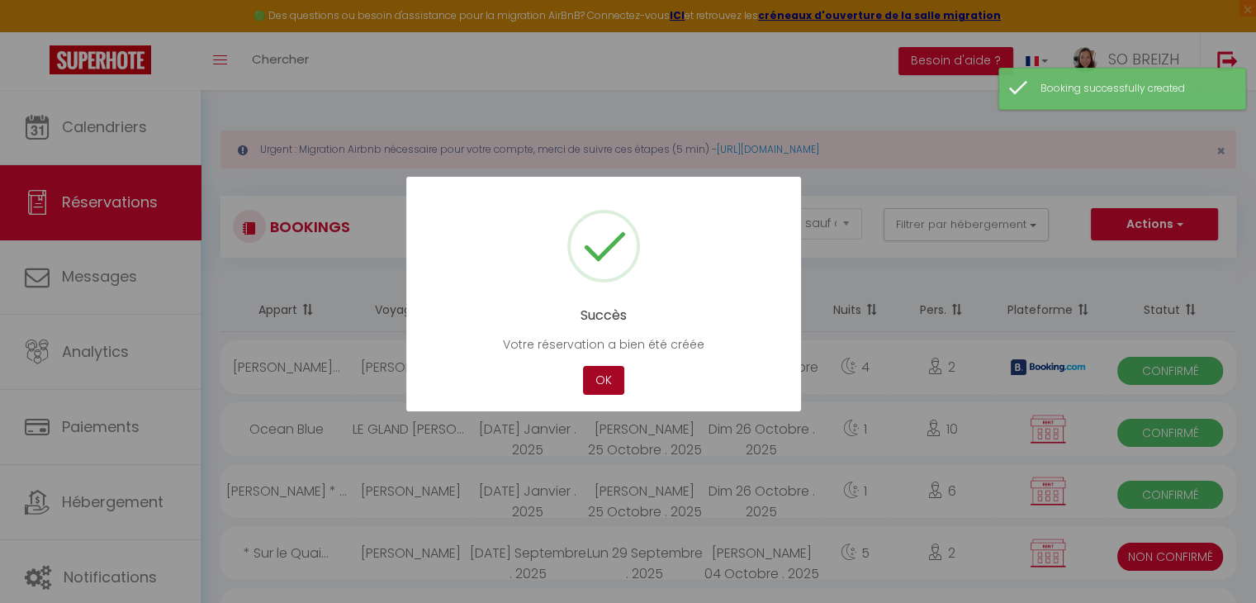
click at [601, 381] on button "OK" at bounding box center [603, 380] width 41 height 29
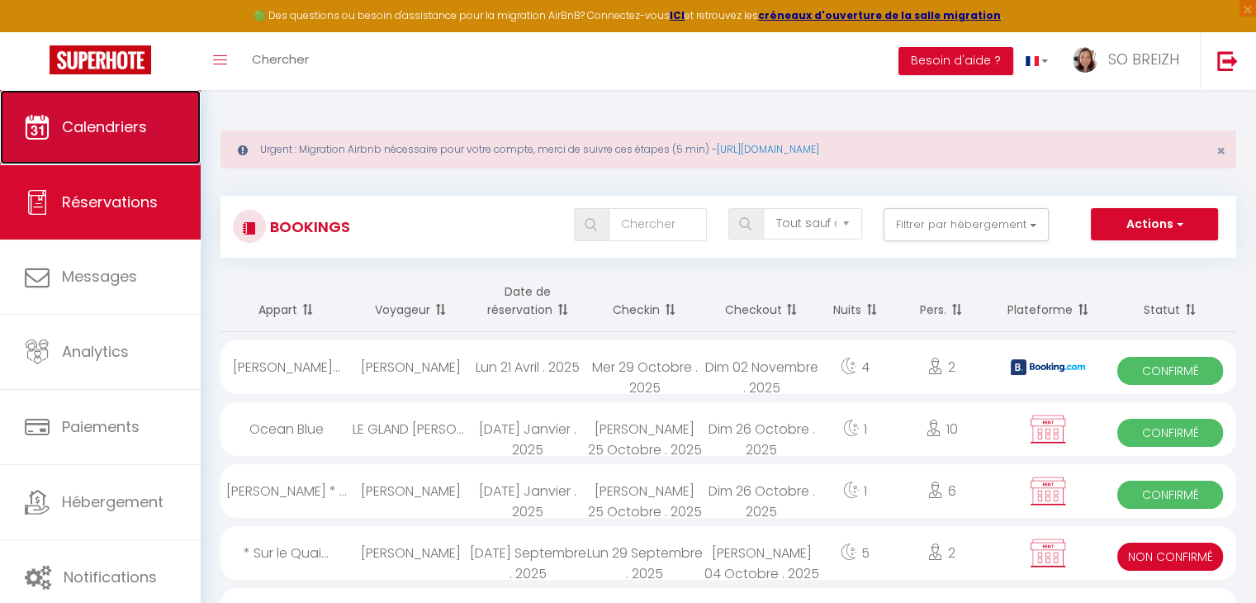
click at [97, 147] on link "Calendriers" at bounding box center [100, 127] width 201 height 74
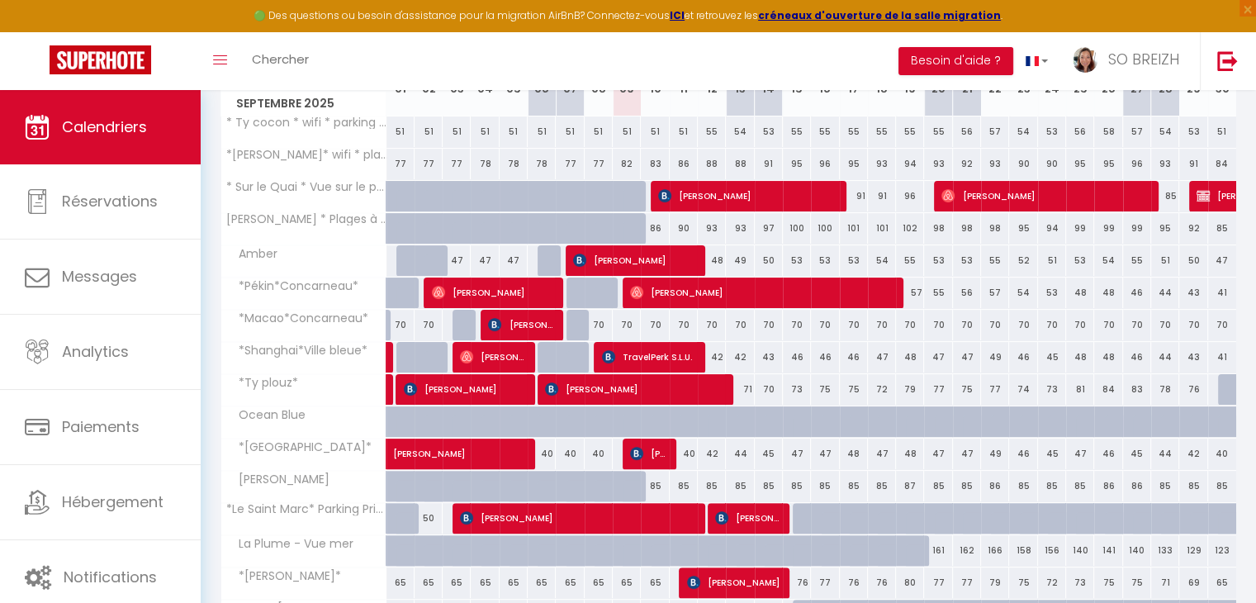
scroll to position [248, 0]
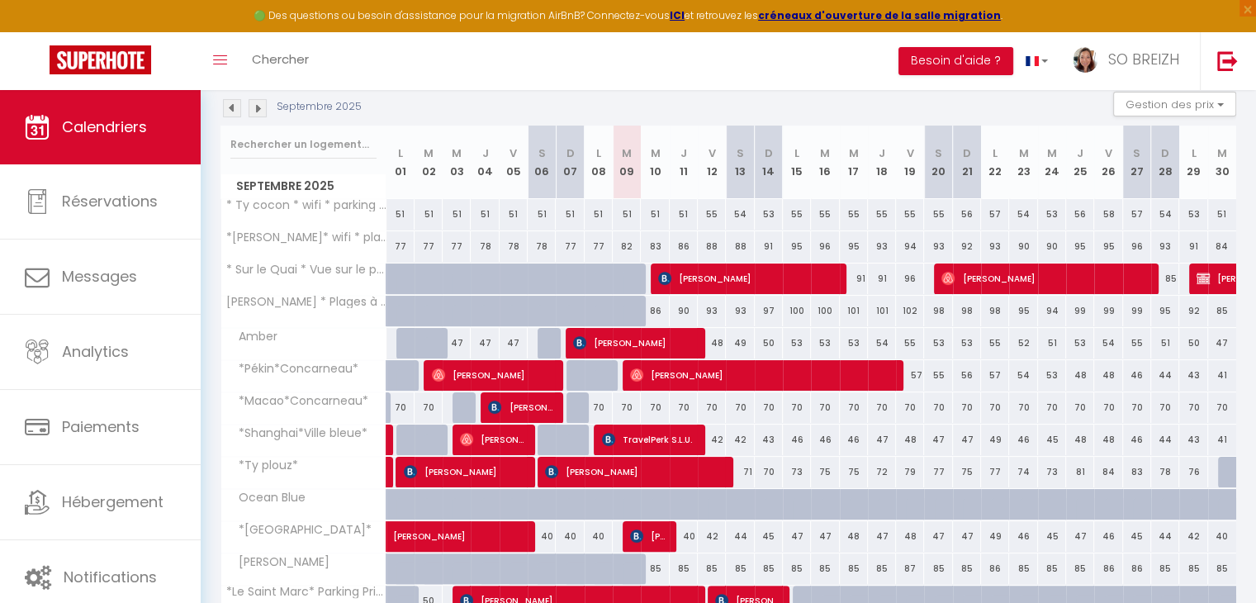
click at [1169, 278] on div "85" at bounding box center [1165, 278] width 28 height 31
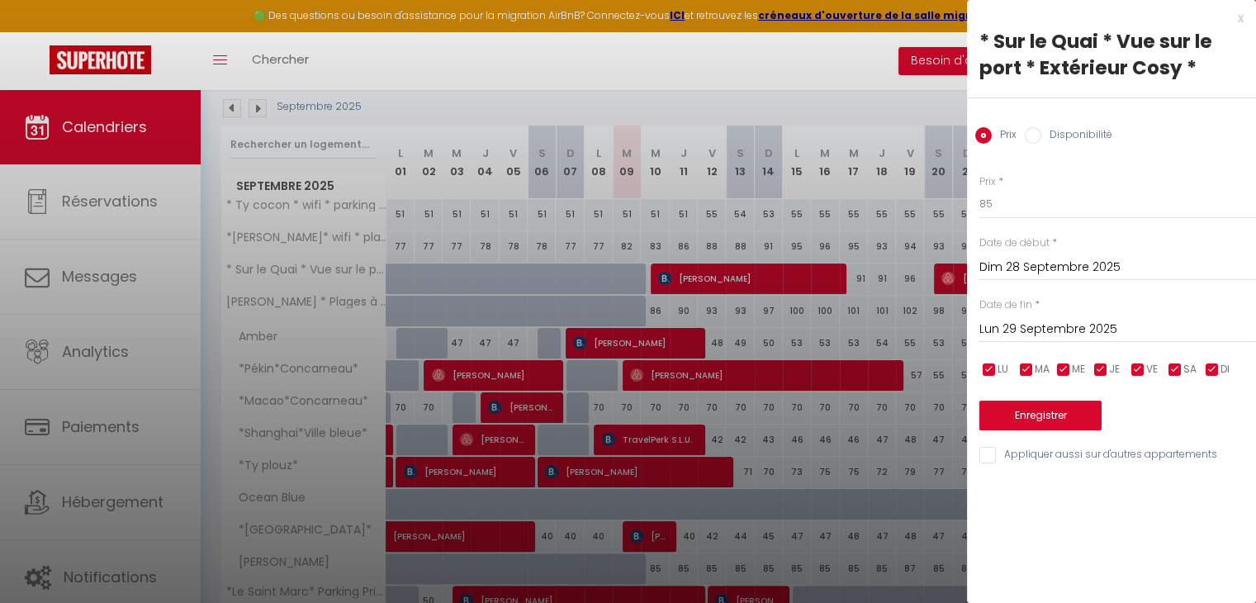
click at [1035, 136] on input "Disponibilité" at bounding box center [1033, 135] width 17 height 17
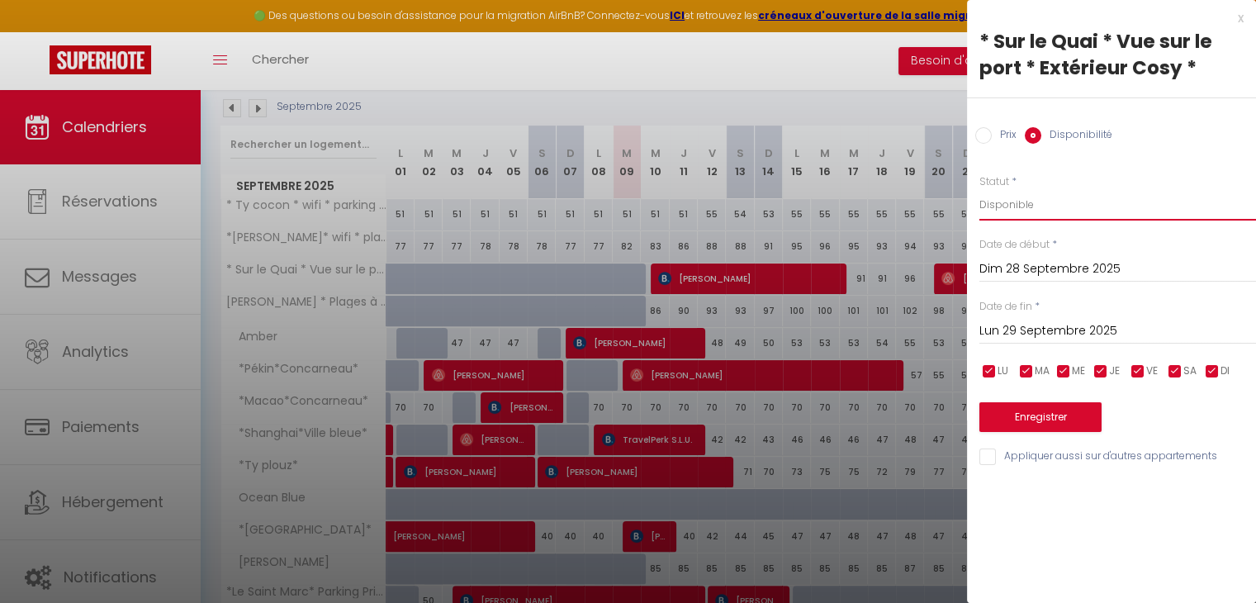
click at [1026, 207] on select "Disponible Indisponible" at bounding box center [1117, 204] width 277 height 31
click at [979, 189] on select "Disponible Indisponible" at bounding box center [1117, 204] width 277 height 31
click at [1028, 426] on button "Enregistrer" at bounding box center [1040, 417] width 122 height 30
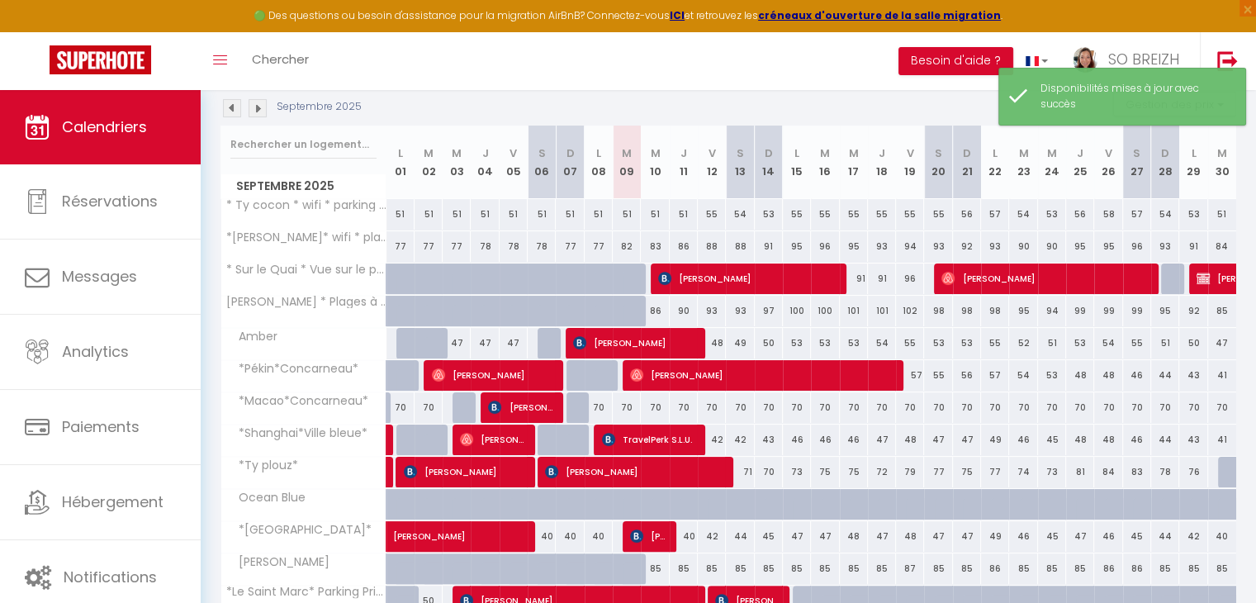
click at [258, 102] on img at bounding box center [258, 108] width 18 height 18
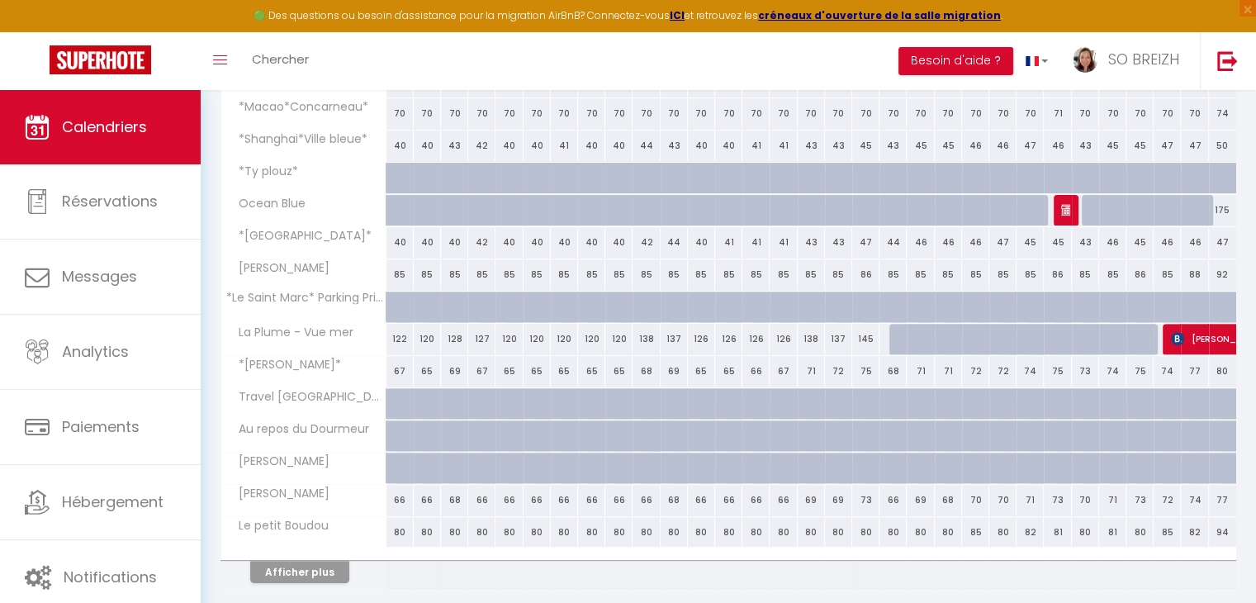
scroll to position [591, 0]
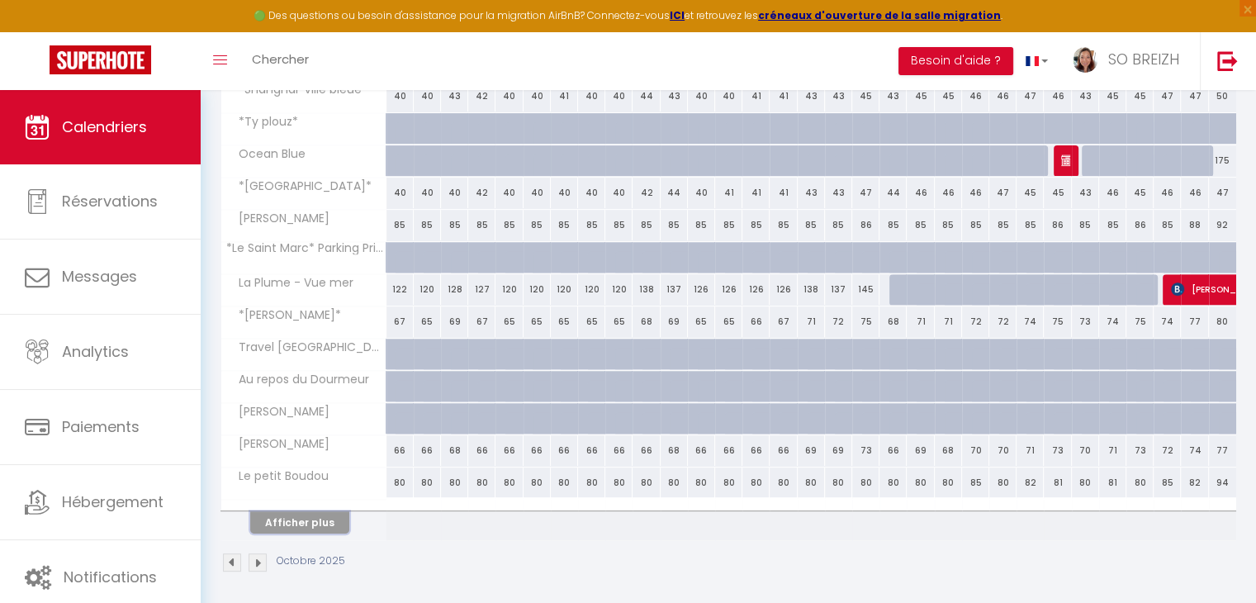
click at [318, 518] on button "Afficher plus" at bounding box center [299, 522] width 99 height 22
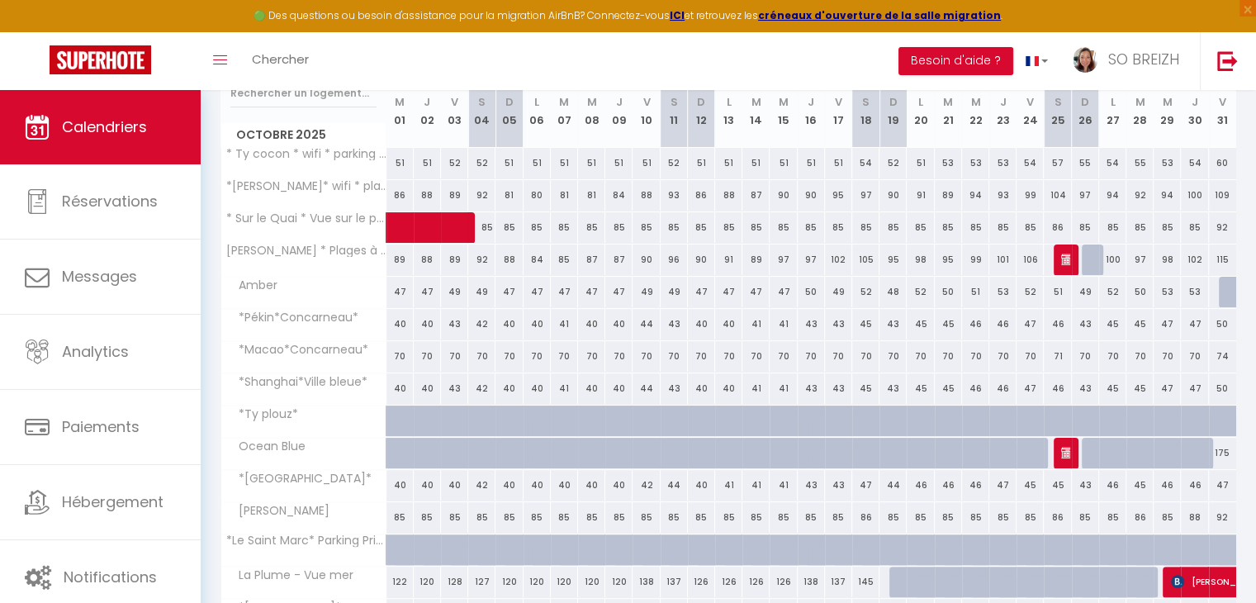
scroll to position [0, 0]
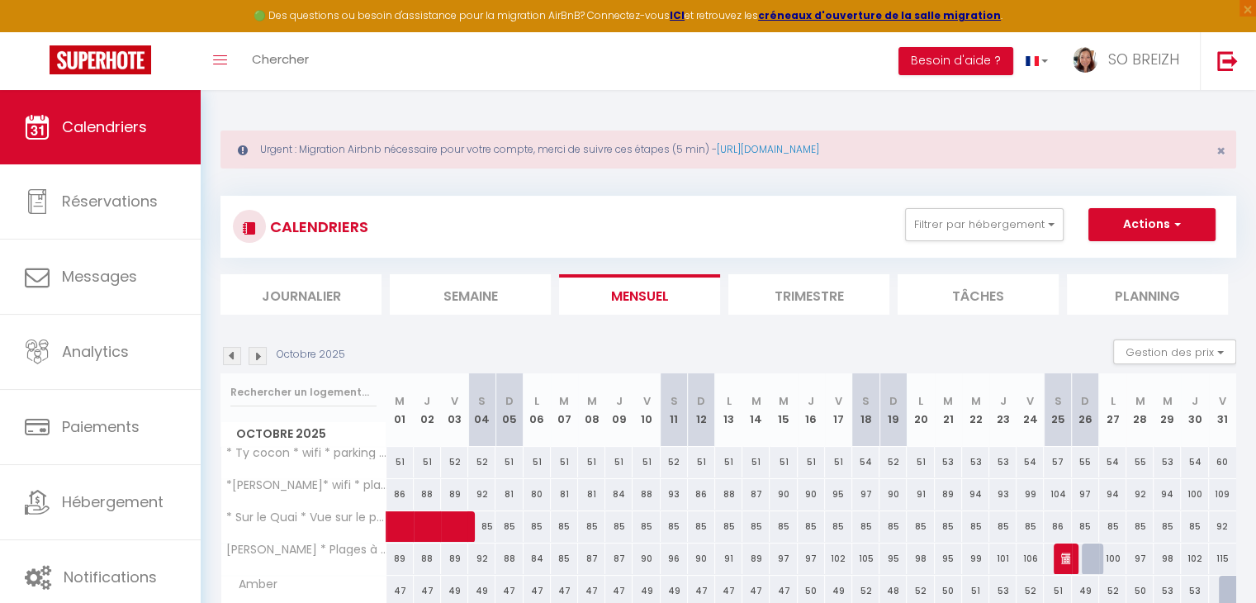
click at [235, 354] on img at bounding box center [232, 356] width 18 height 18
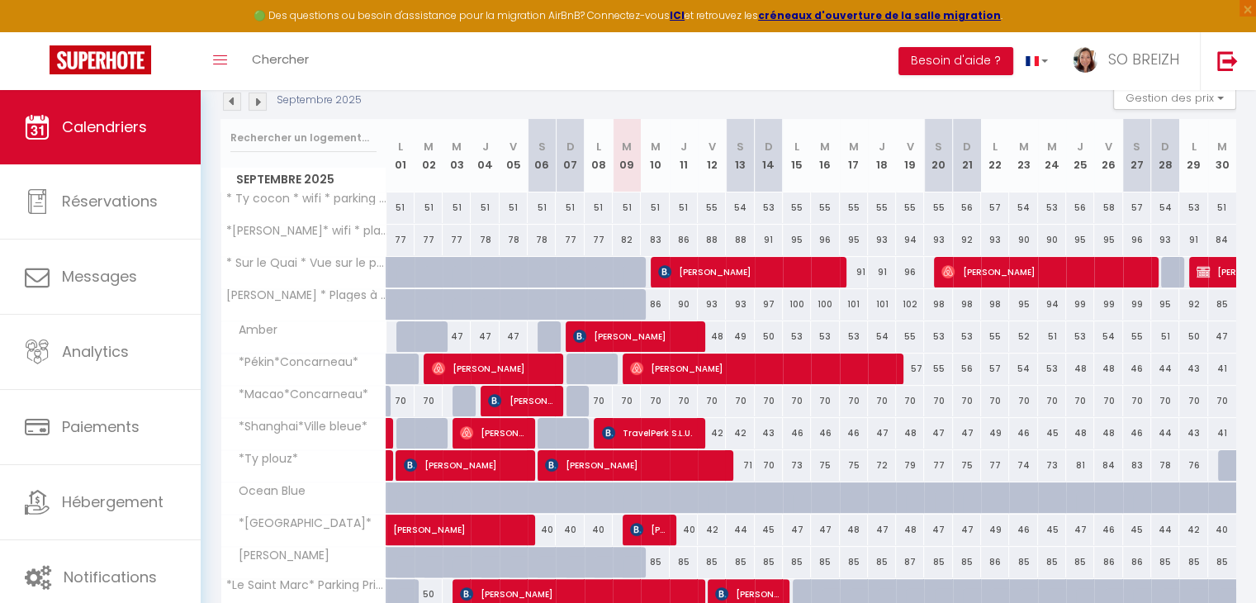
scroll to position [248, 0]
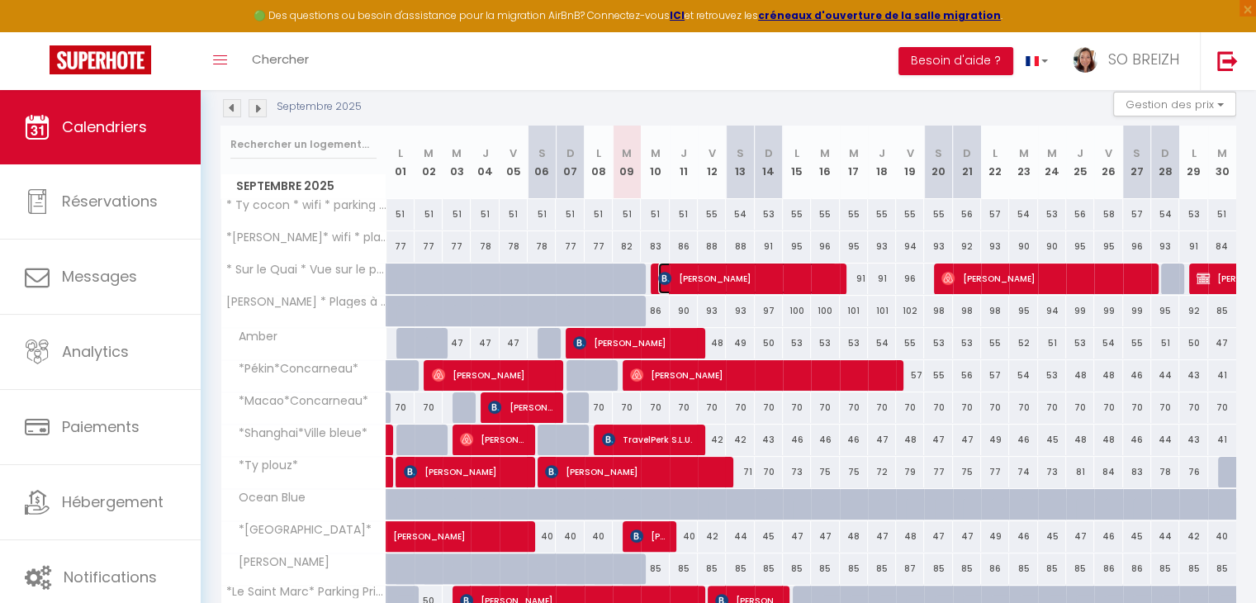
click at [716, 275] on span "[PERSON_NAME]" at bounding box center [747, 278] width 178 height 31
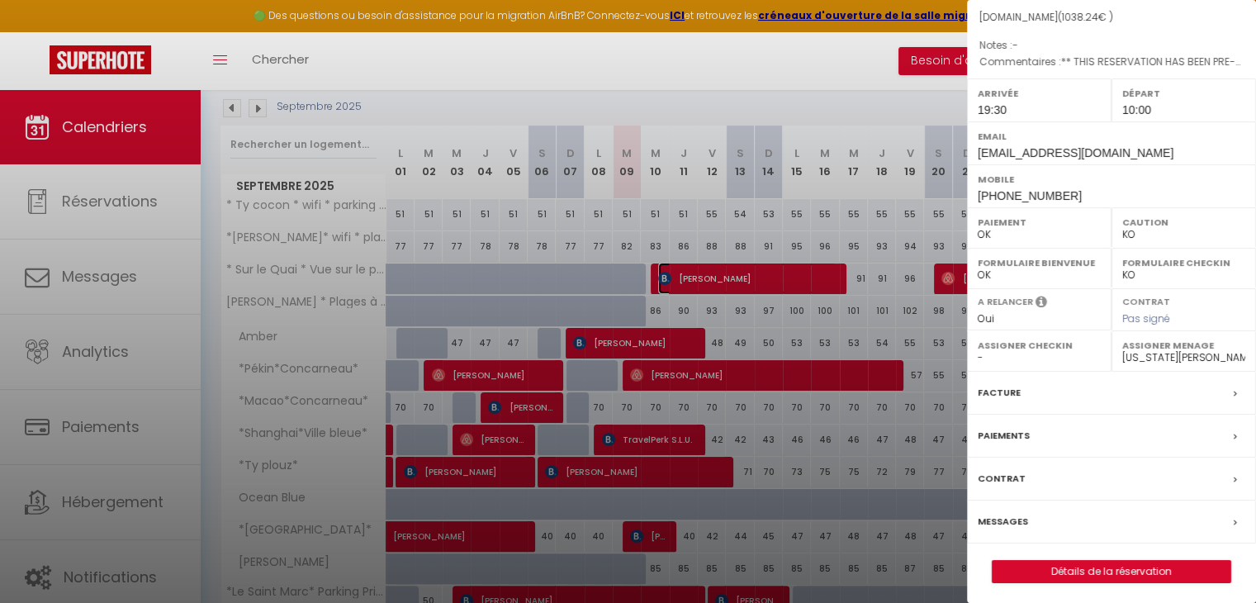
scroll to position [181, 0]
click at [1009, 519] on label "Messages" at bounding box center [1003, 518] width 50 height 17
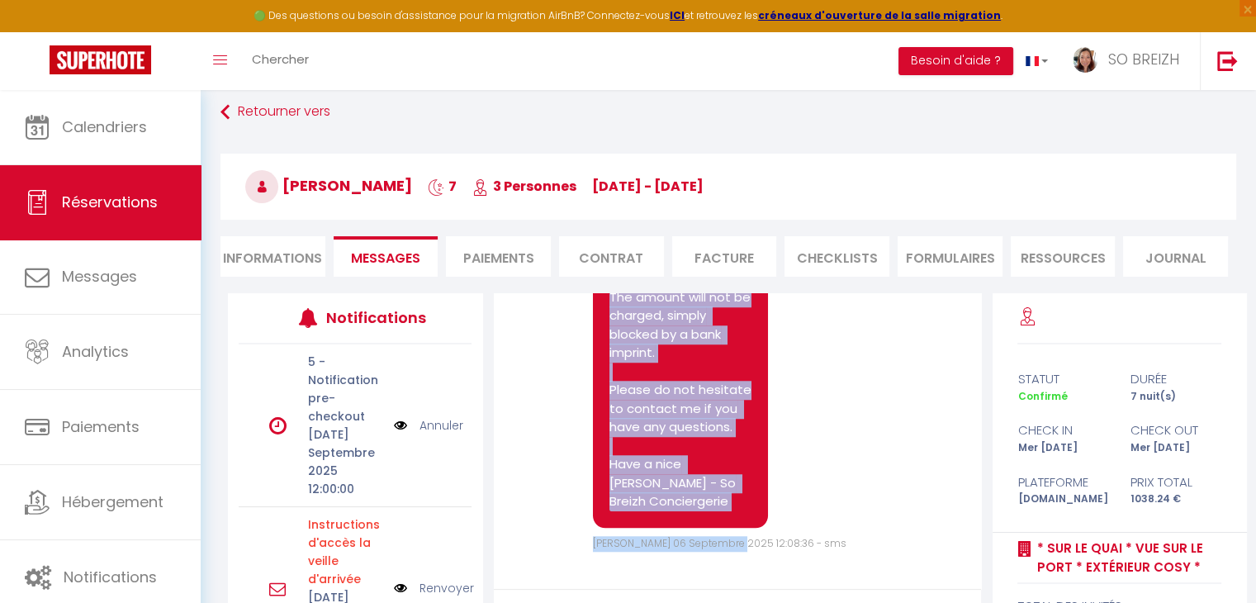
scroll to position [1734, 0]
drag, startPoint x: 609, startPoint y: 437, endPoint x: 731, endPoint y: 503, distance: 138.9
click at [731, 503] on pre "Subject: * Sur le Quai * Vue sur le port * Extérieur Cosy *: Your stay from [DA…" at bounding box center [680, 195] width 142 height 632
copy pre "Subject: * Sur le Quai * Vue sur le port * Extérieur Cosy *: Your stay from [DA…"
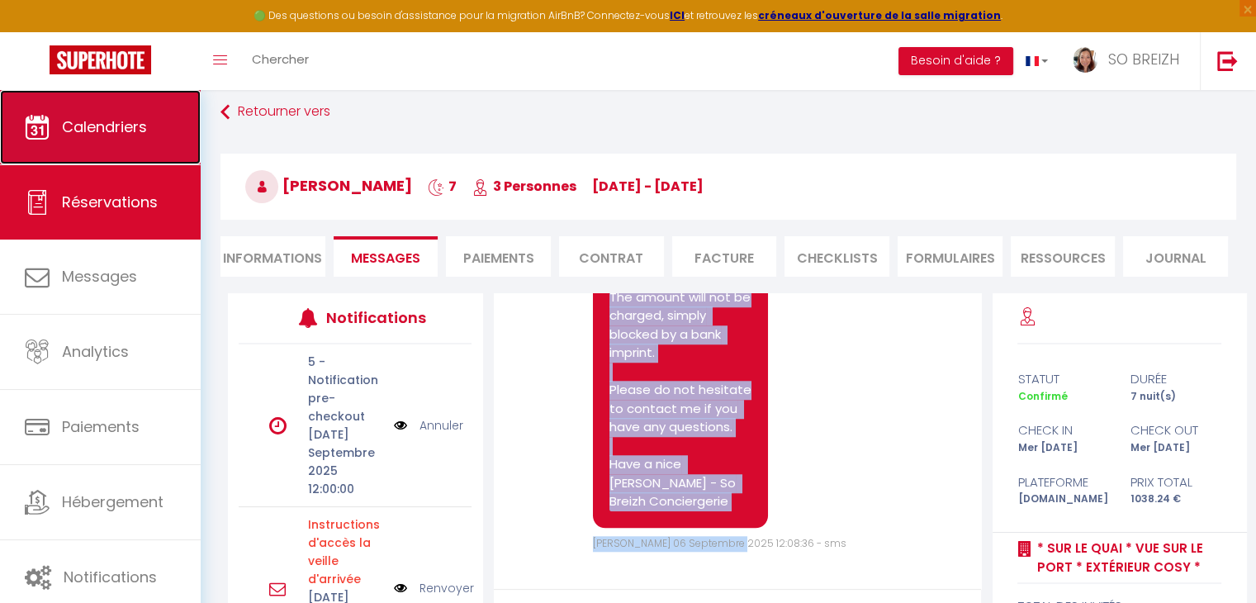
click at [83, 135] on span "Calendriers" at bounding box center [104, 126] width 85 height 21
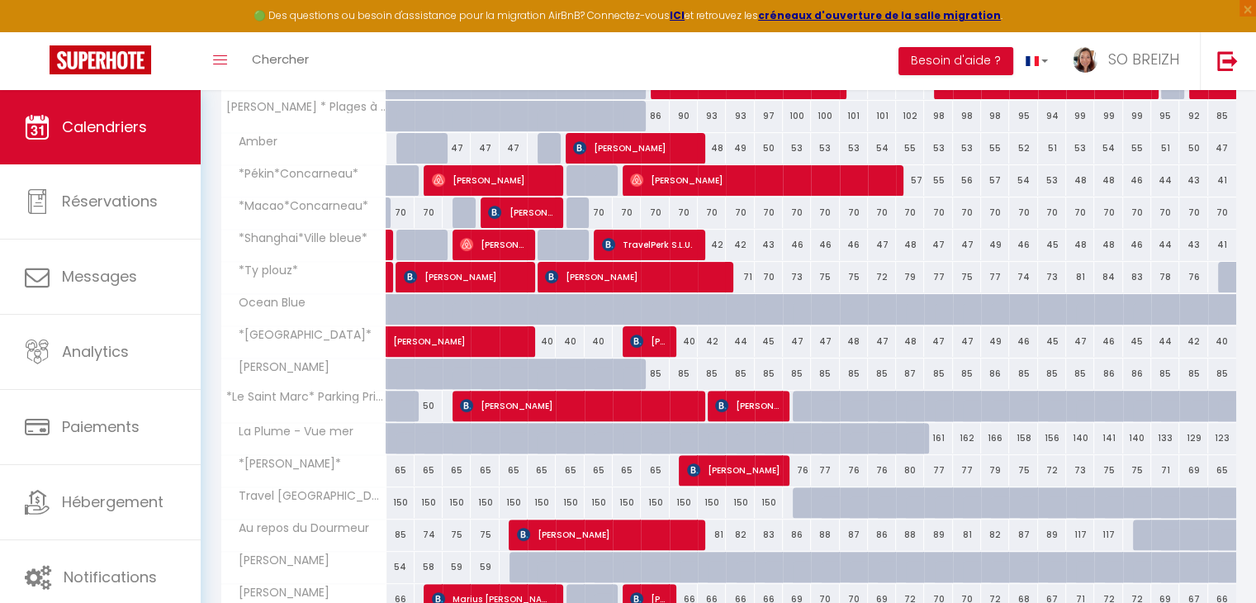
scroll to position [495, 0]
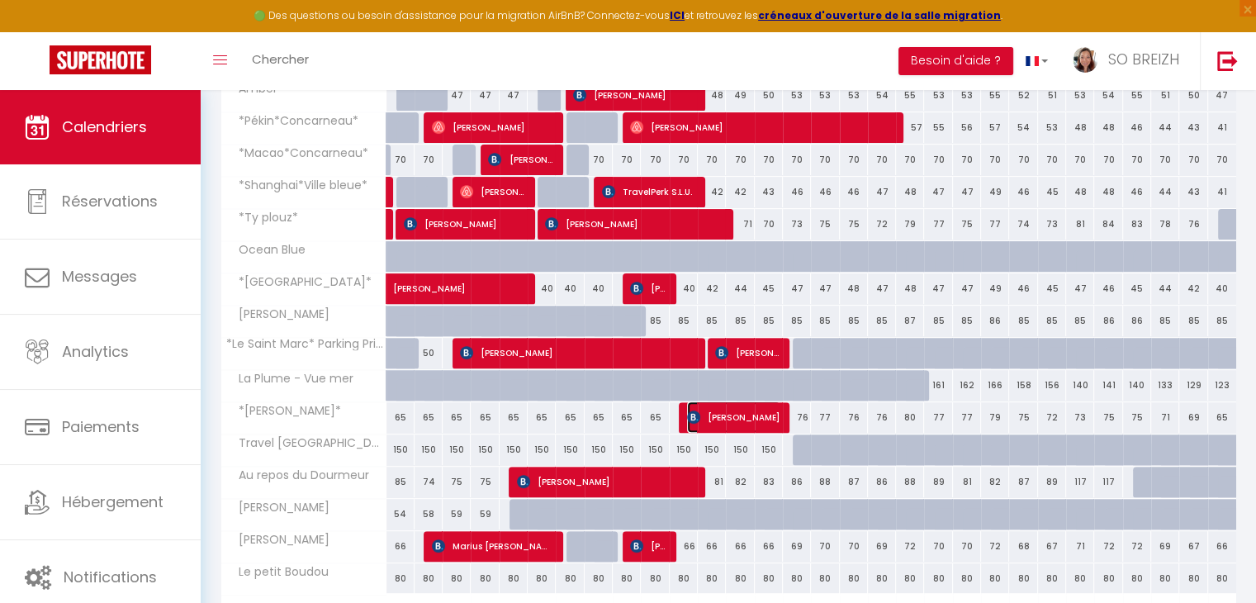
click at [740, 415] on span "[PERSON_NAME]" at bounding box center [733, 416] width 93 height 31
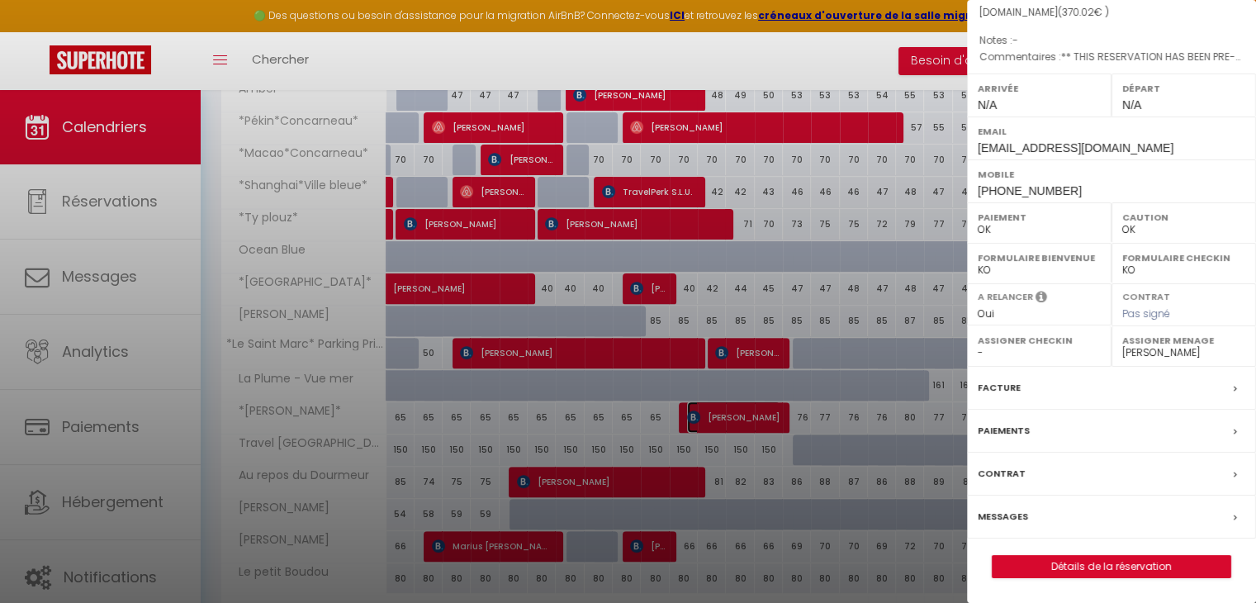
scroll to position [191, 0]
click at [1000, 517] on label "Messages" at bounding box center [1003, 516] width 50 height 17
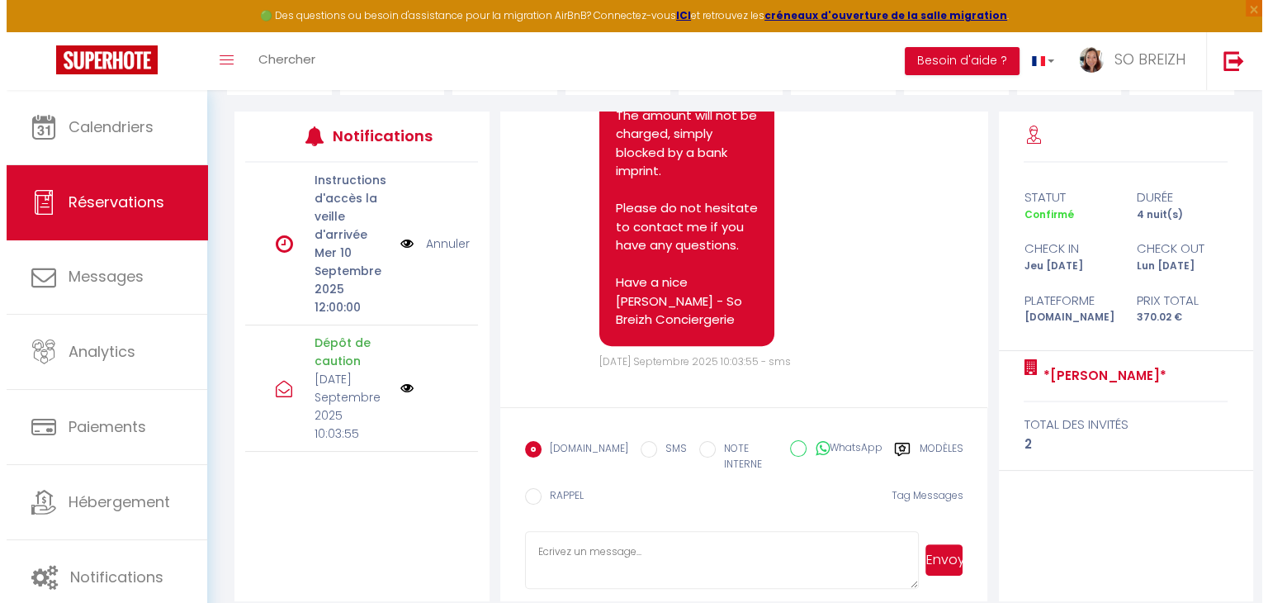
scroll to position [268, 0]
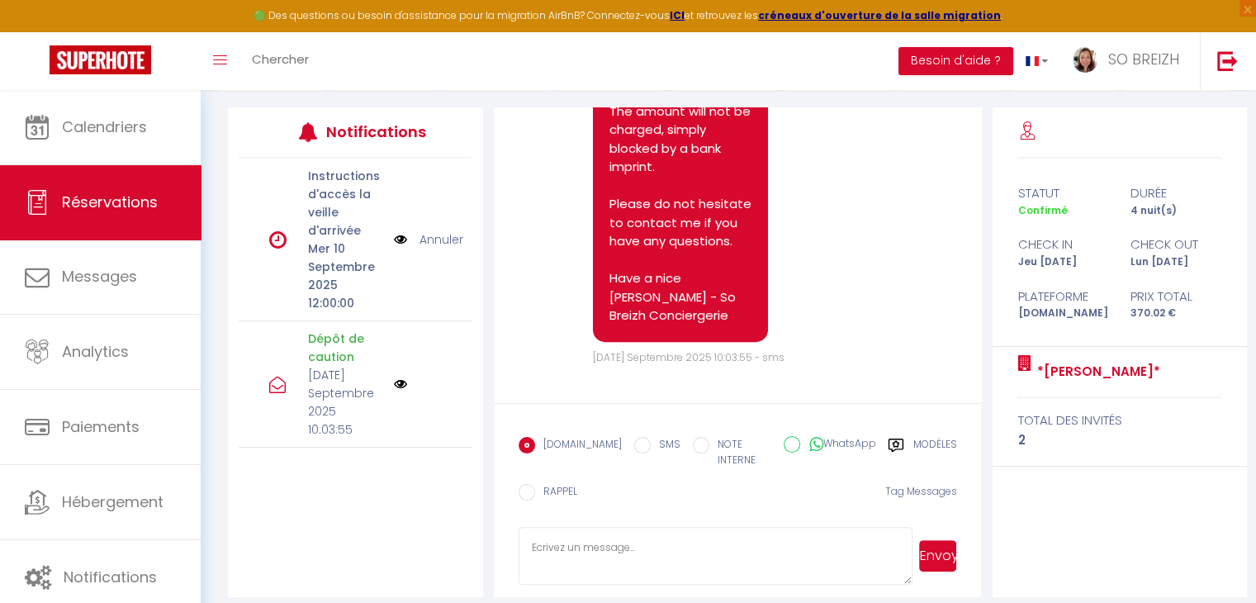
click at [394, 237] on img at bounding box center [400, 239] width 13 height 18
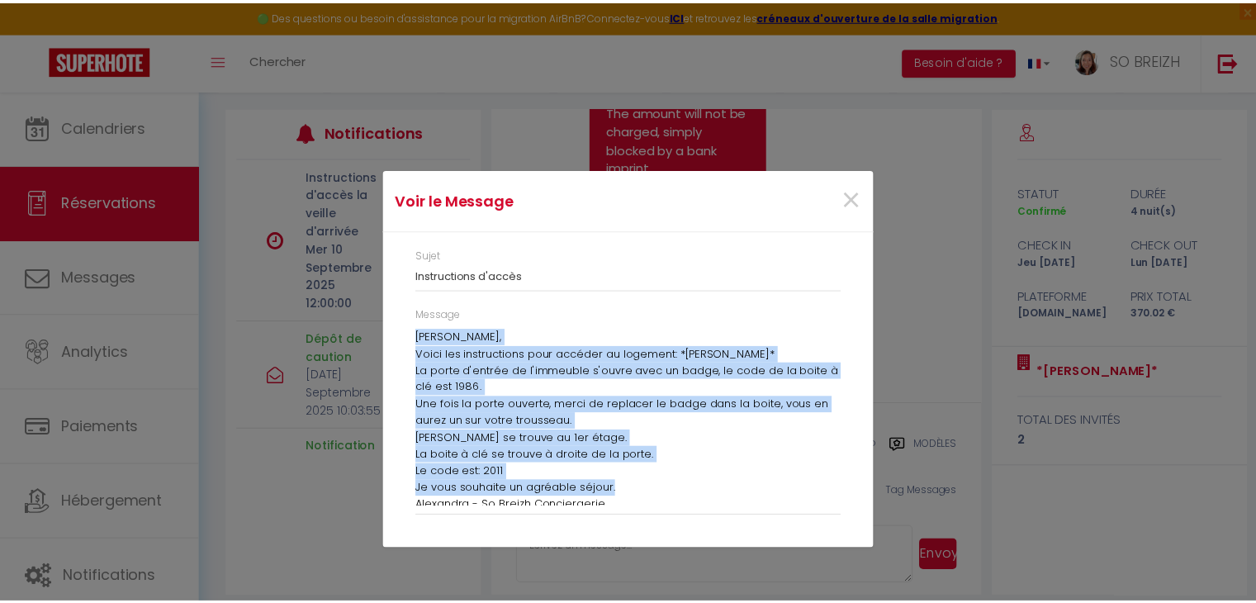
scroll to position [7, 0]
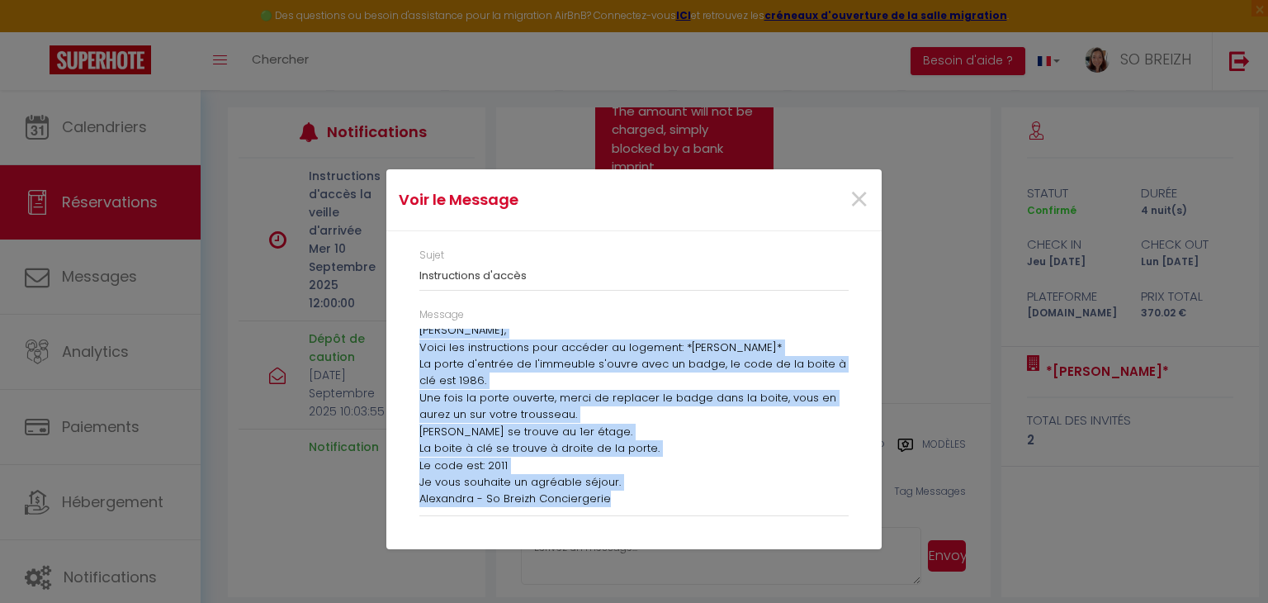
drag, startPoint x: 419, startPoint y: 334, endPoint x: 628, endPoint y: 497, distance: 265.3
click at [628, 497] on div "[PERSON_NAME], Voici les instructions pour accéder au logement: *[PERSON_NAME]*…" at bounding box center [633, 418] width 429 height 178
copy div "[PERSON_NAME], Voici les instructions pour accéder au logement: *[PERSON_NAME]*…"
click at [860, 203] on span "×" at bounding box center [859, 200] width 21 height 50
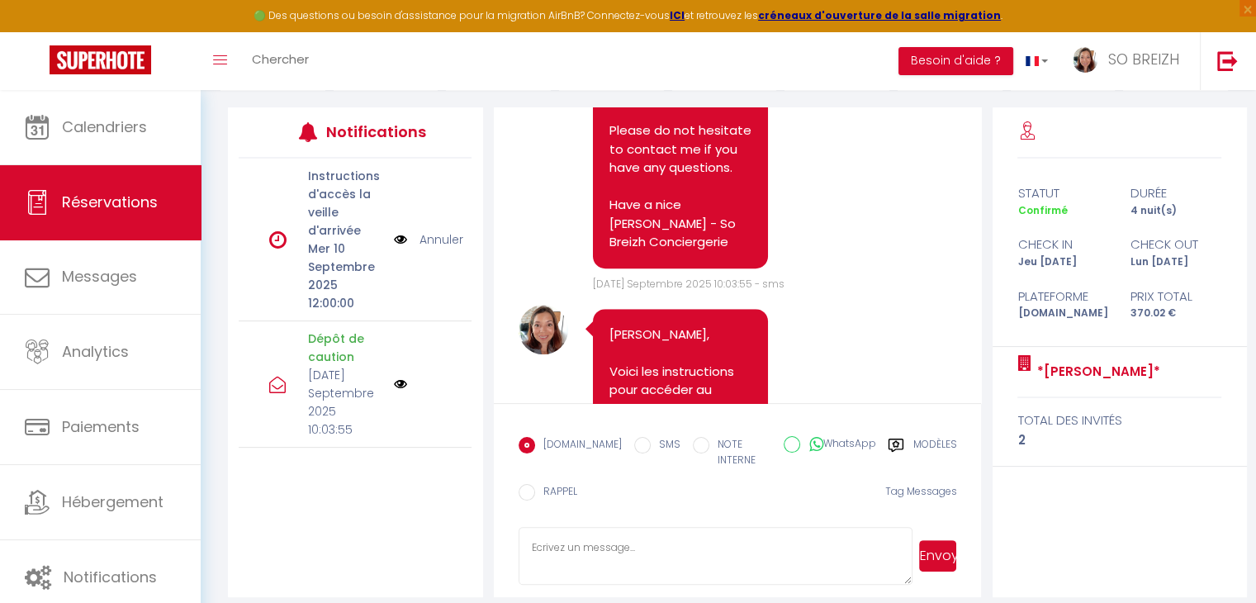
scroll to position [1225, 0]
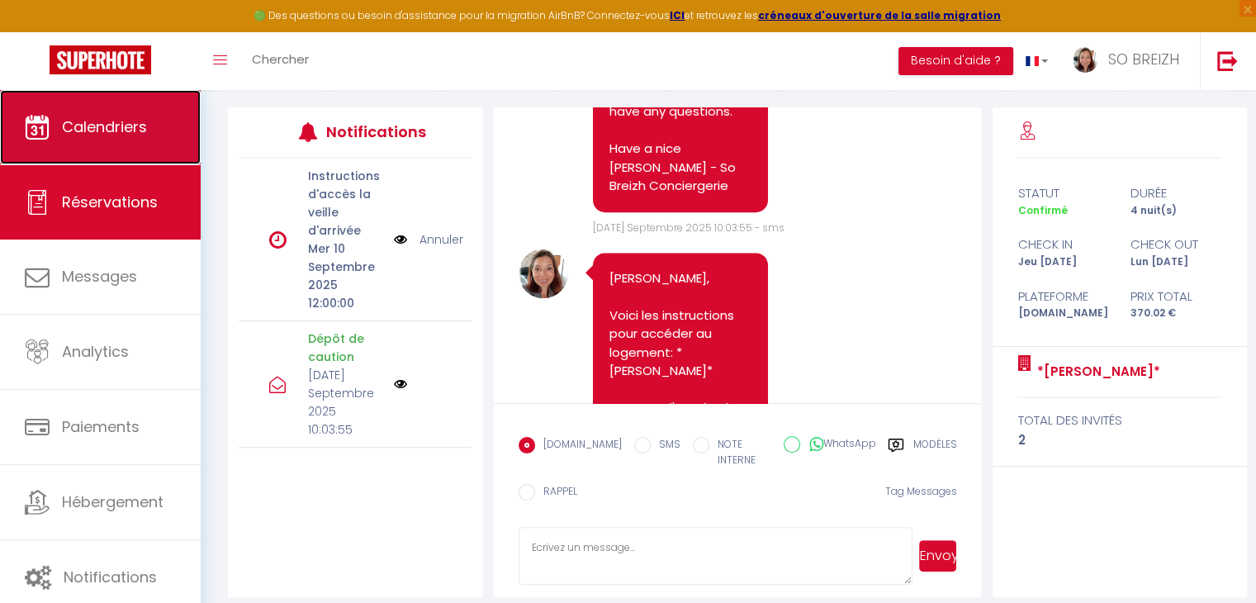
click at [117, 136] on span "Calendriers" at bounding box center [104, 126] width 85 height 21
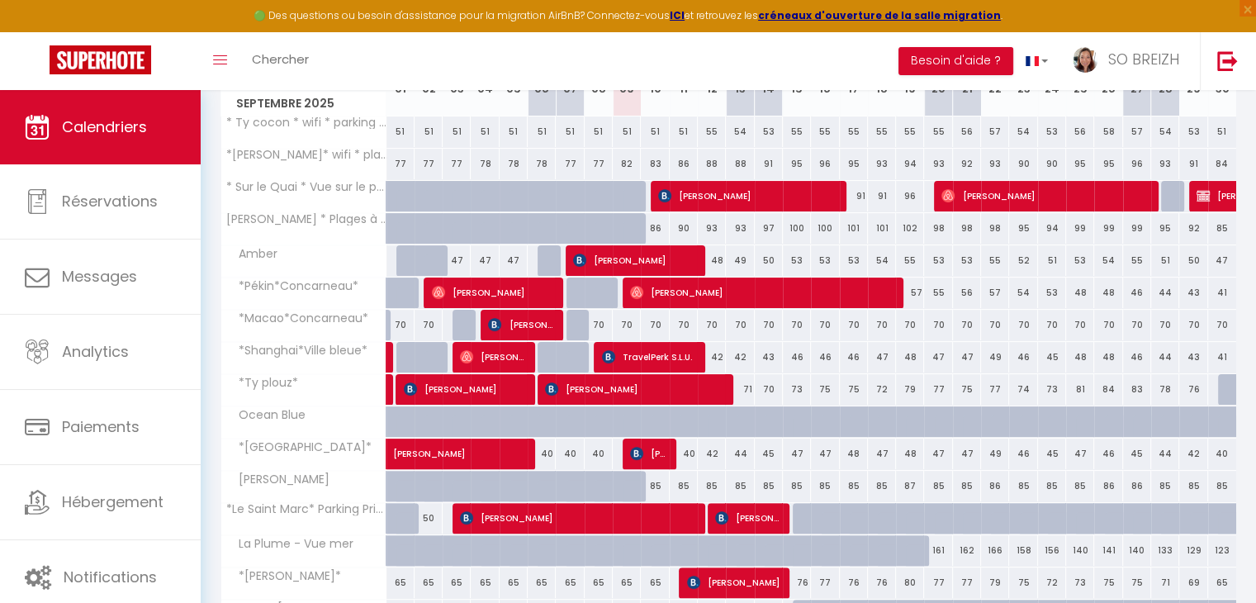
scroll to position [413, 0]
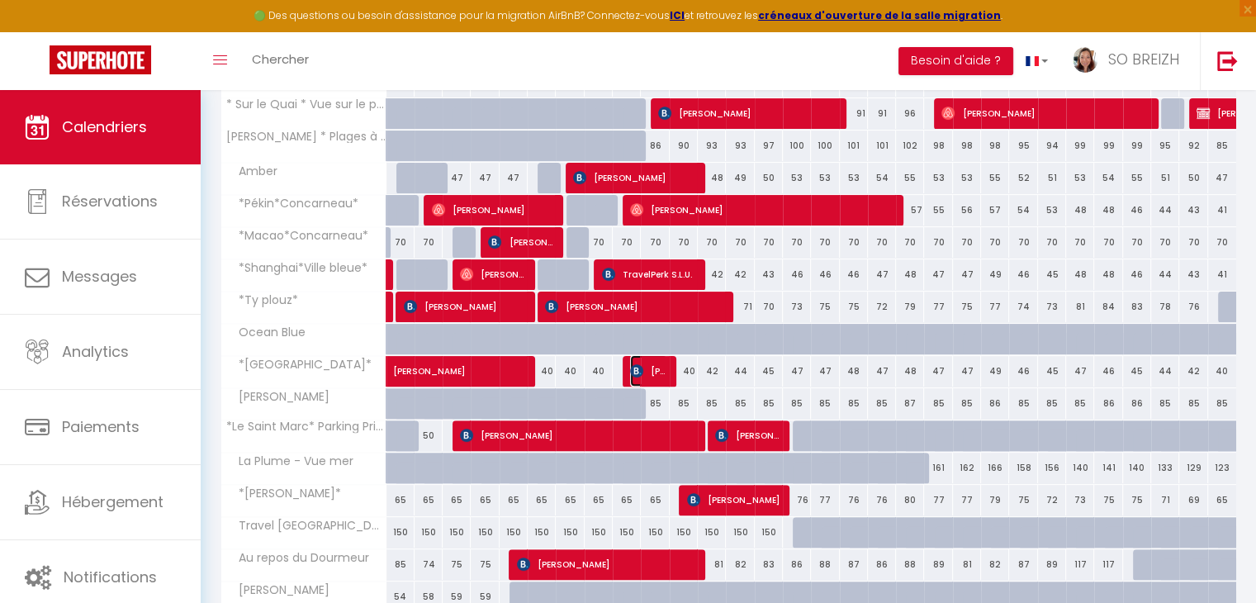
click at [654, 372] on span "[PERSON_NAME]" at bounding box center [648, 370] width 37 height 31
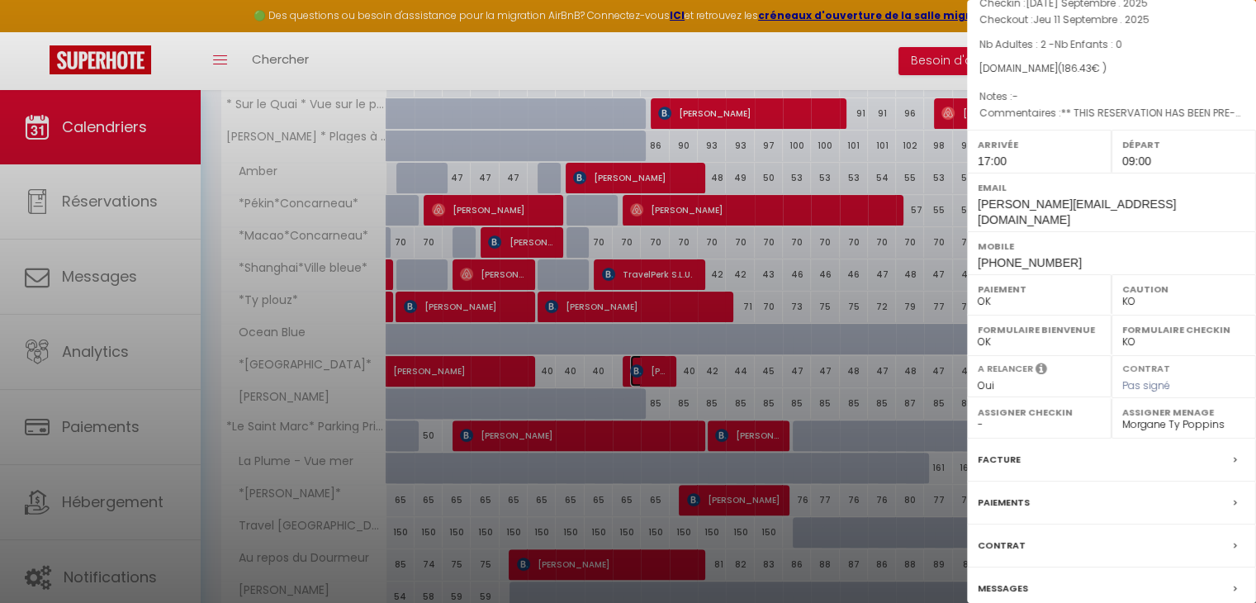
scroll to position [164, 0]
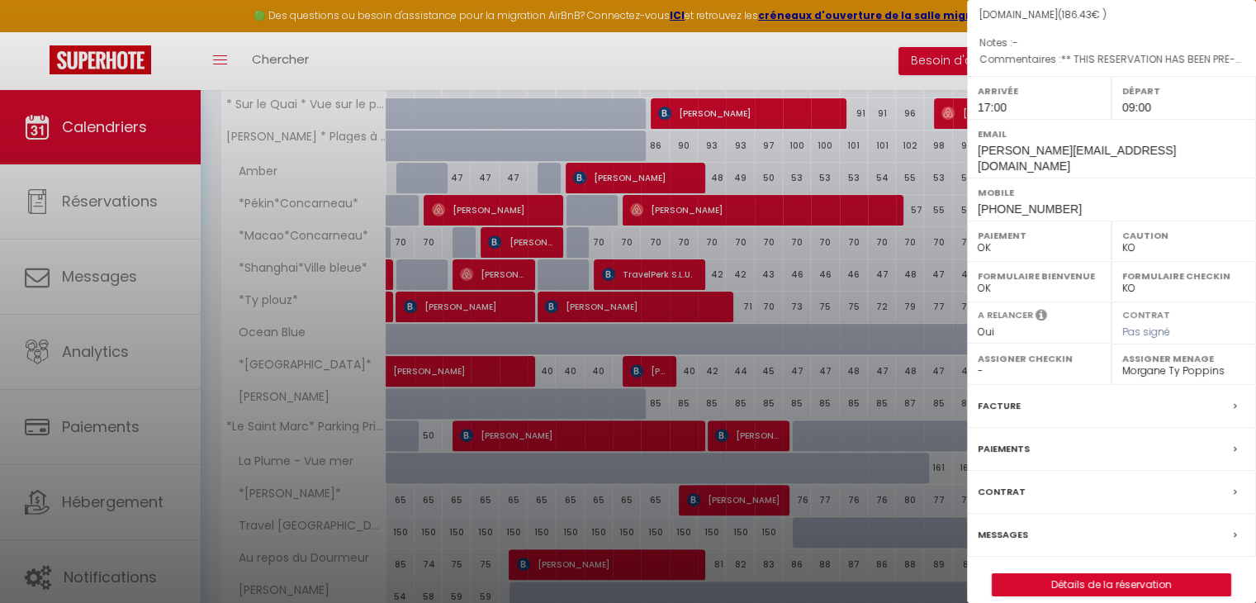
click at [1130, 240] on select "OK KO" at bounding box center [1183, 247] width 123 height 15
click at [1122, 240] on select "OK KO" at bounding box center [1183, 247] width 123 height 15
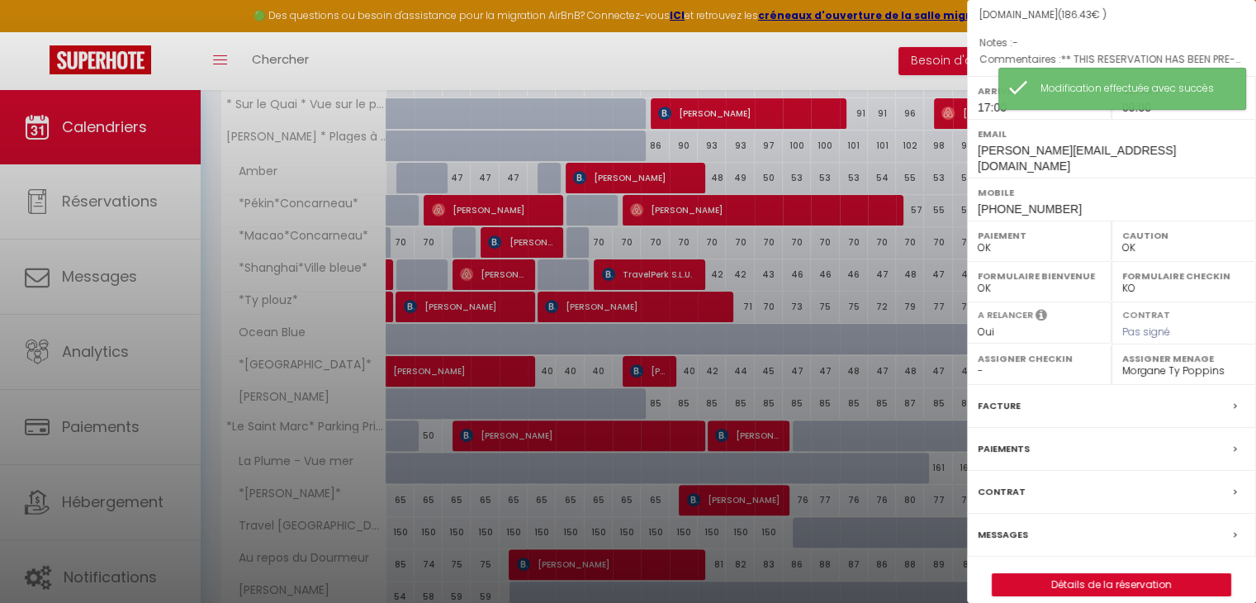
click at [1002, 526] on label "Messages" at bounding box center [1003, 534] width 50 height 17
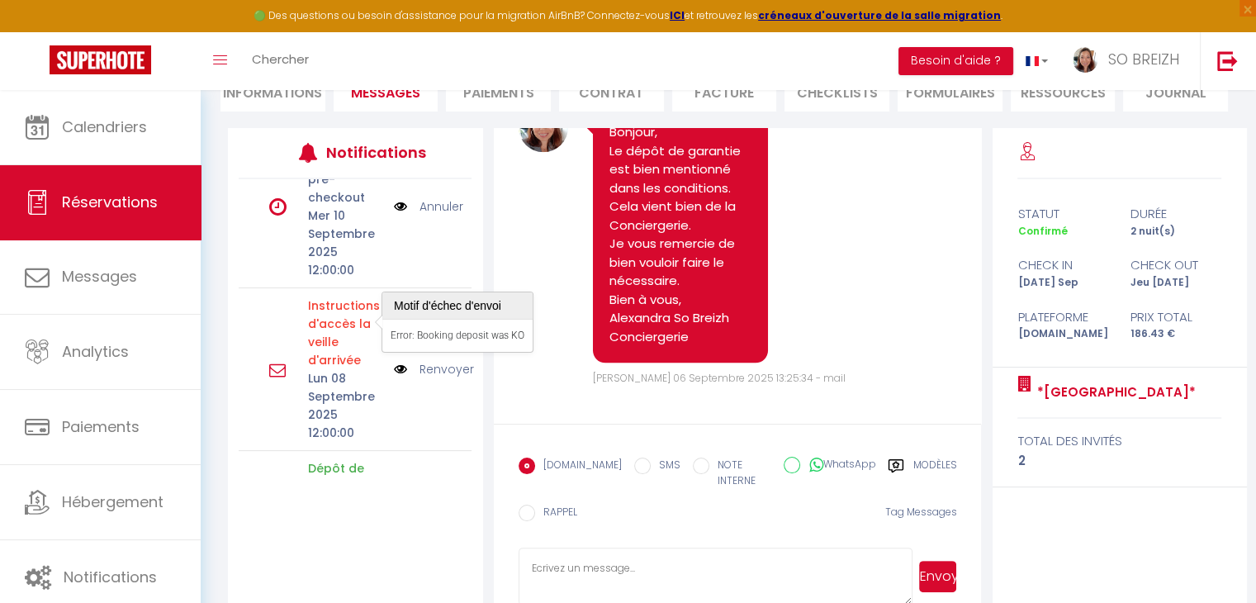
scroll to position [83, 0]
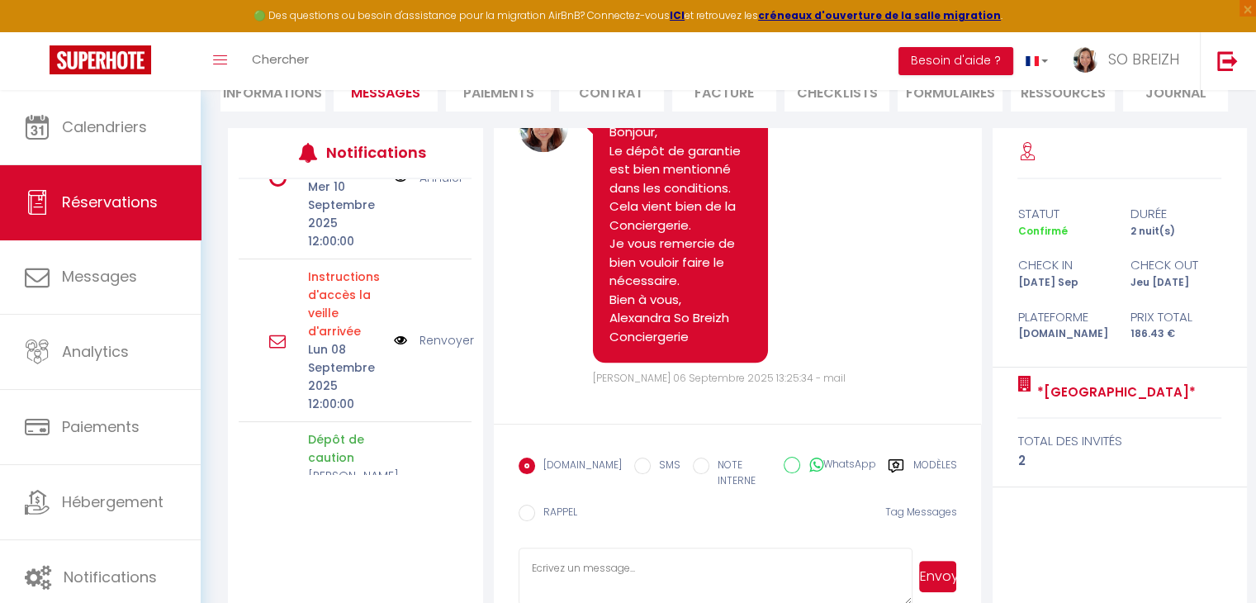
click at [394, 340] on img at bounding box center [400, 340] width 13 height 18
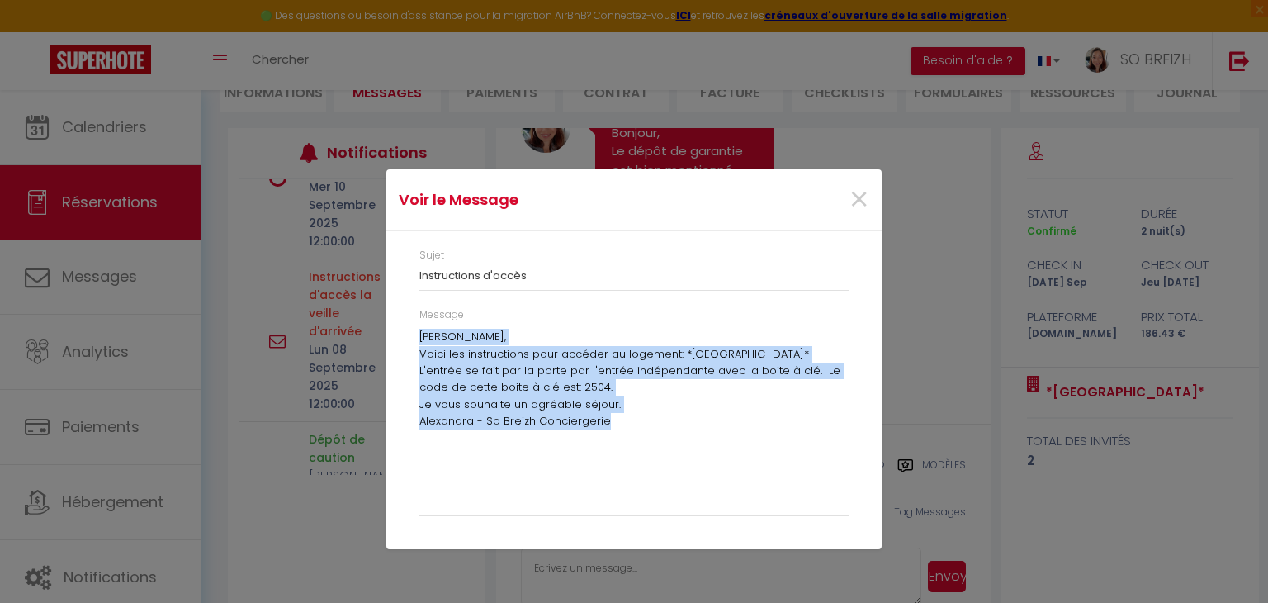
drag, startPoint x: 419, startPoint y: 337, endPoint x: 641, endPoint y: 422, distance: 237.1
click at [641, 422] on div "[PERSON_NAME], Voici les instructions pour accéder au logement: *[GEOGRAPHIC_DA…" at bounding box center [633, 418] width 429 height 178
copy div "[PERSON_NAME], Voici les instructions pour accéder au logement: *[GEOGRAPHIC_DA…"
click at [858, 196] on span "×" at bounding box center [859, 200] width 21 height 50
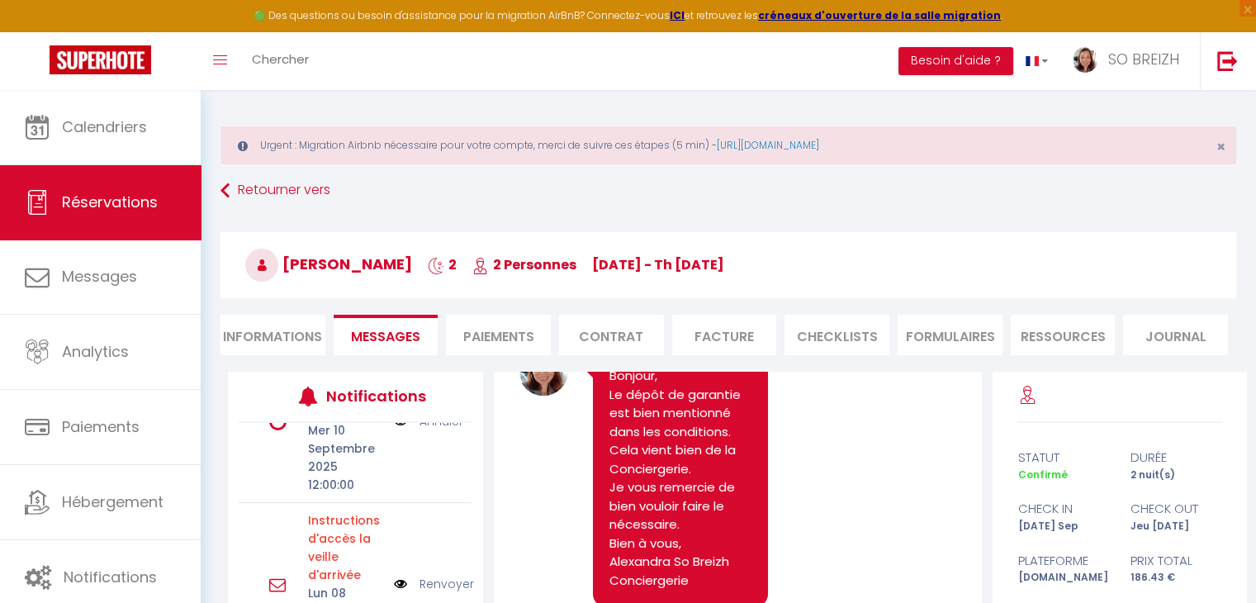
scroll to position [3, 0]
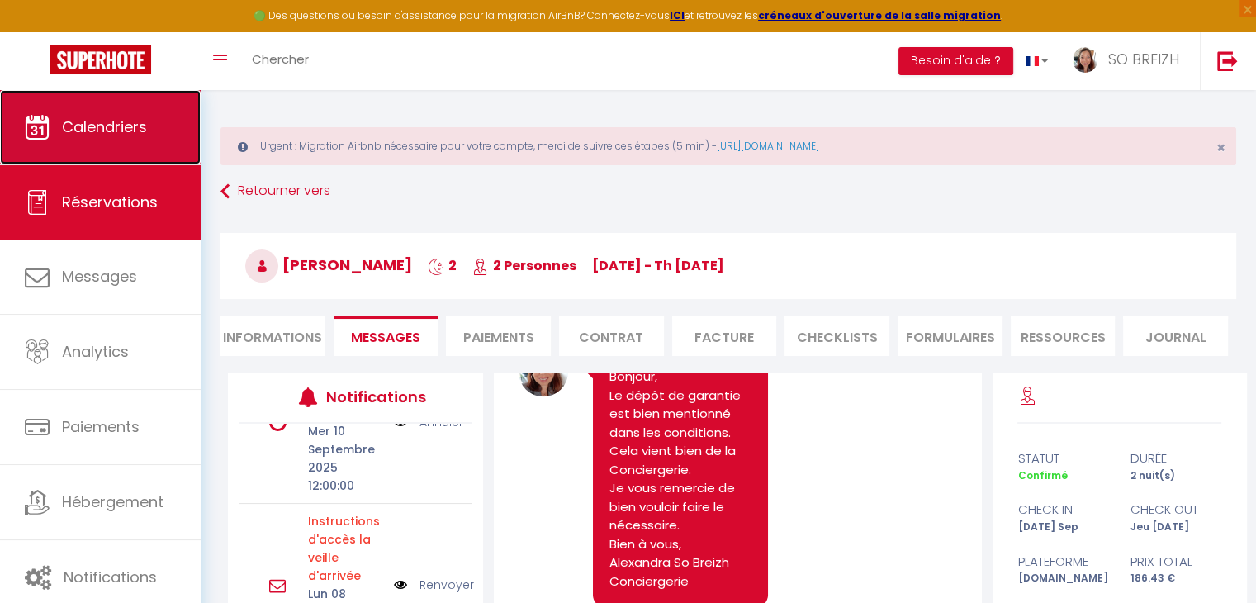
click at [108, 119] on span "Calendriers" at bounding box center [104, 126] width 85 height 21
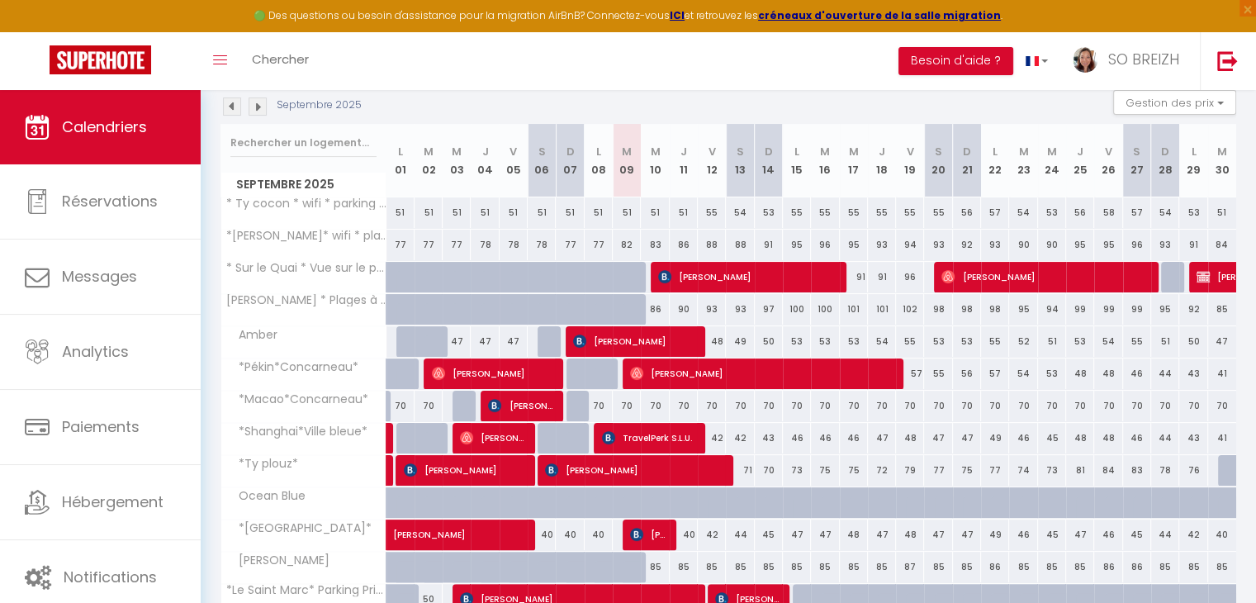
scroll to position [330, 0]
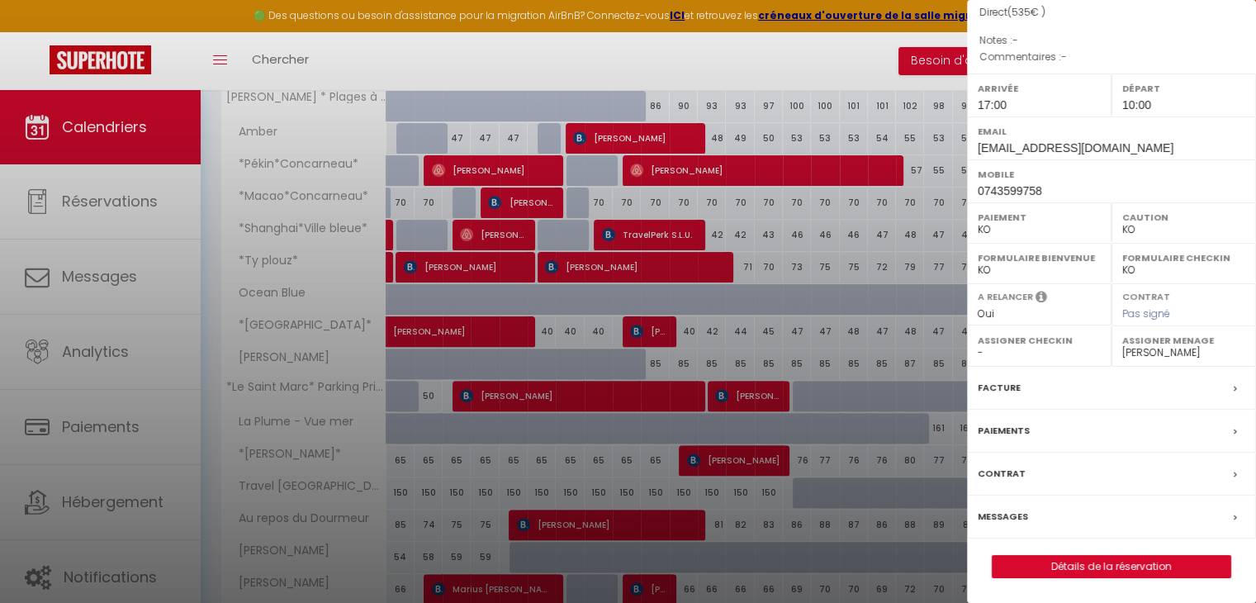
scroll to position [495, 0]
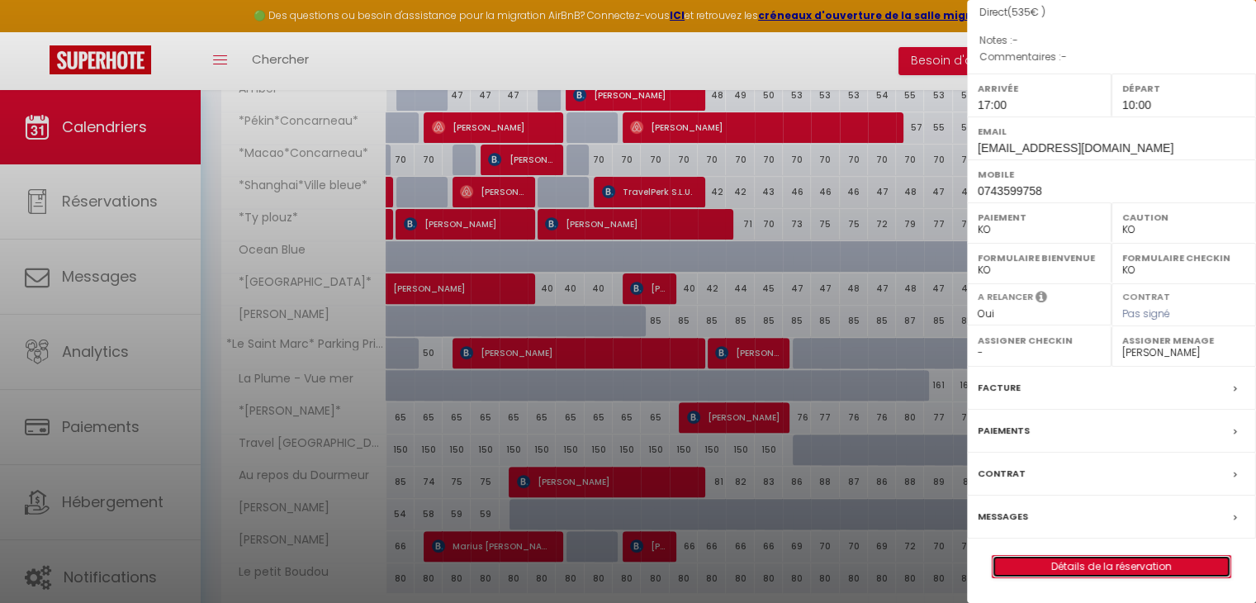
click at [1102, 575] on link "Détails de la réservation" at bounding box center [1112, 566] width 238 height 21
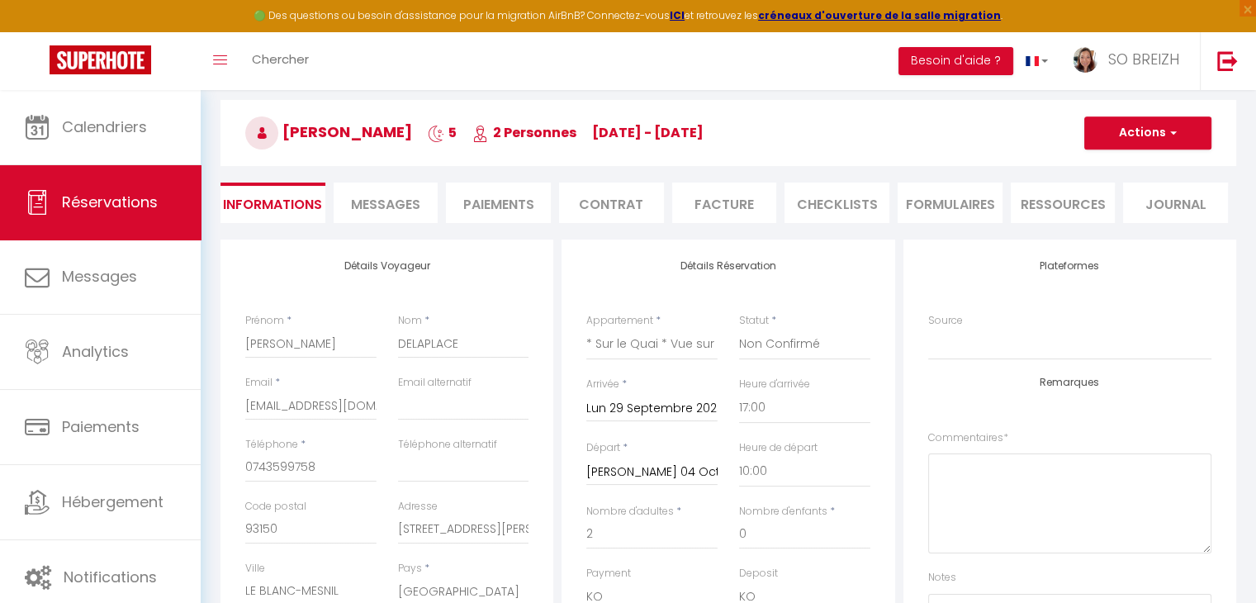
scroll to position [165, 0]
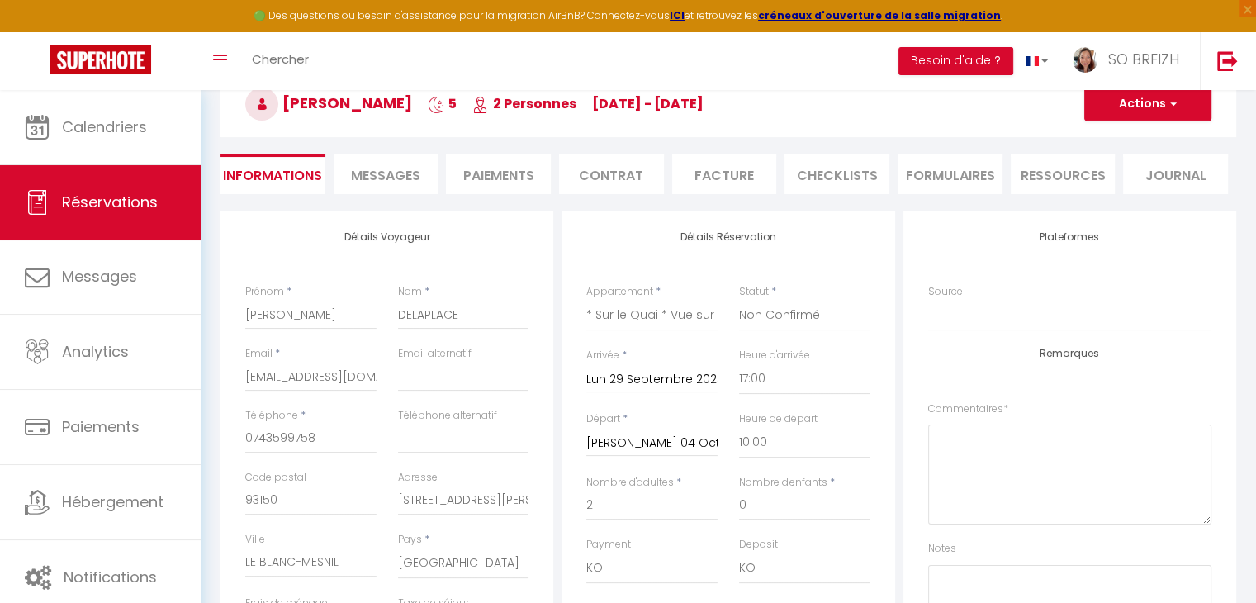
click at [618, 175] on li "Contrat" at bounding box center [611, 174] width 105 height 40
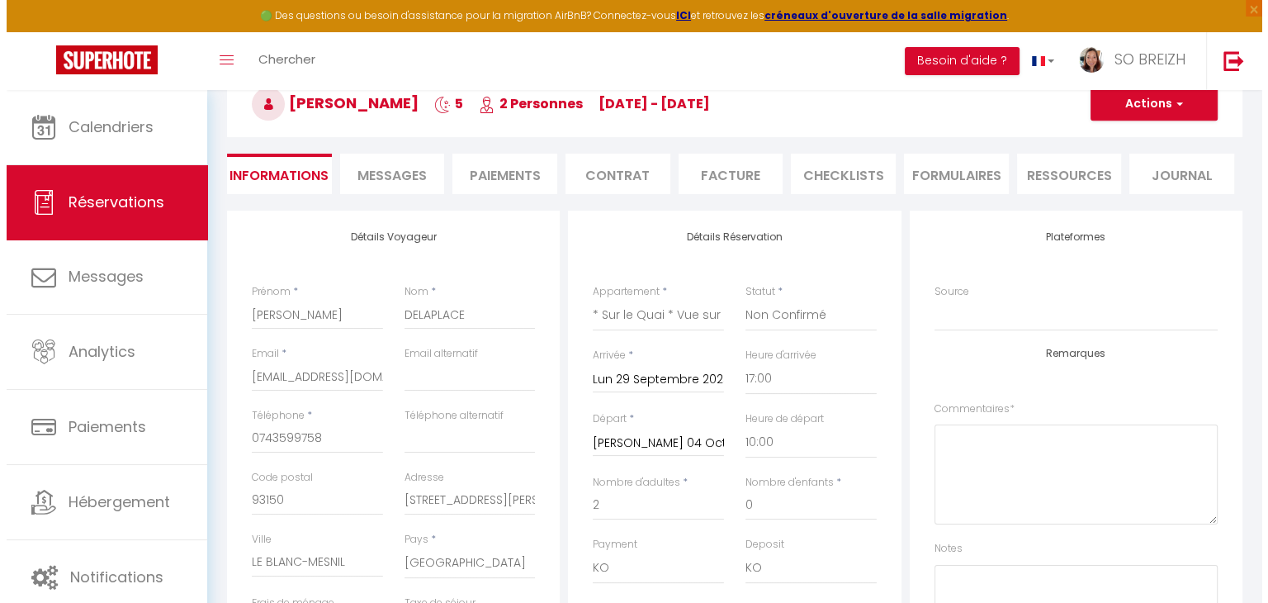
scroll to position [89, 0]
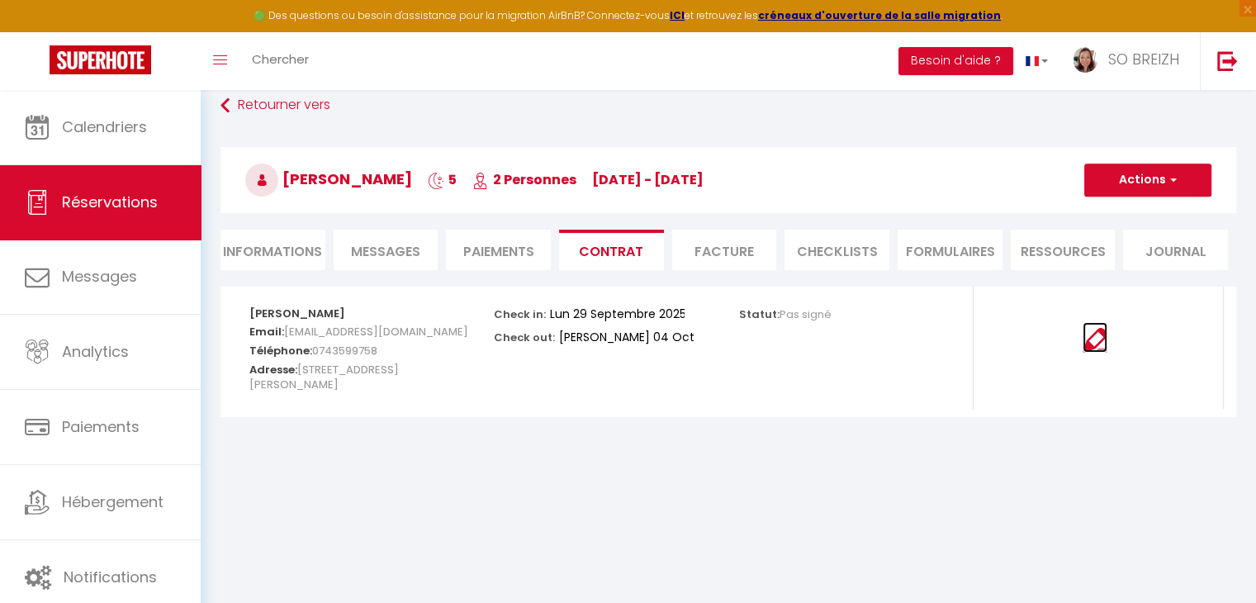
click at [1094, 338] on img at bounding box center [1095, 340] width 25 height 25
click at [1173, 179] on span "button" at bounding box center [1171, 180] width 10 height 15
click at [1115, 237] on link "Envoyer le contrat" at bounding box center [1135, 237] width 139 height 21
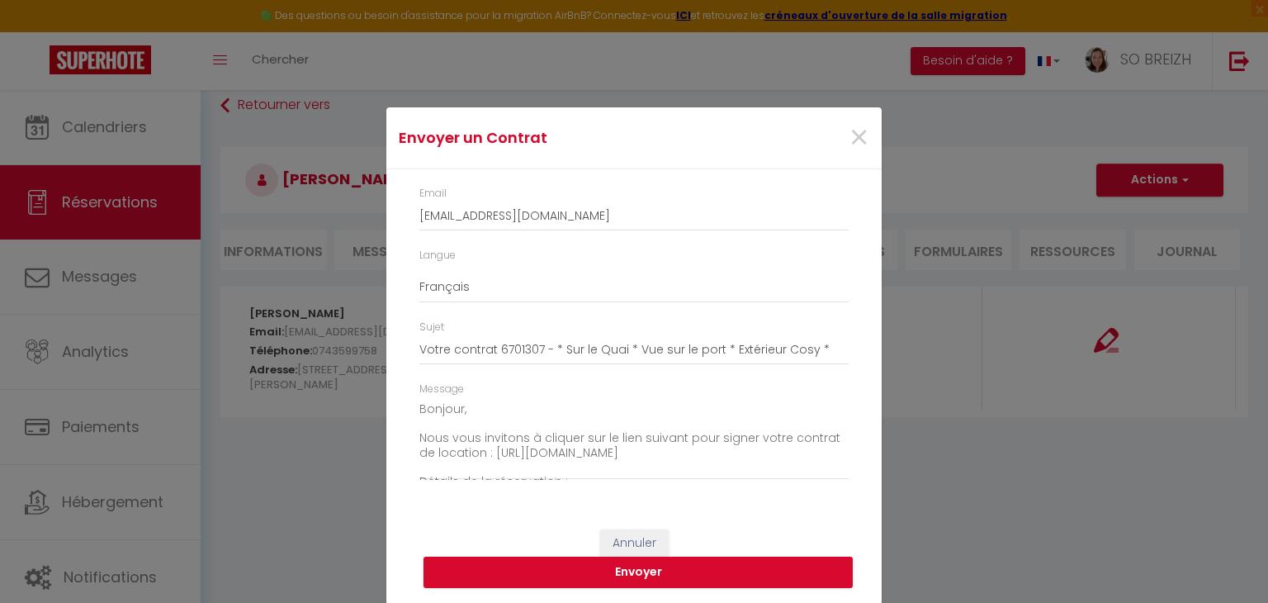
scroll to position [4, 0]
click at [636, 571] on button "Envoyer" at bounding box center [638, 571] width 429 height 31
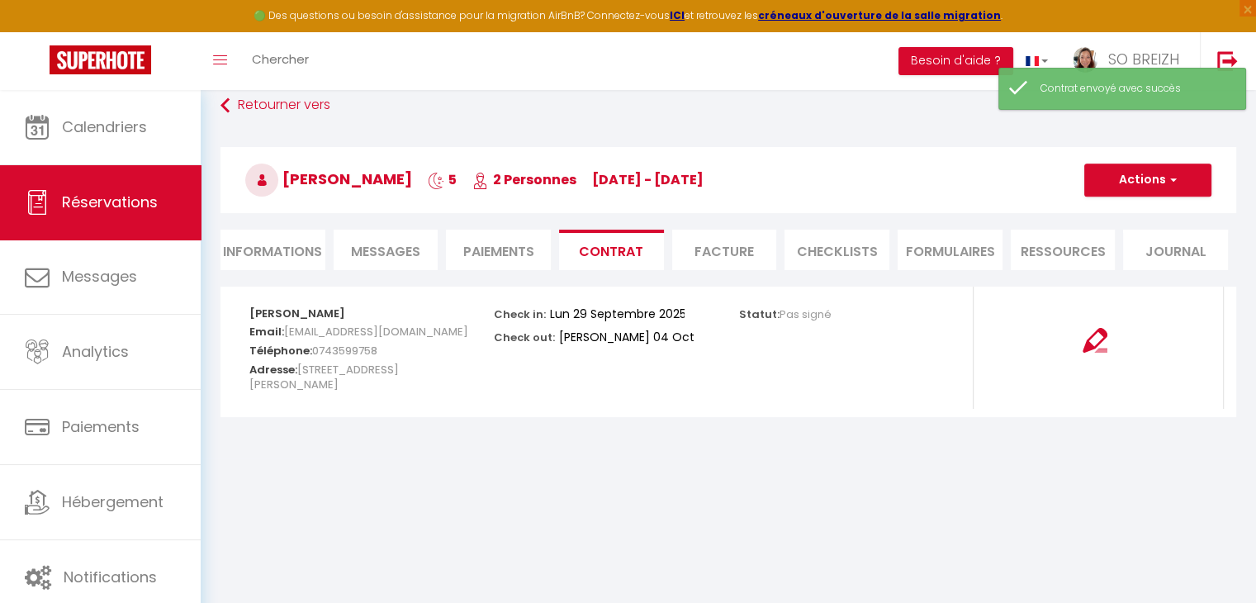
click at [491, 253] on li "Paiements" at bounding box center [498, 250] width 105 height 40
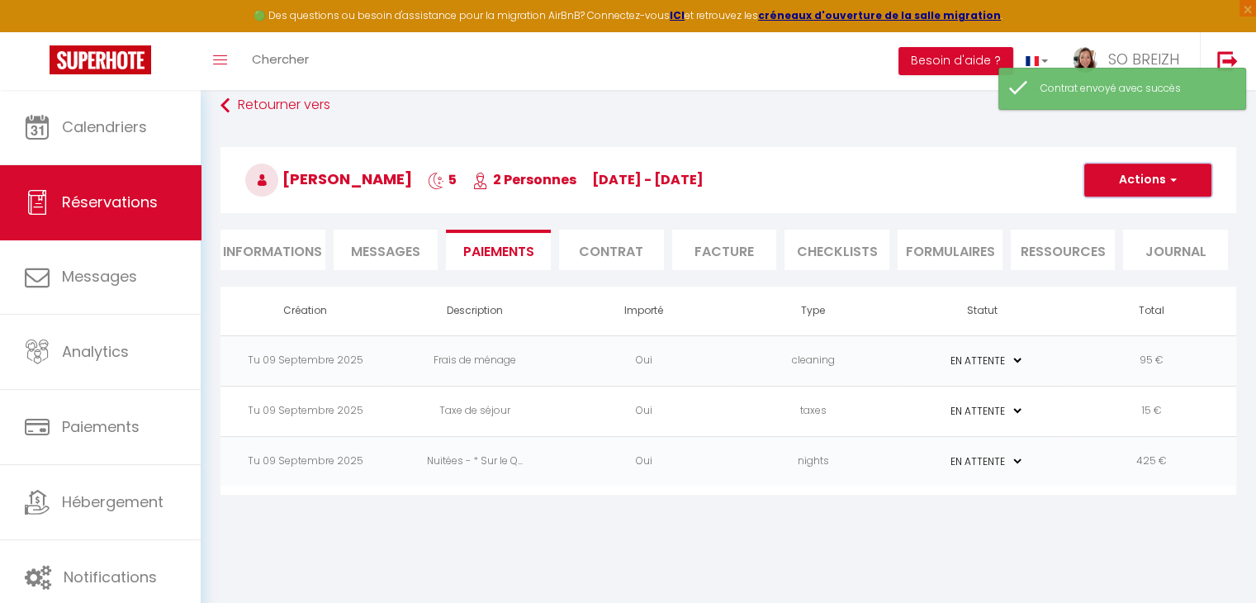
click at [1167, 182] on span "button" at bounding box center [1171, 180] width 10 height 15
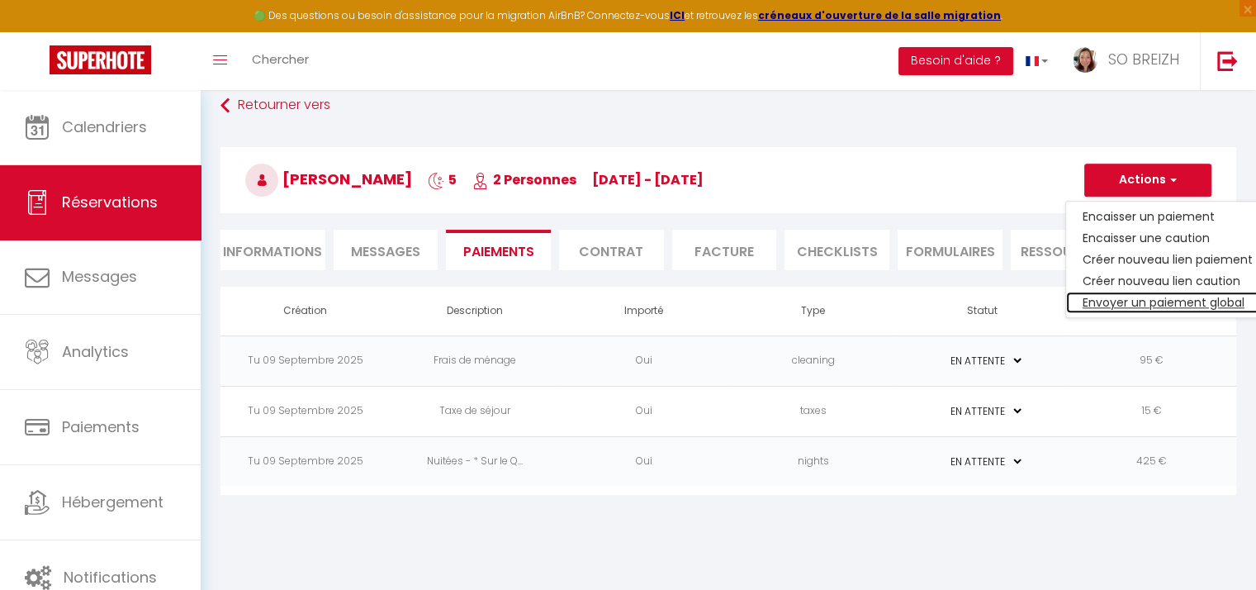
click at [1149, 299] on link "Envoyer un paiement global" at bounding box center [1167, 301] width 203 height 21
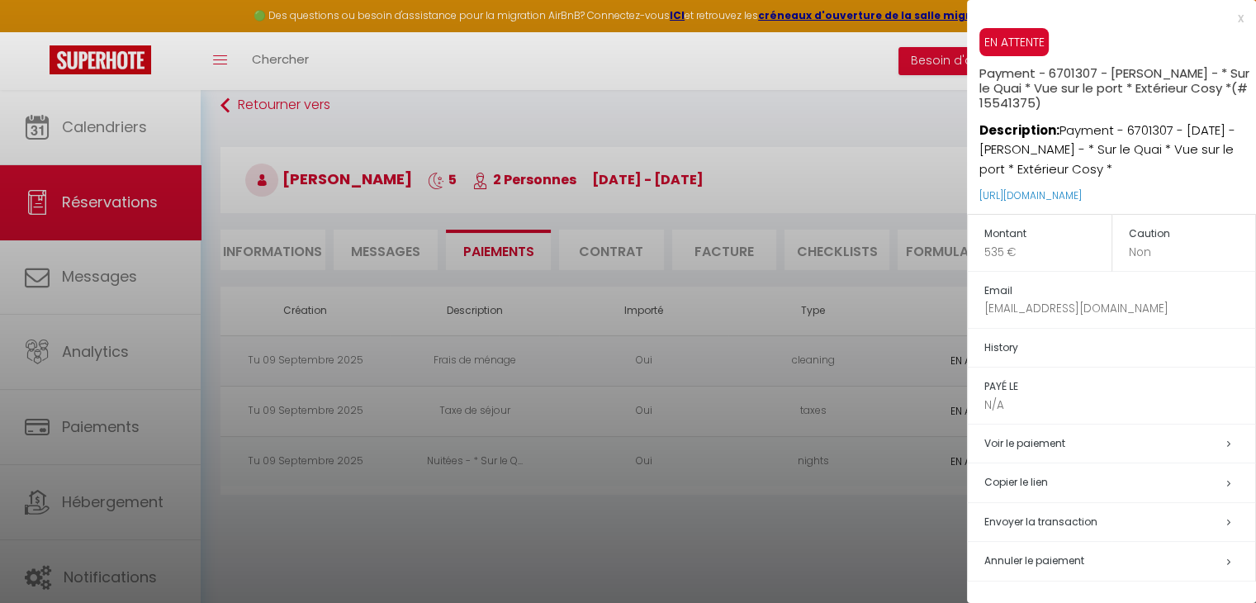
click at [1059, 524] on span "Envoyer la transaction" at bounding box center [1040, 521] width 113 height 14
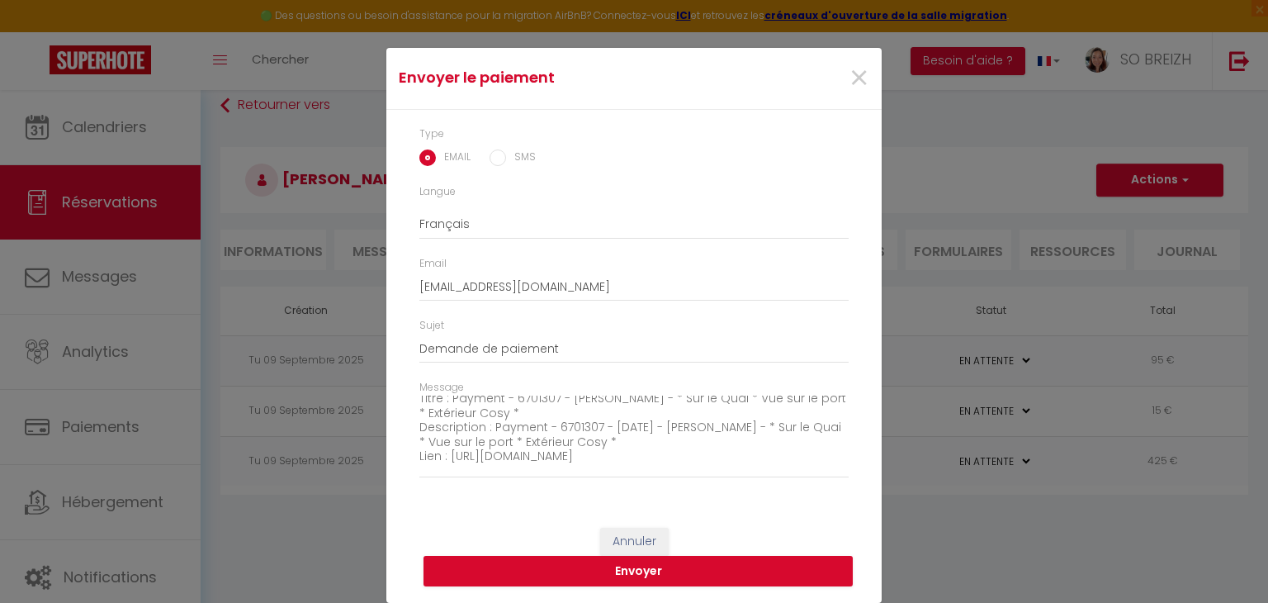
scroll to position [83, 0]
click at [614, 571] on button "Envoyer" at bounding box center [638, 571] width 429 height 31
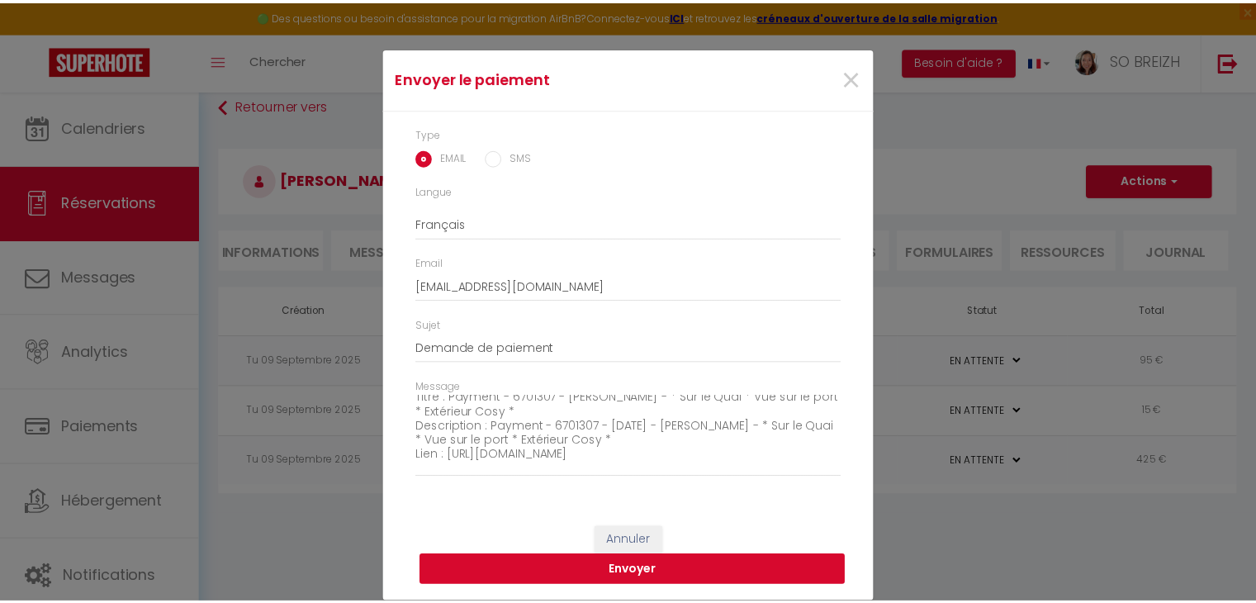
scroll to position [13, 0]
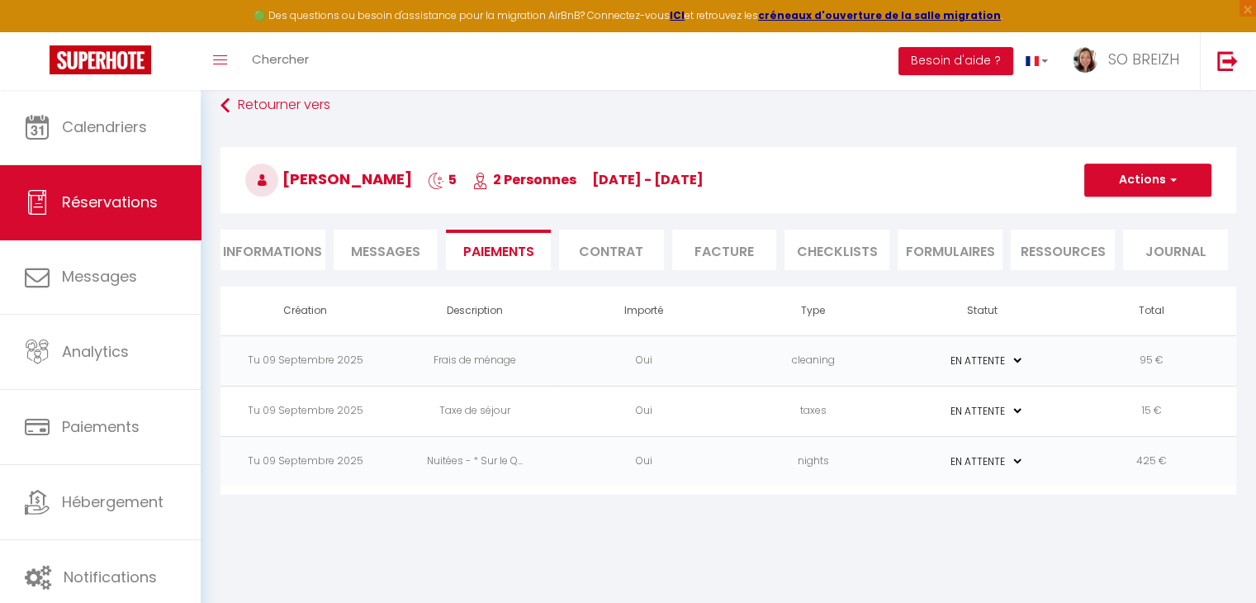
click at [285, 252] on li "Informations" at bounding box center [272, 250] width 105 height 40
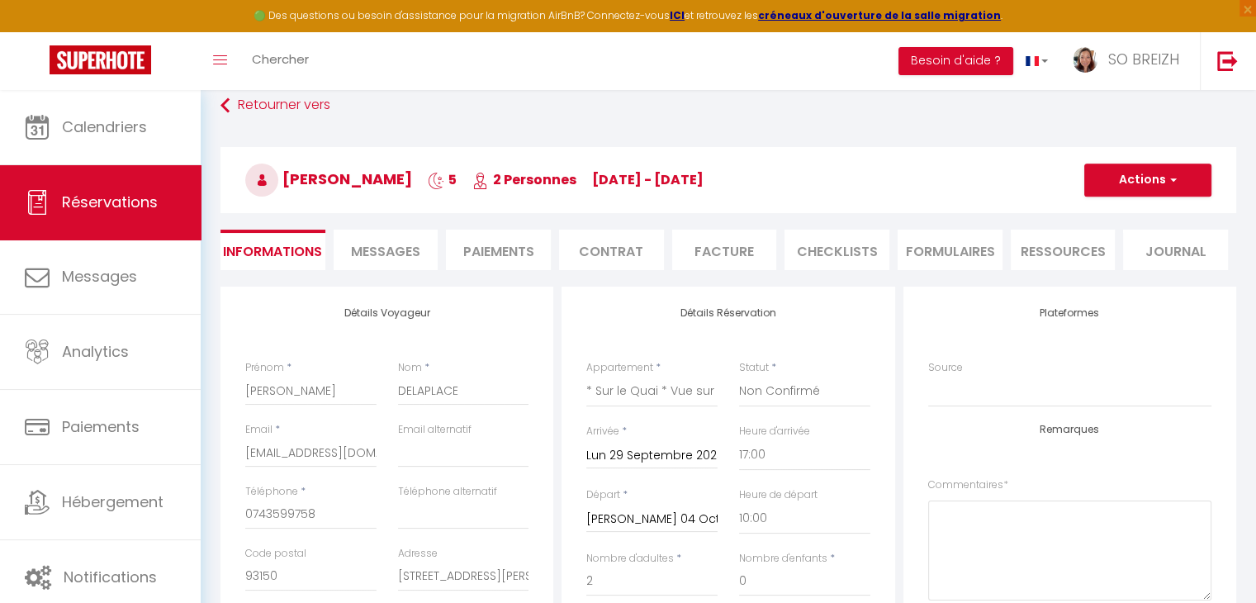
click at [383, 258] on span "Messages" at bounding box center [385, 251] width 69 height 19
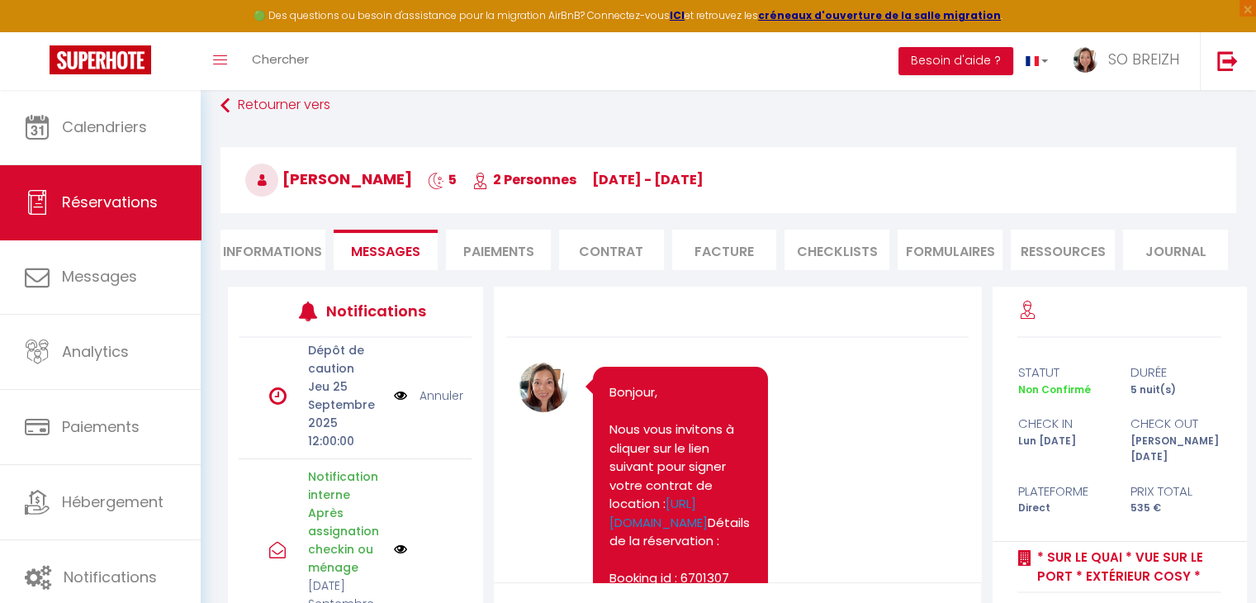
scroll to position [248, 0]
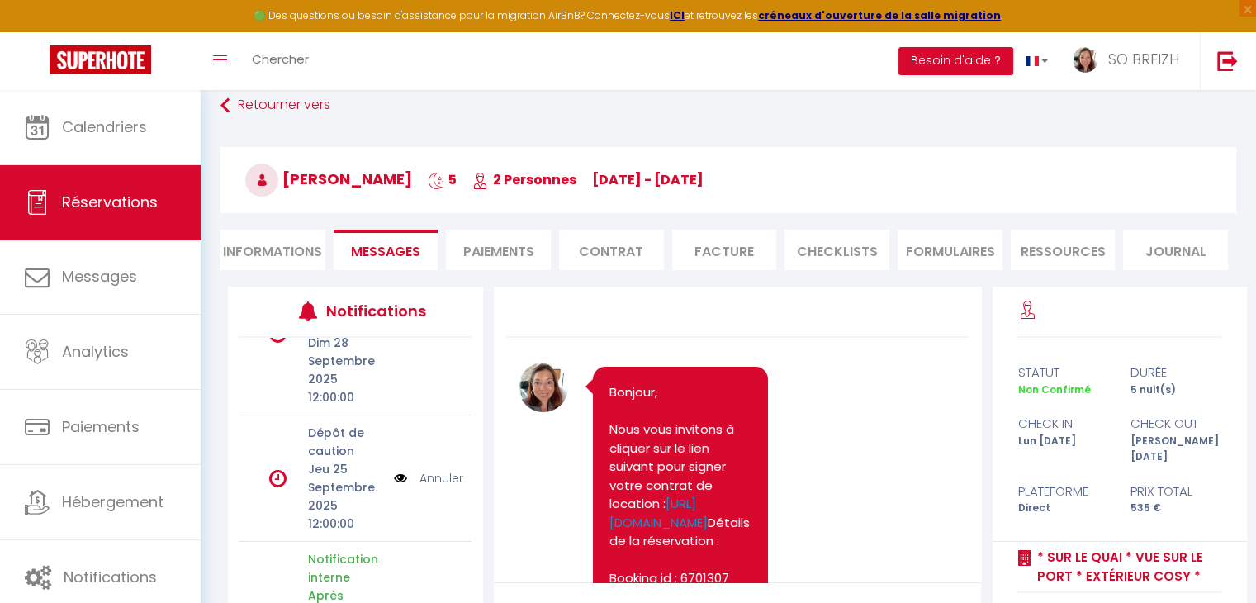
click at [394, 476] on img at bounding box center [400, 478] width 13 height 18
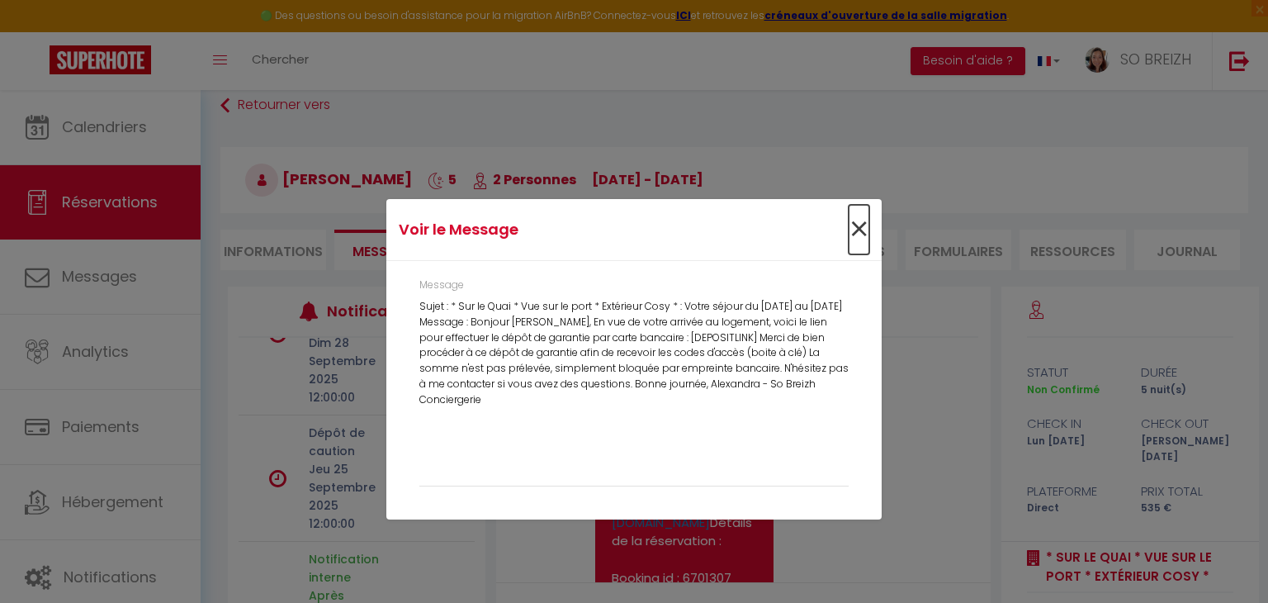
click at [861, 229] on span "×" at bounding box center [859, 230] width 21 height 50
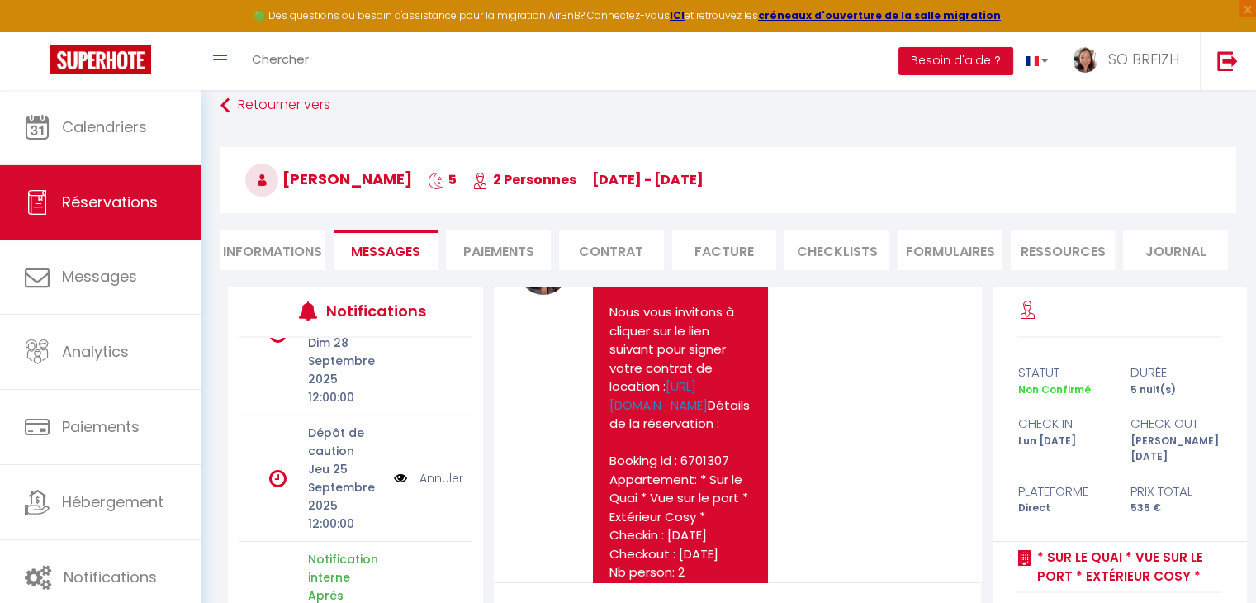
scroll to position [165, 0]
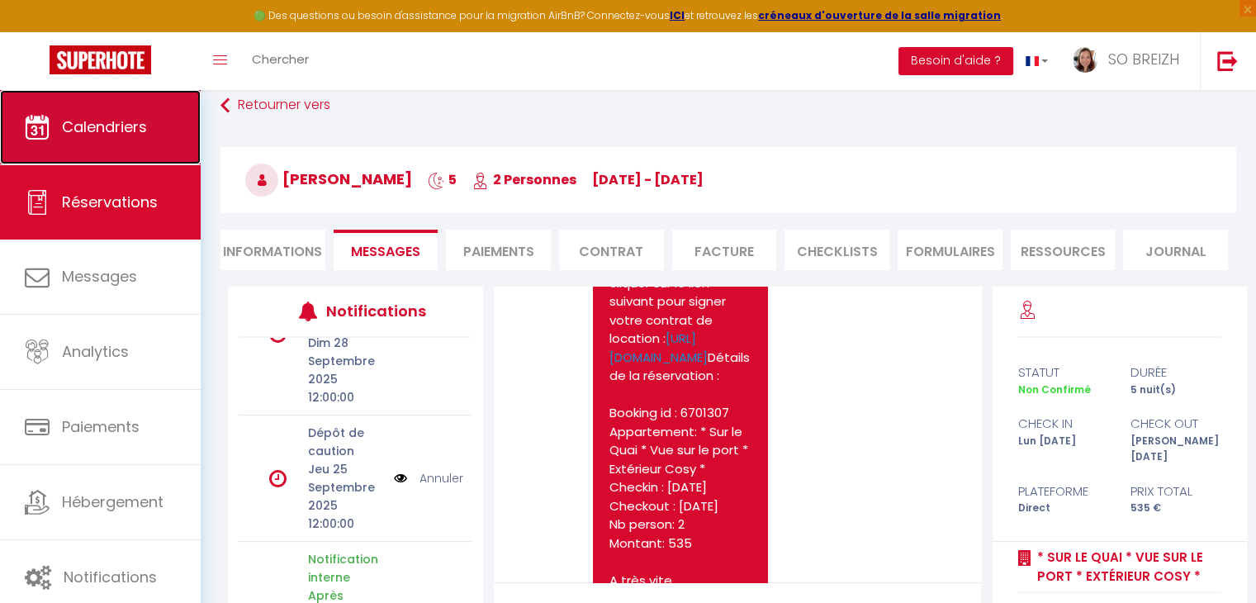
click at [93, 139] on link "Calendriers" at bounding box center [100, 127] width 201 height 74
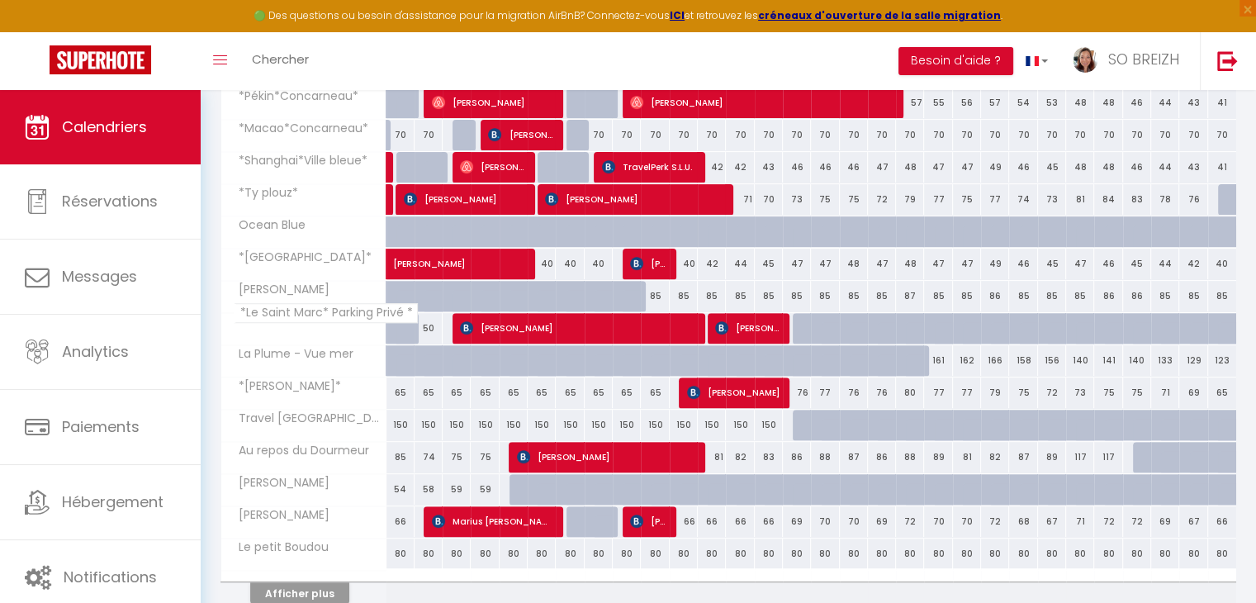
scroll to position [591, 0]
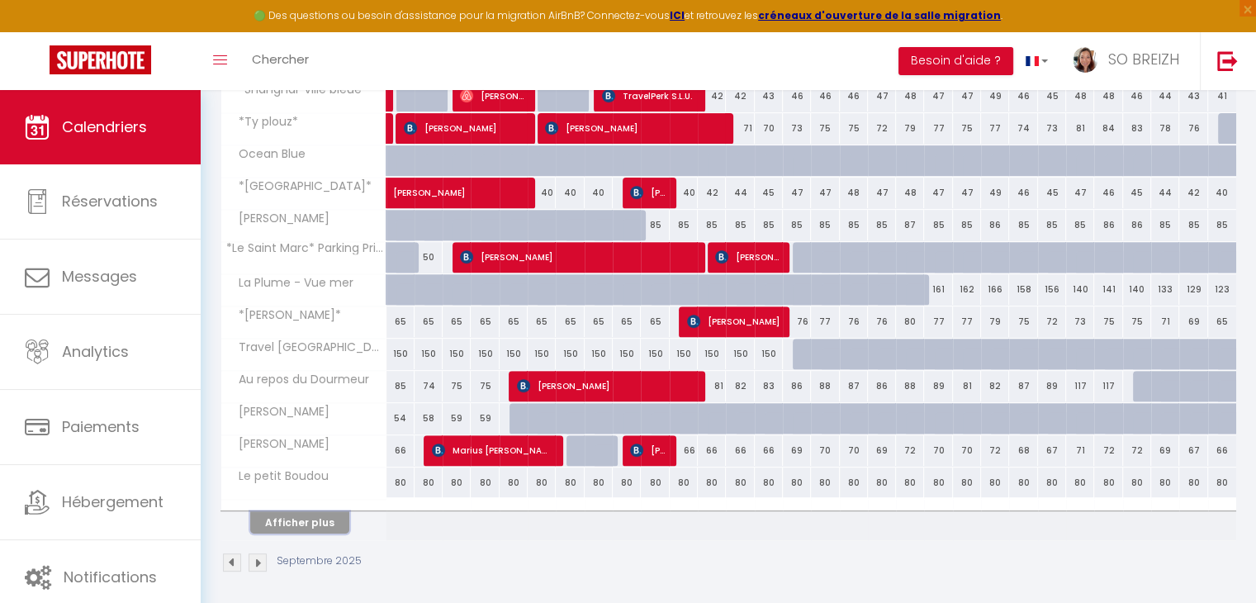
click at [307, 515] on button "Afficher plus" at bounding box center [299, 522] width 99 height 22
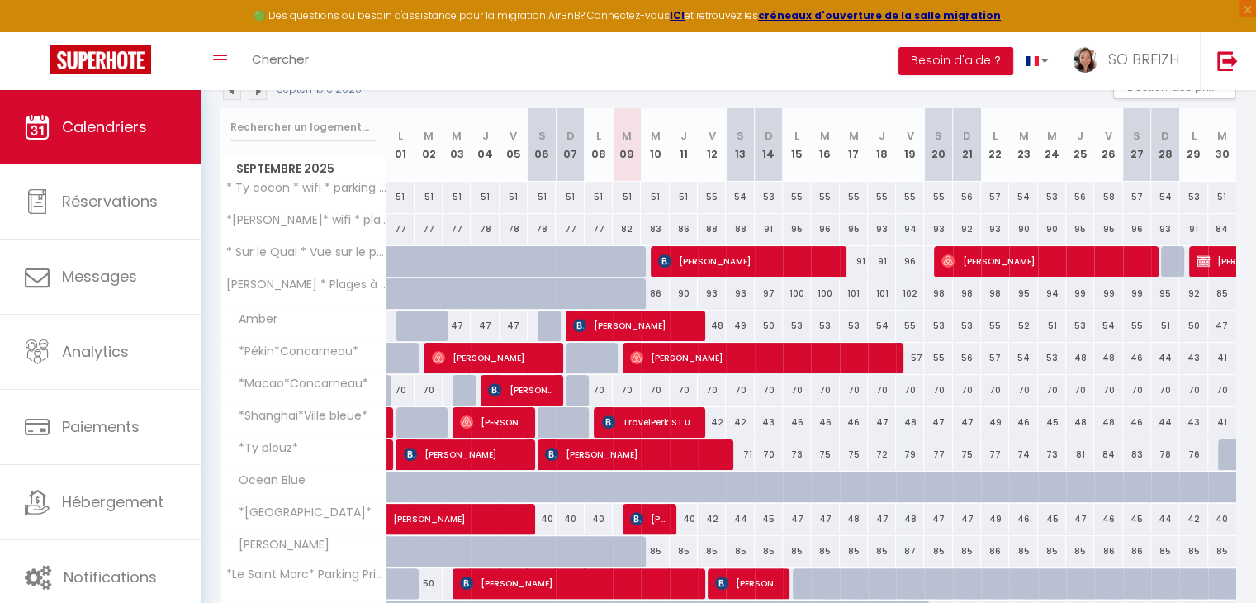
scroll to position [261, 0]
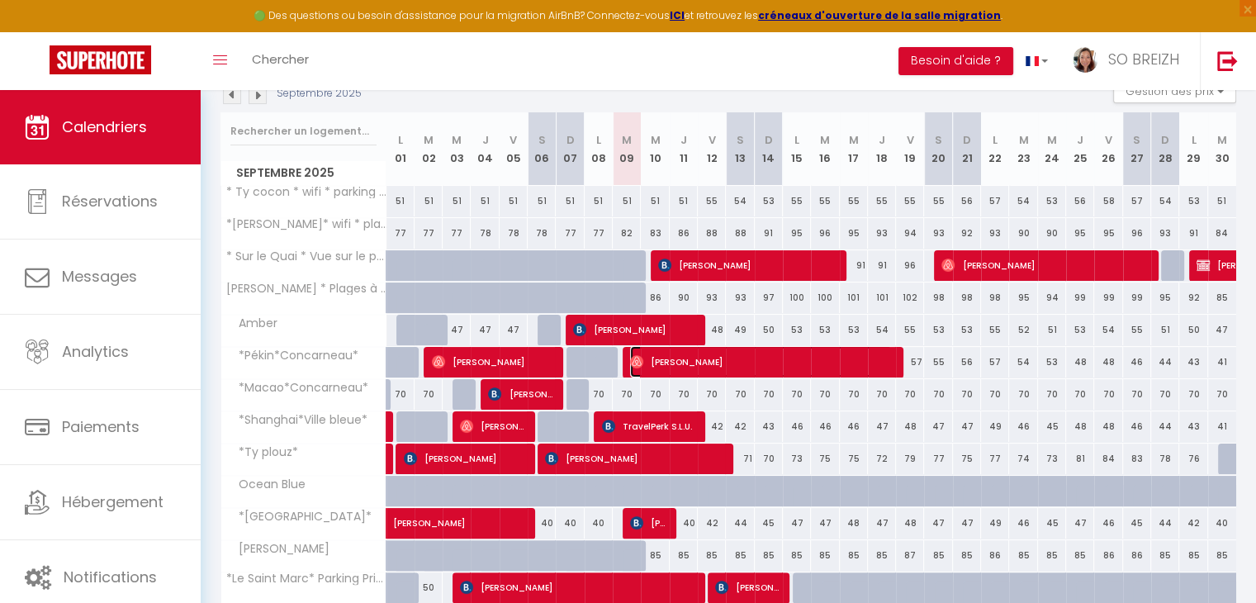
click at [707, 364] on span "[PERSON_NAME]" at bounding box center [761, 361] width 262 height 31
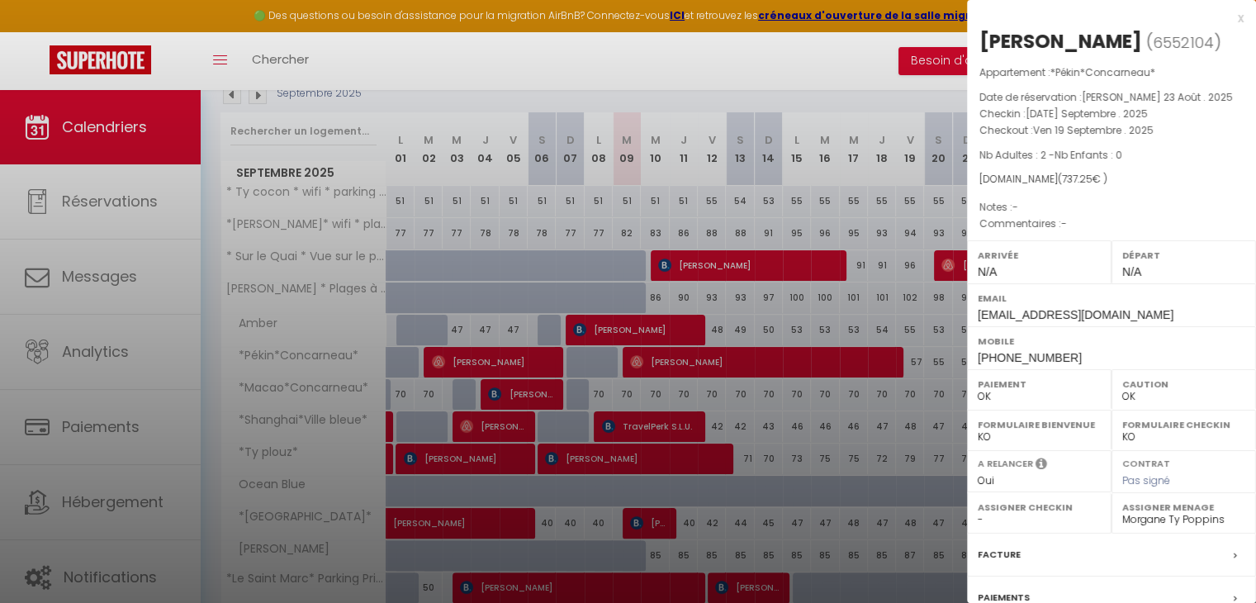
click at [1228, 20] on div "x" at bounding box center [1105, 18] width 277 height 20
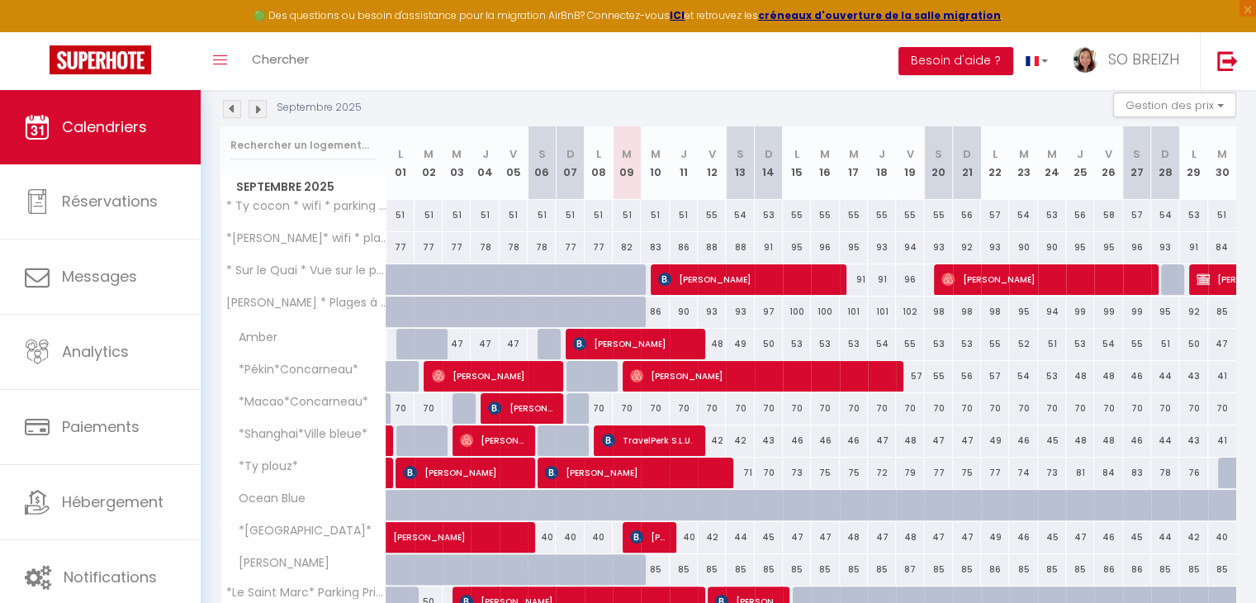
scroll to position [248, 0]
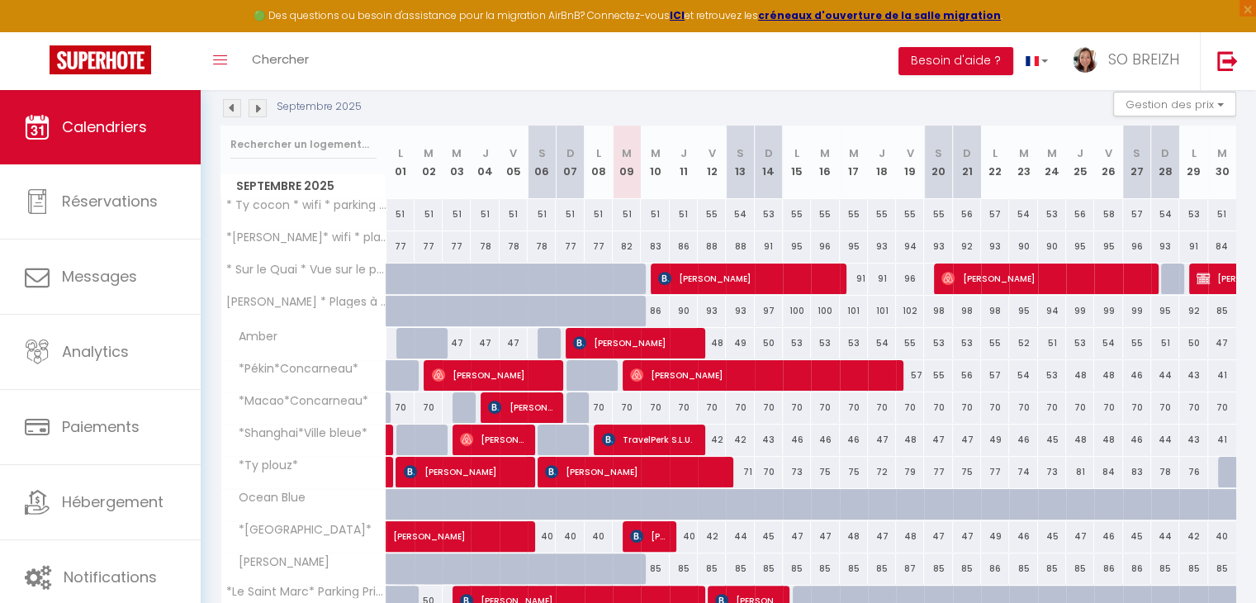
click at [630, 400] on div "70" at bounding box center [627, 407] width 28 height 31
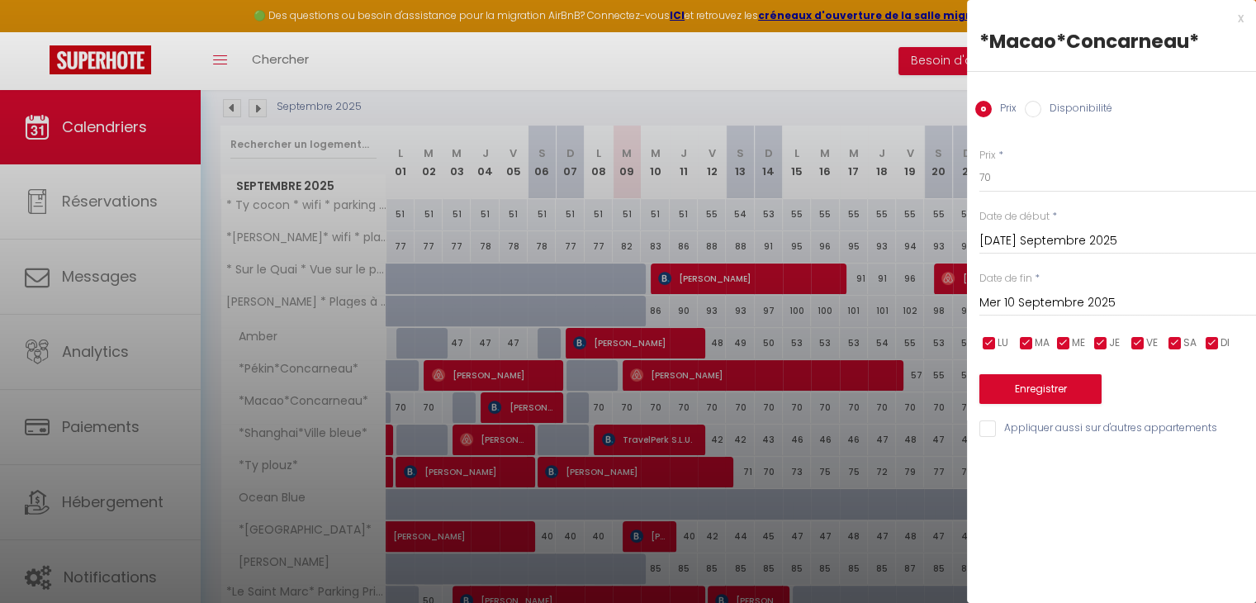
click at [1033, 107] on input "Disponibilité" at bounding box center [1033, 109] width 17 height 17
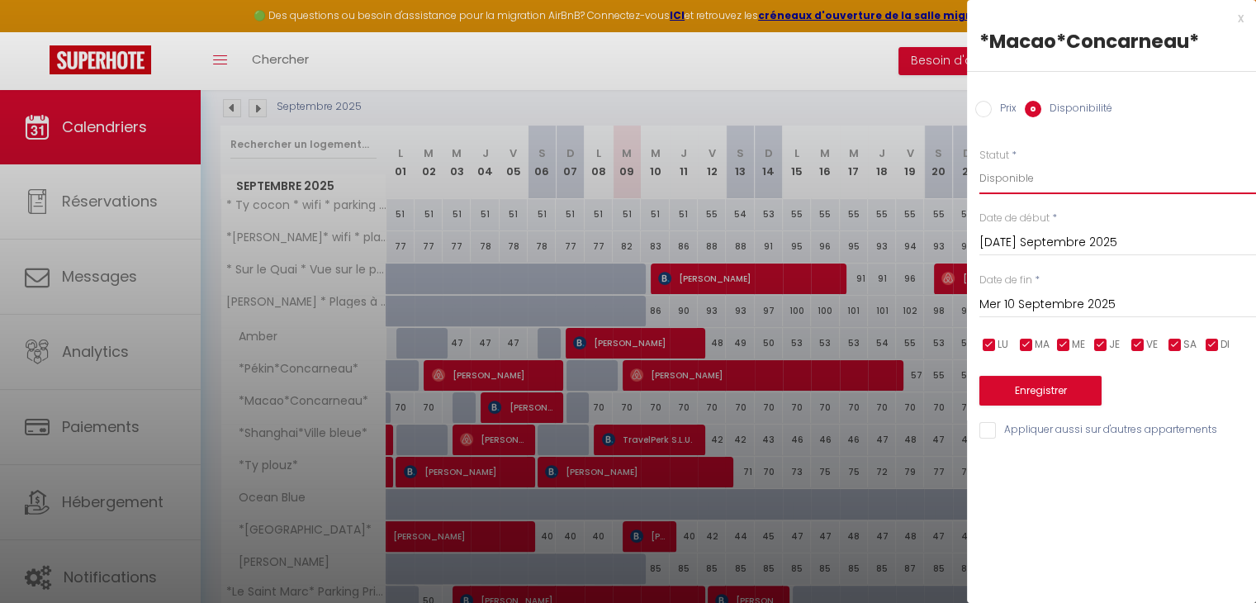
click at [1033, 178] on select "Disponible Indisponible" at bounding box center [1117, 178] width 277 height 31
click at [979, 163] on select "Disponible Indisponible" at bounding box center [1117, 178] width 277 height 31
click at [1075, 300] on input "Mer 10 Septembre 2025" at bounding box center [1117, 304] width 277 height 21
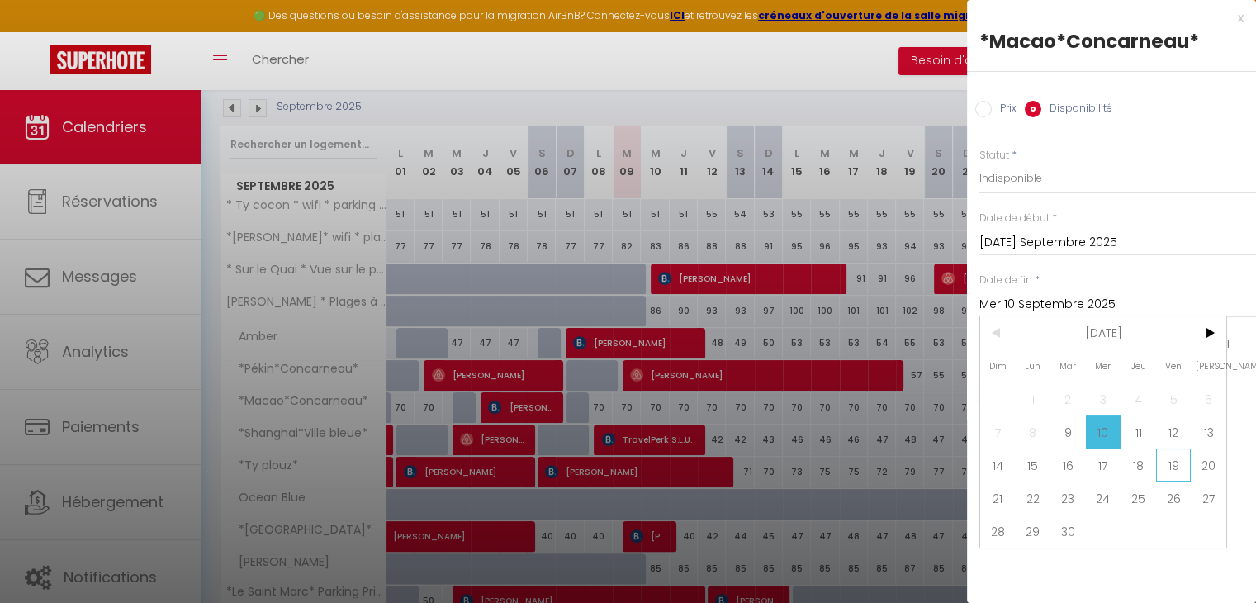
click at [1174, 463] on span "19" at bounding box center [1174, 464] width 36 height 33
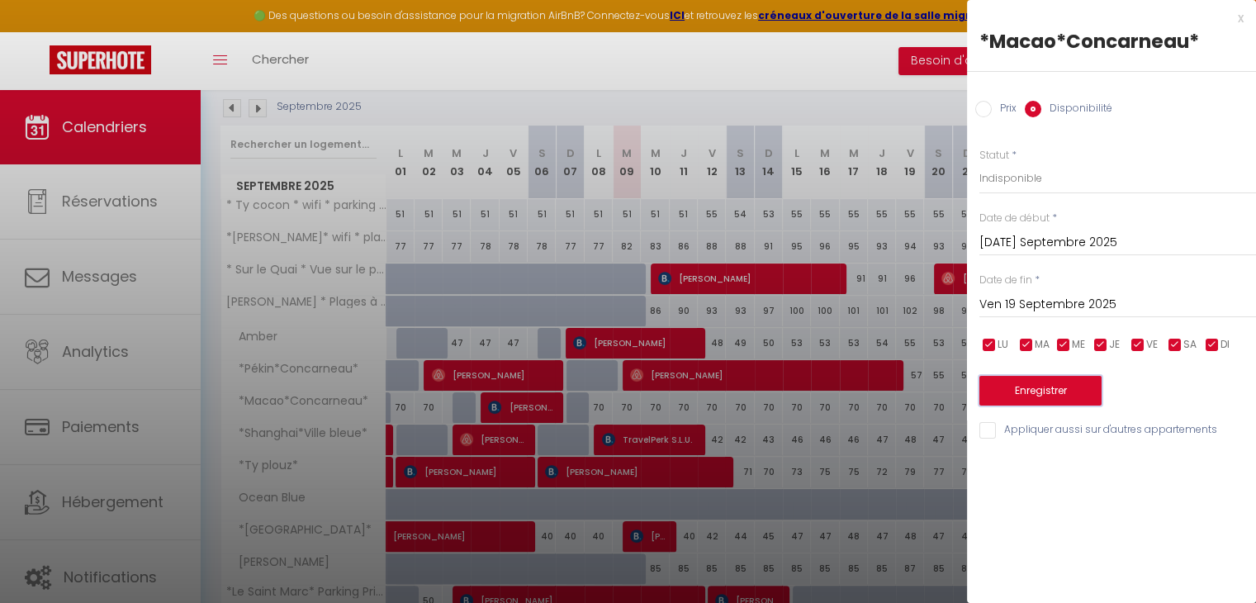
click at [1043, 395] on button "Enregistrer" at bounding box center [1040, 391] width 122 height 30
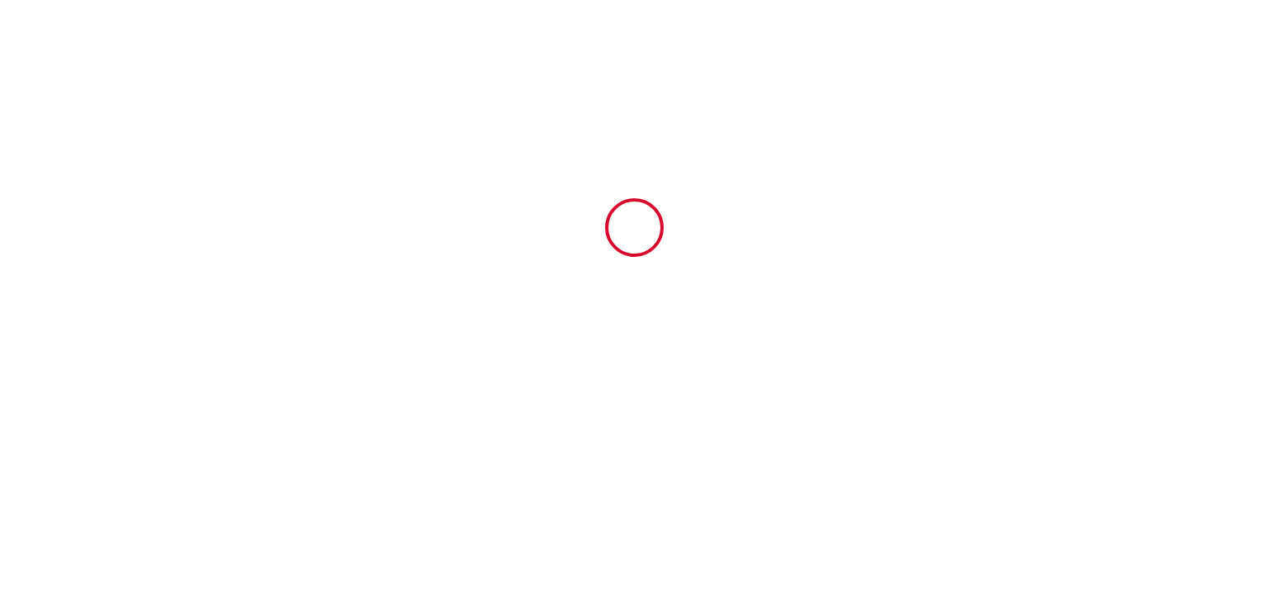
type input "6701307"
type input "* Sur le Quai * Vue sur le port * Extérieur Cosy *"
type input "19 Quai [PERSON_NAME]"
type input "29930"
type input "[GEOGRAPHIC_DATA]"
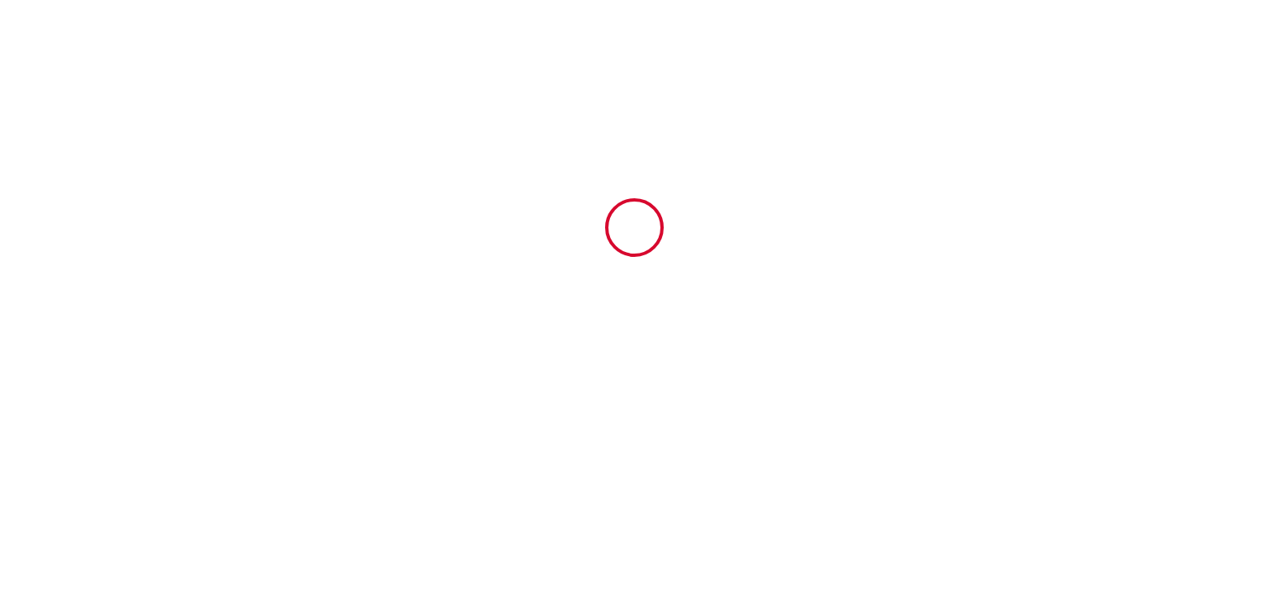
type input "[GEOGRAPHIC_DATA]"
type input "[DATE]"
type input "2"
type input "0"
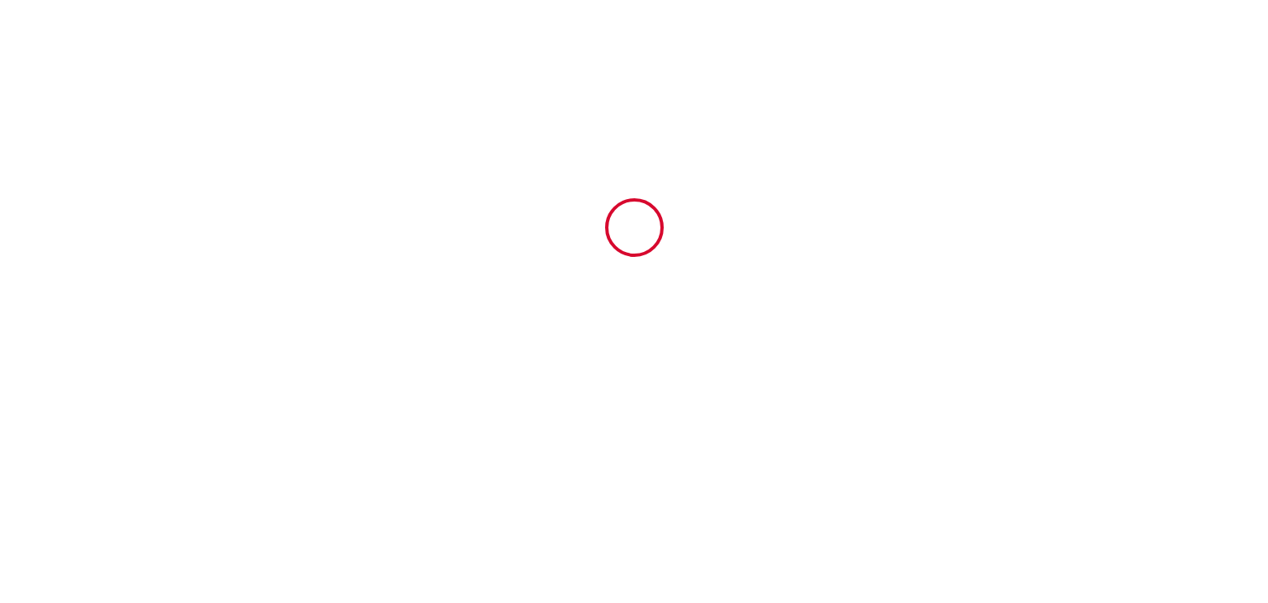
type input "400"
type input "535"
type input "Jean Pierre & Catherine"
type input "COLLIN"
type input "584 rue de la Corniche"
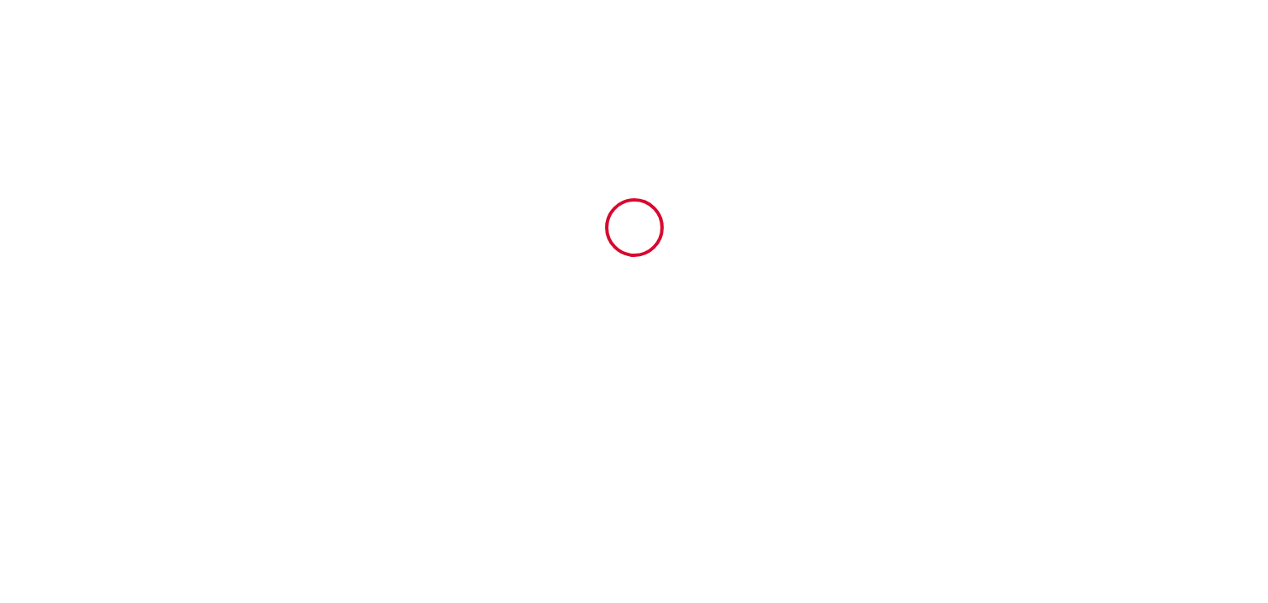
type input "83220"
type input "LE PRADET"
type input "[GEOGRAPHIC_DATA]"
type input "[EMAIL_ADDRESS][DOMAIN_NAME]"
type input "[PERSON_NAME]"
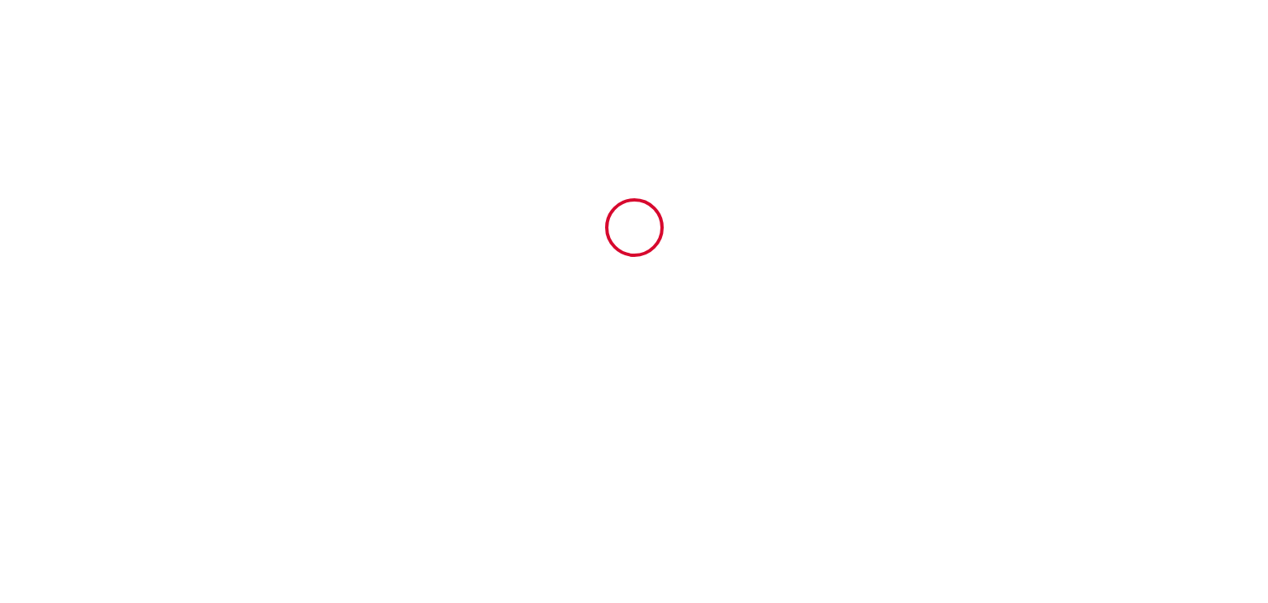
type input "DELAPLACE"
type input "[STREET_ADDRESS][PERSON_NAME]"
type input "93150"
type input "LE BLANC-MESNIL"
type input "[EMAIL_ADDRESS][DOMAIN_NAME]"
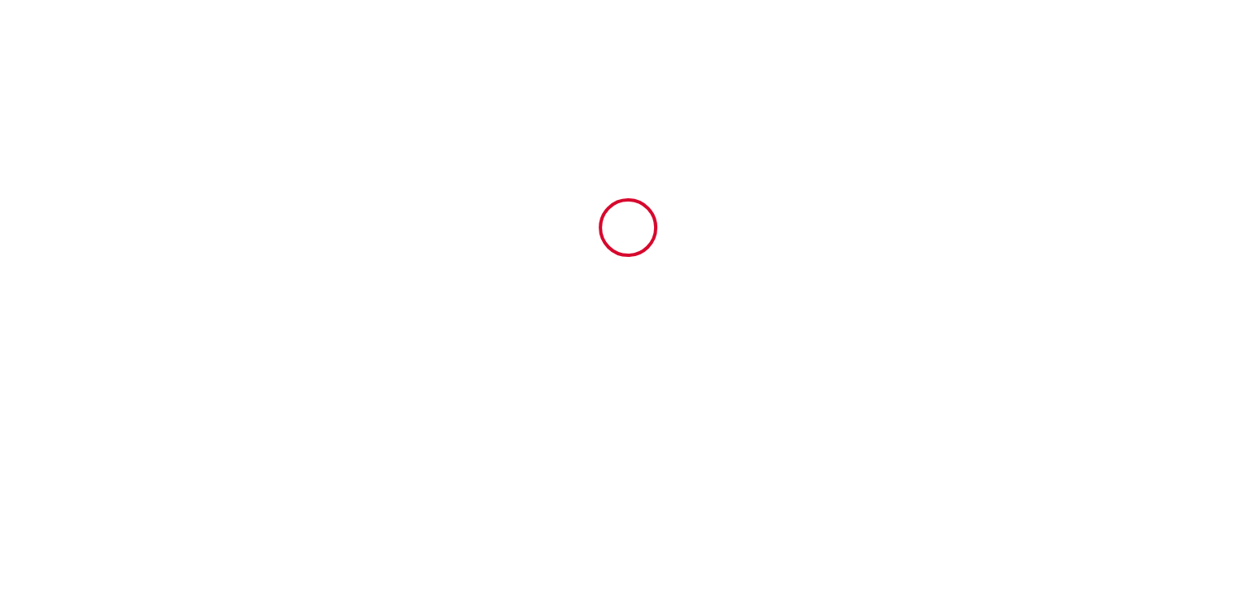
type input "+33 7 43 59 97 58"
